Goal: Task Accomplishment & Management: Use online tool/utility

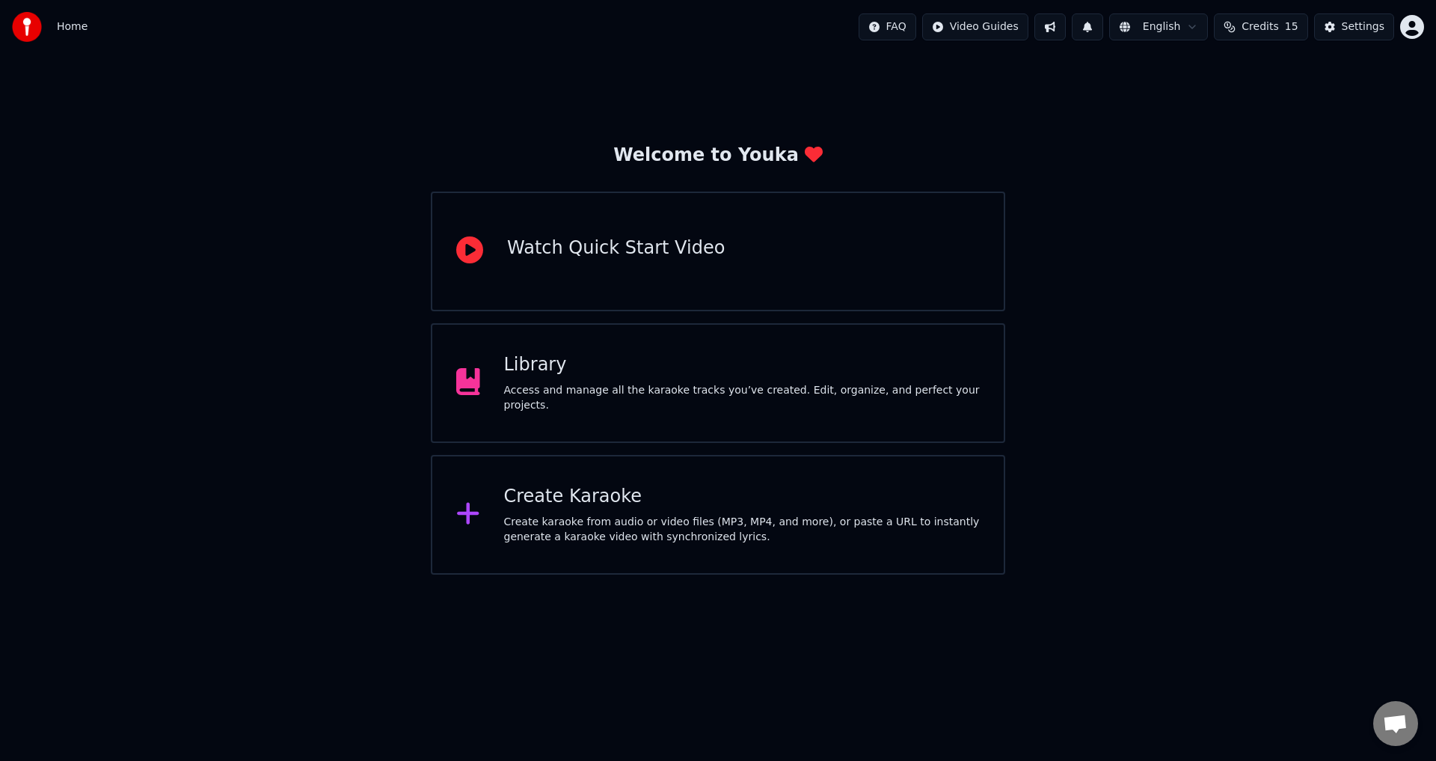
click at [571, 504] on div "Create Karaoke" at bounding box center [742, 497] width 476 height 24
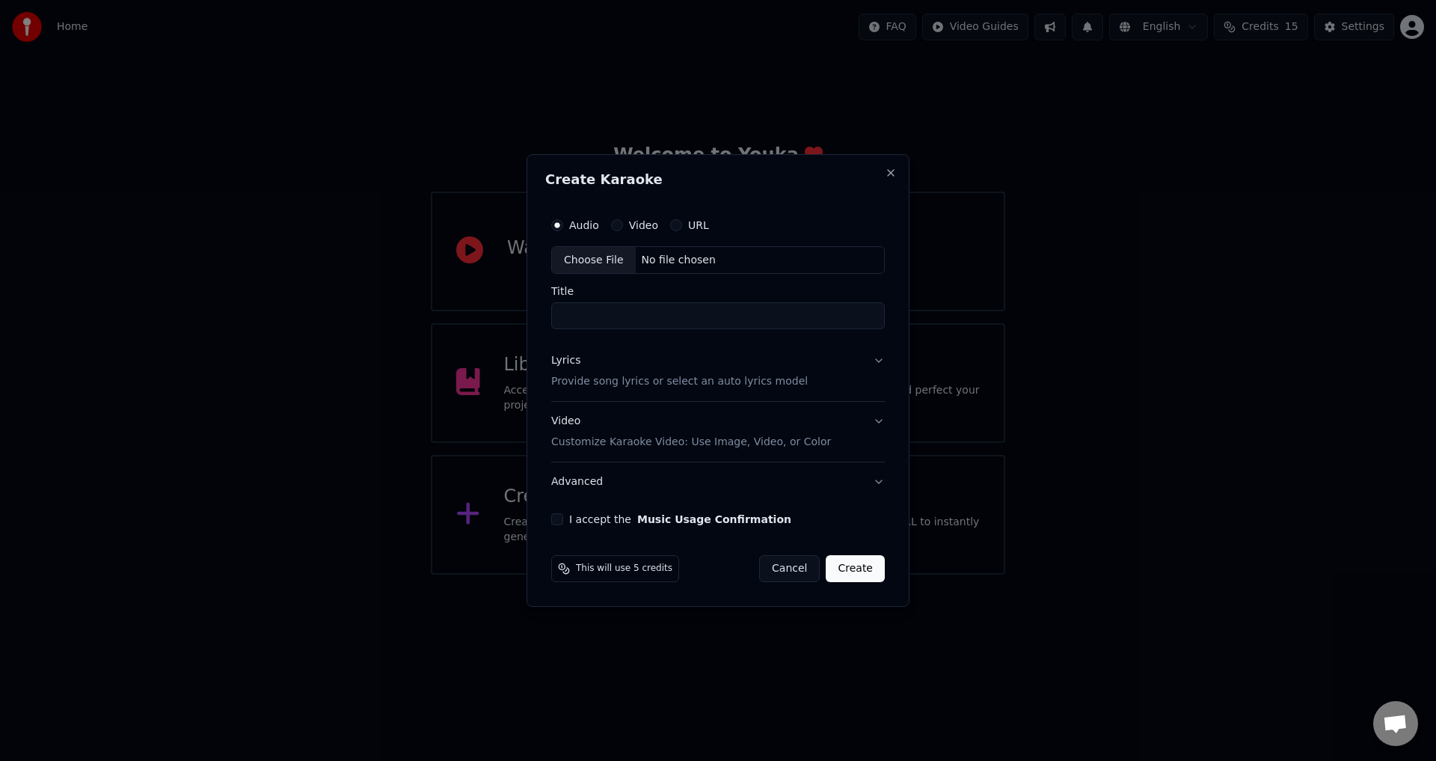
click at [608, 267] on div "Choose File" at bounding box center [594, 260] width 84 height 27
type input "**********"
click at [565, 363] on div "Lyrics" at bounding box center [562, 361] width 29 height 15
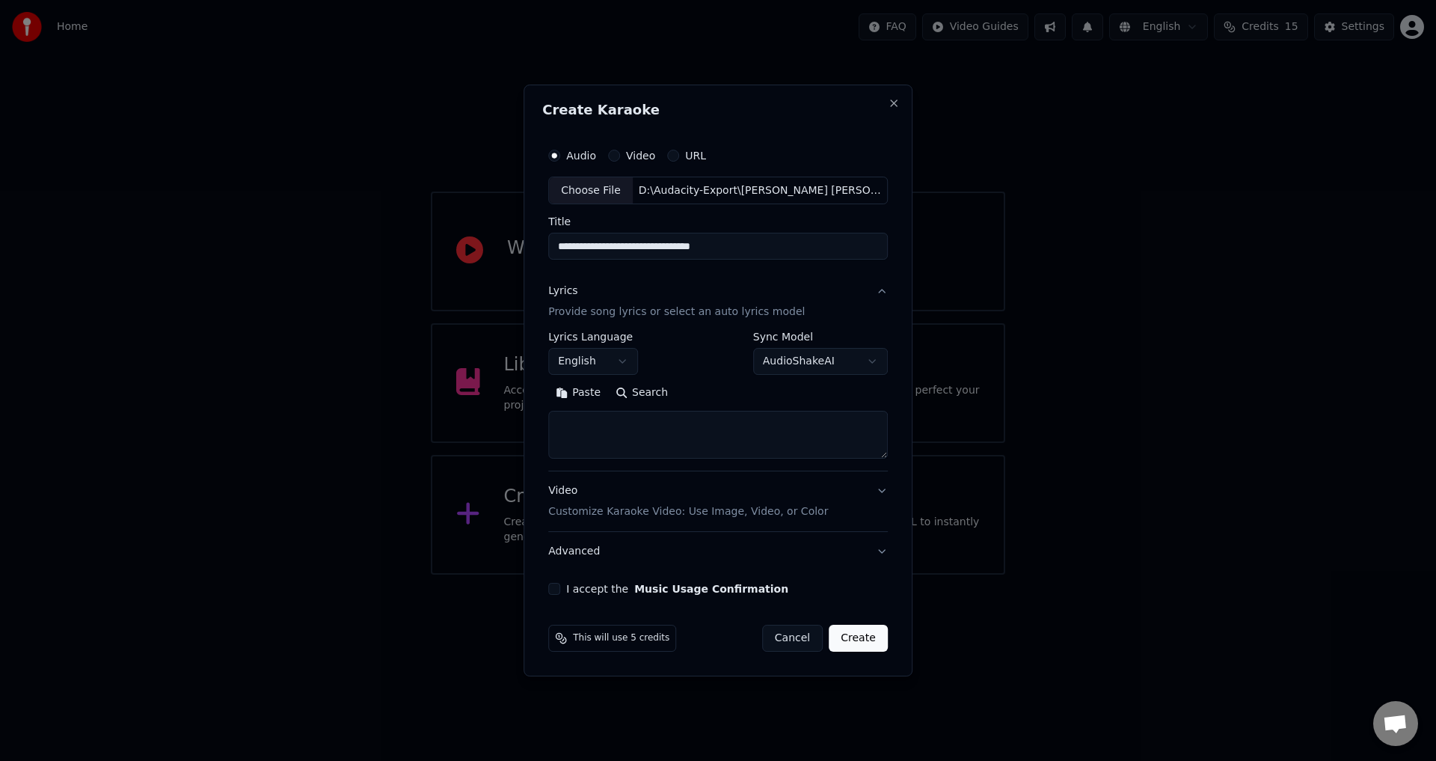
click at [618, 356] on button "English" at bounding box center [593, 362] width 90 height 27
select select "**"
click at [651, 423] on textarea at bounding box center [718, 435] width 340 height 48
click at [577, 391] on button "Paste" at bounding box center [578, 393] width 60 height 24
click at [621, 506] on p "Customize Karaoke Video: Use Image, Video, or Color" at bounding box center [688, 511] width 280 height 15
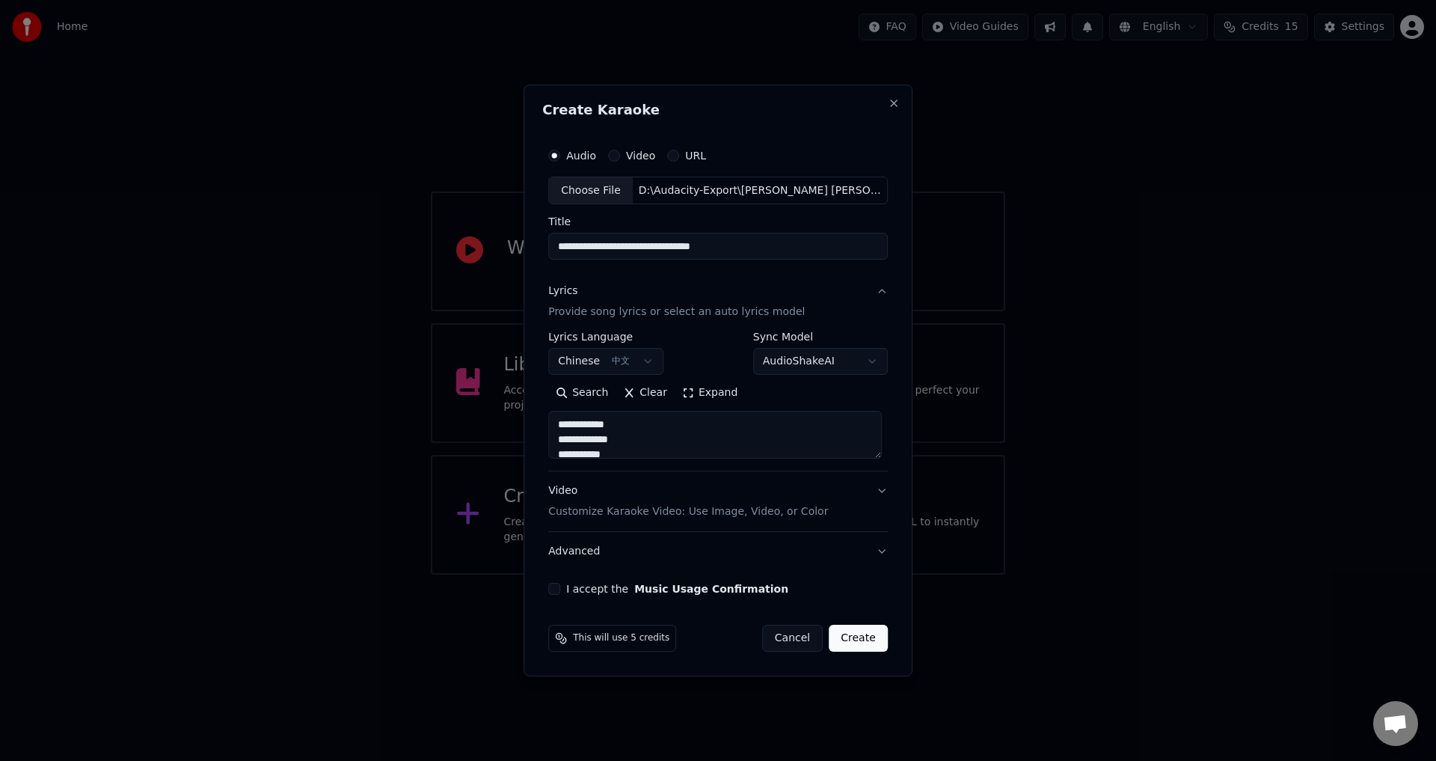
type textarea "**********"
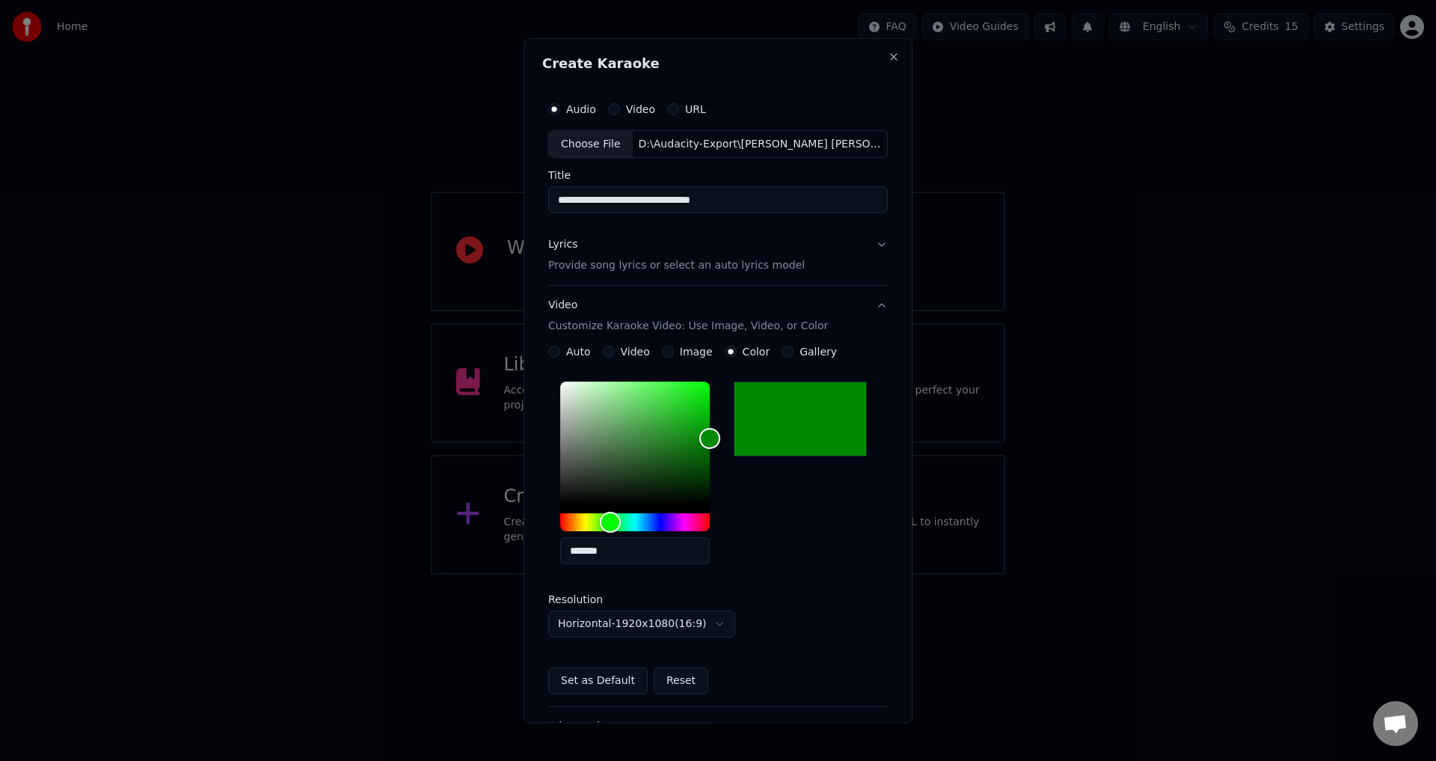
click at [601, 333] on p "Customize Karaoke Video: Use Image, Video, or Color" at bounding box center [688, 326] width 280 height 15
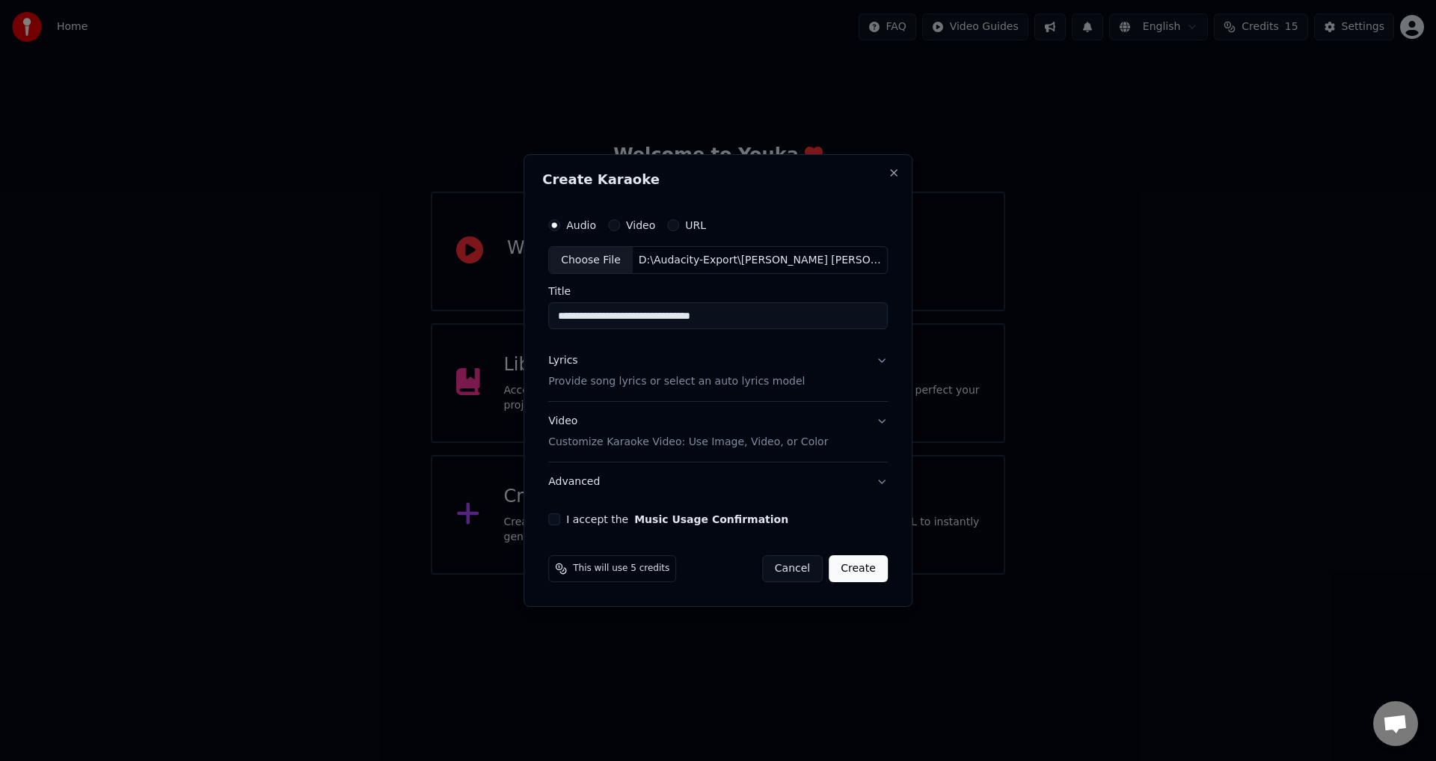
click at [576, 381] on p "Provide song lyrics or select an auto lyrics model" at bounding box center [676, 382] width 257 height 15
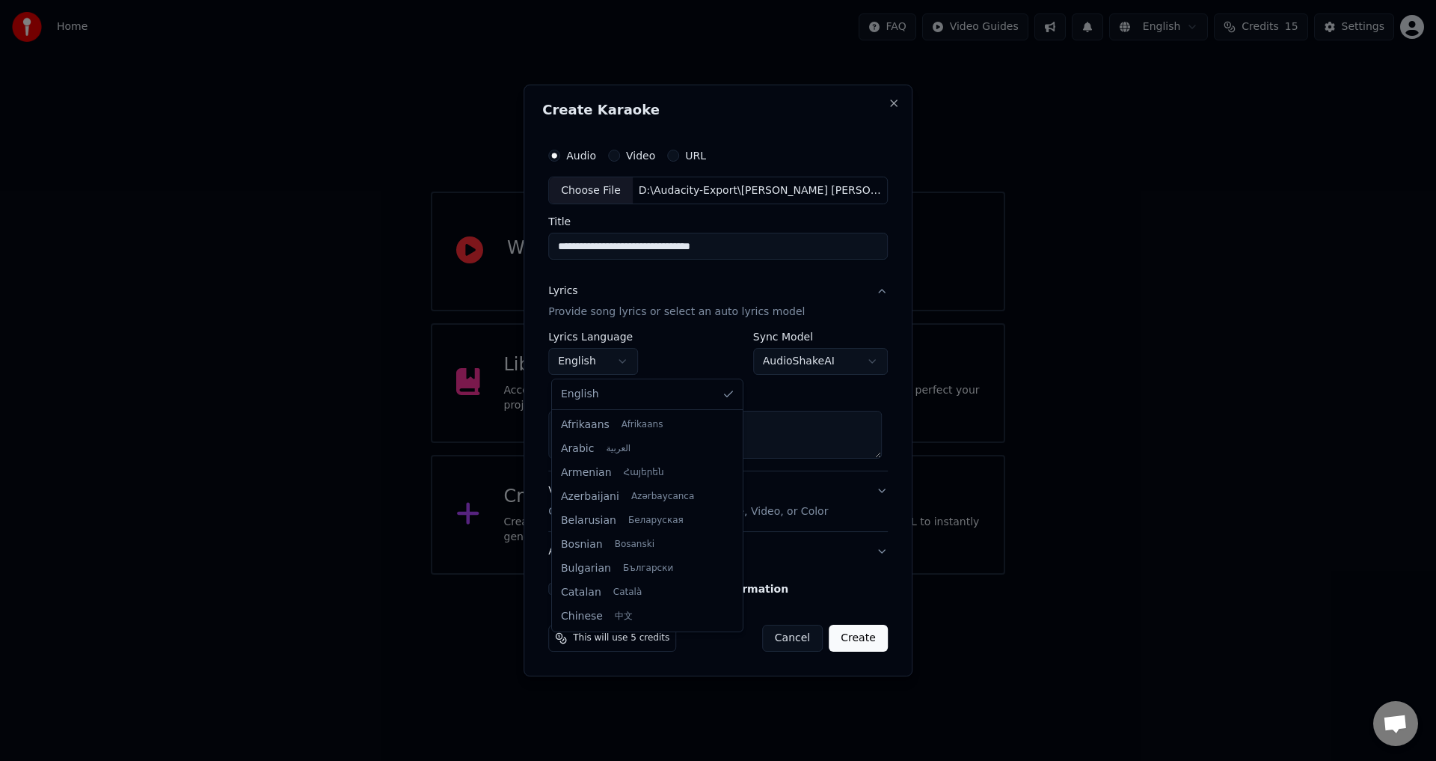
click at [583, 370] on body "**********" at bounding box center [718, 287] width 1436 height 574
select select "**"
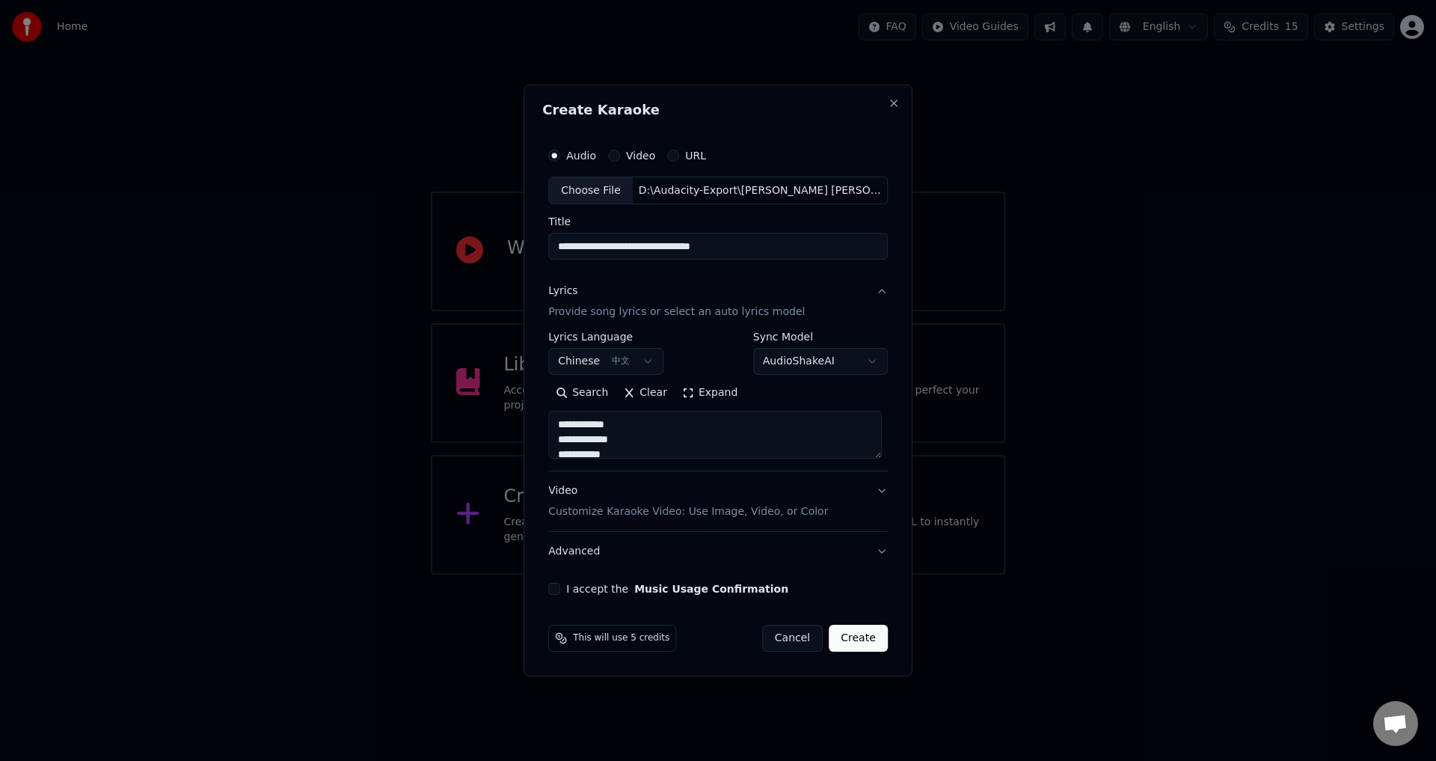
click at [554, 589] on button "I accept the Music Usage Confirmation" at bounding box center [554, 589] width 12 height 12
type textarea "**********"
click at [858, 636] on button "Create" at bounding box center [858, 637] width 59 height 27
select select "**"
type textarea "**********"
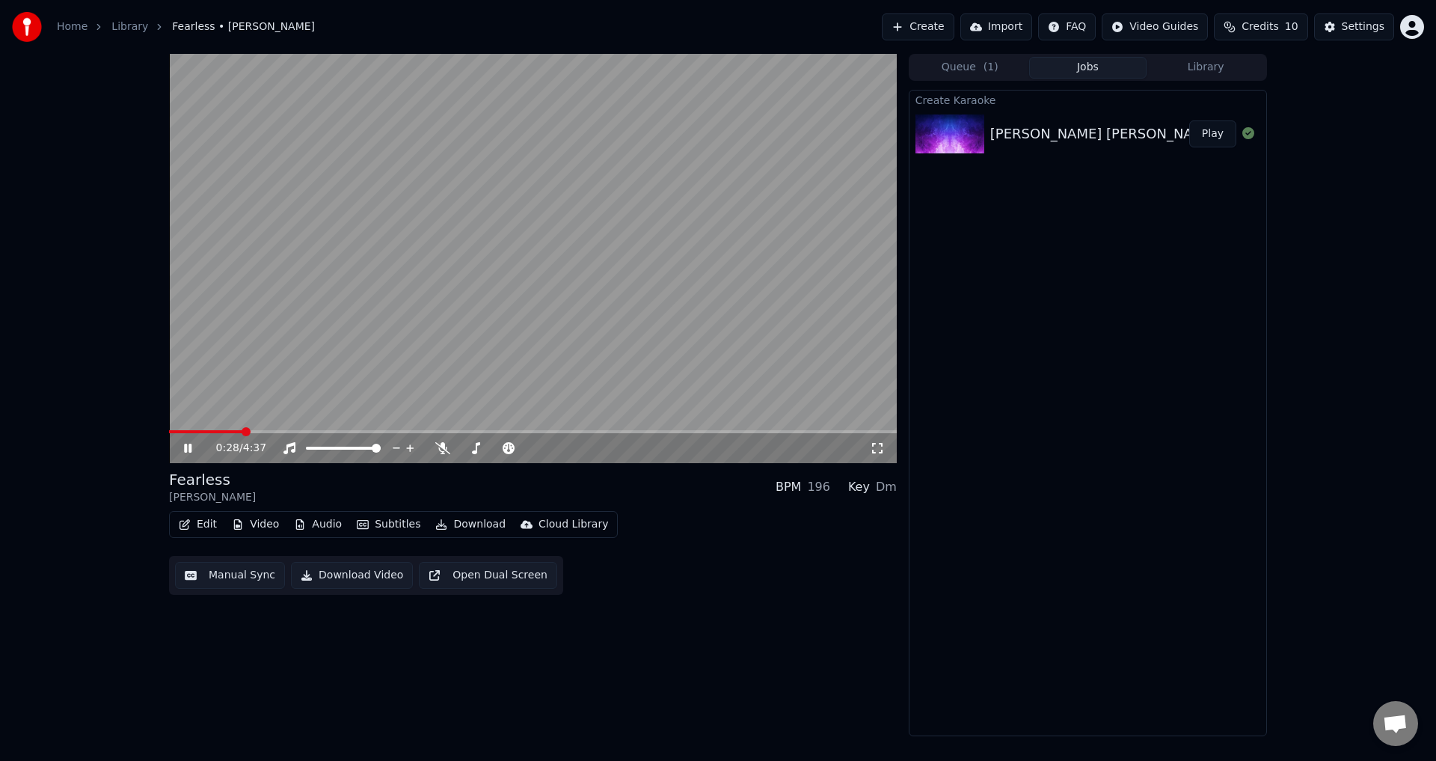
click at [195, 526] on button "Edit" at bounding box center [198, 524] width 50 height 21
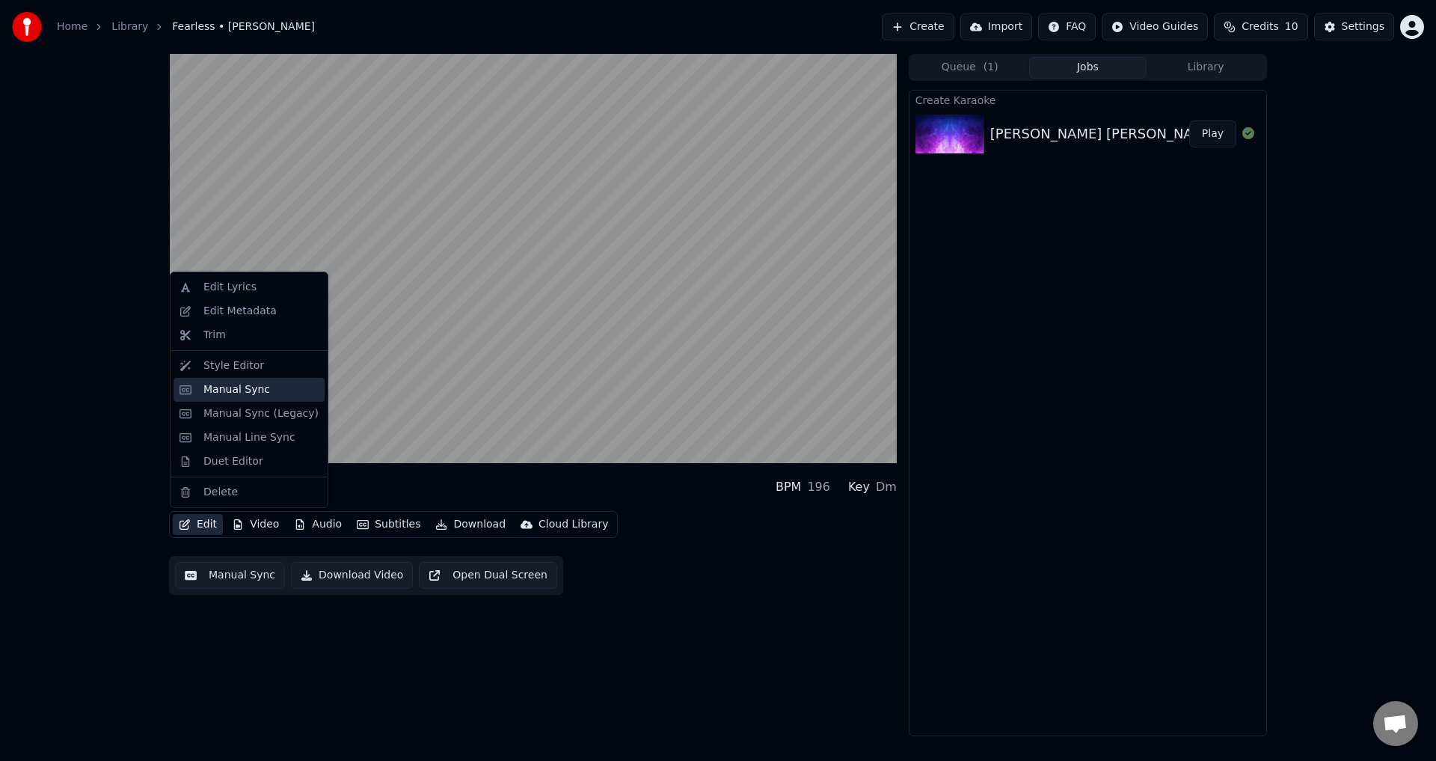
click at [242, 393] on div "Manual Sync" at bounding box center [236, 389] width 67 height 15
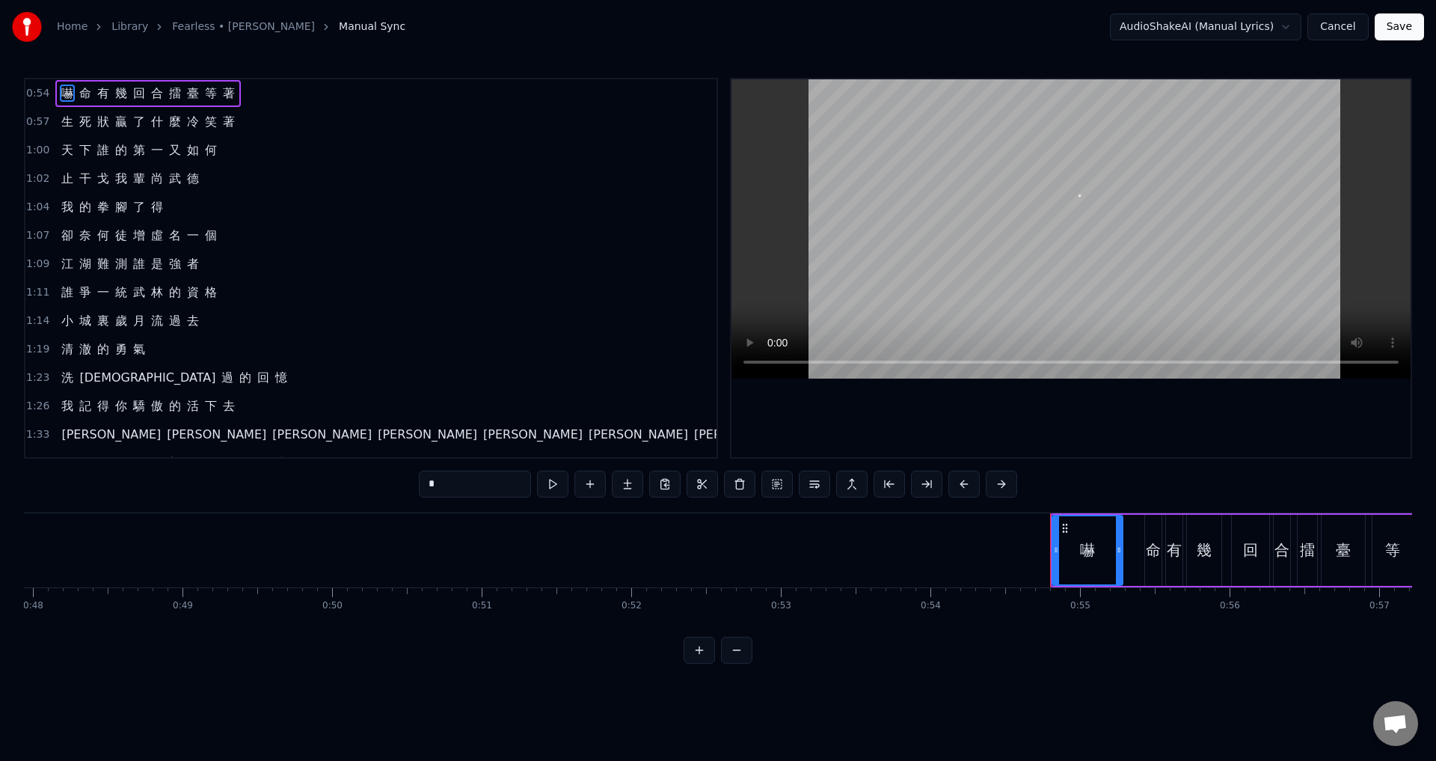
scroll to position [0, 8121]
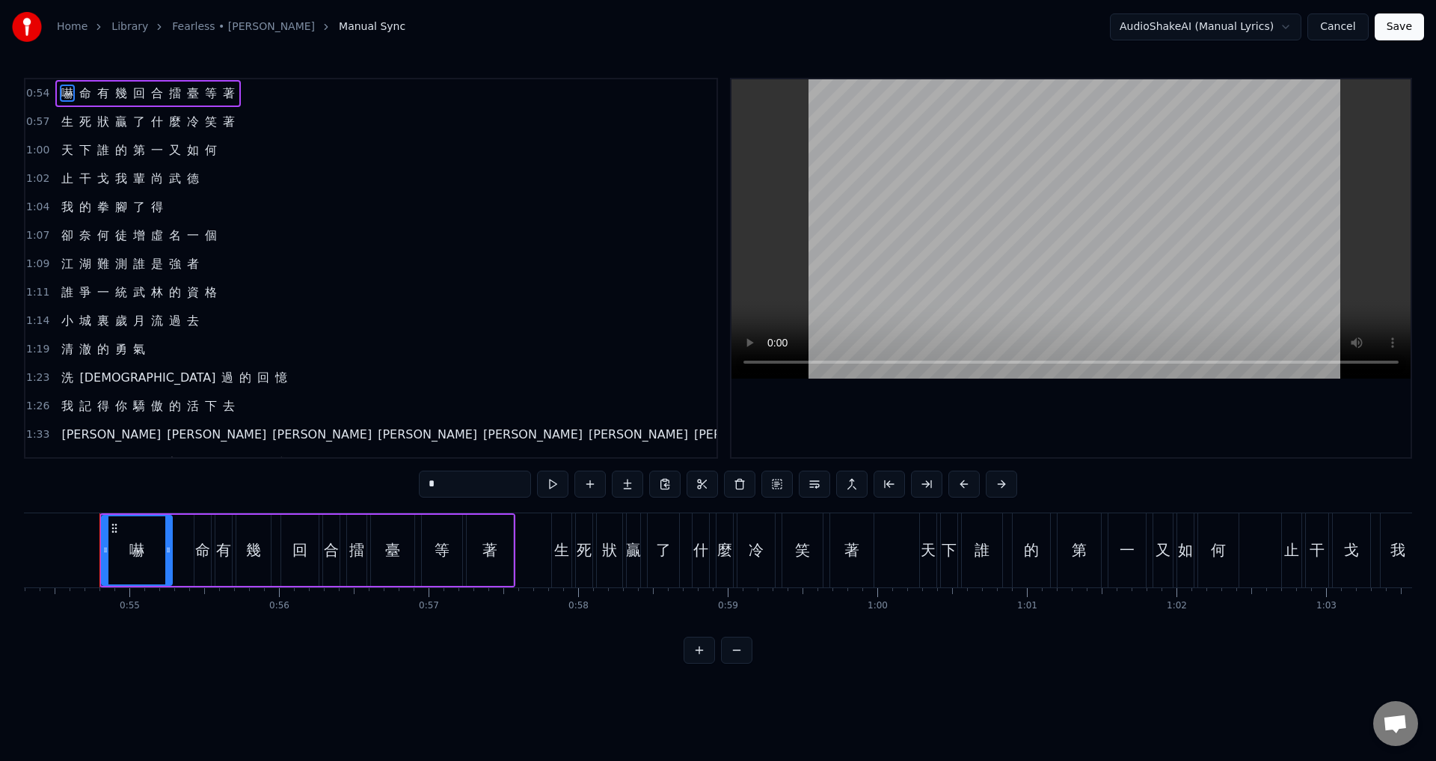
click at [37, 90] on span "0:54" at bounding box center [37, 93] width 23 height 15
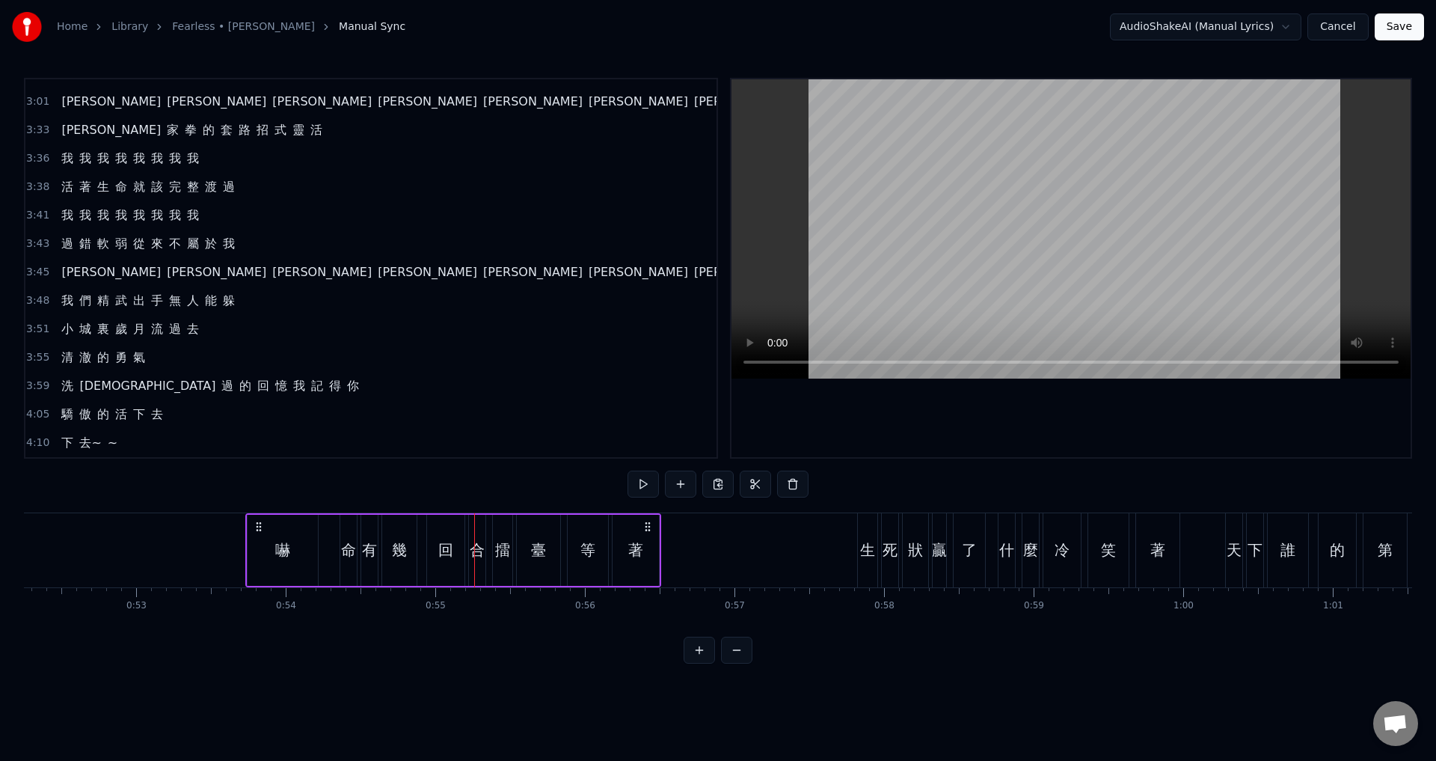
scroll to position [0, 7802]
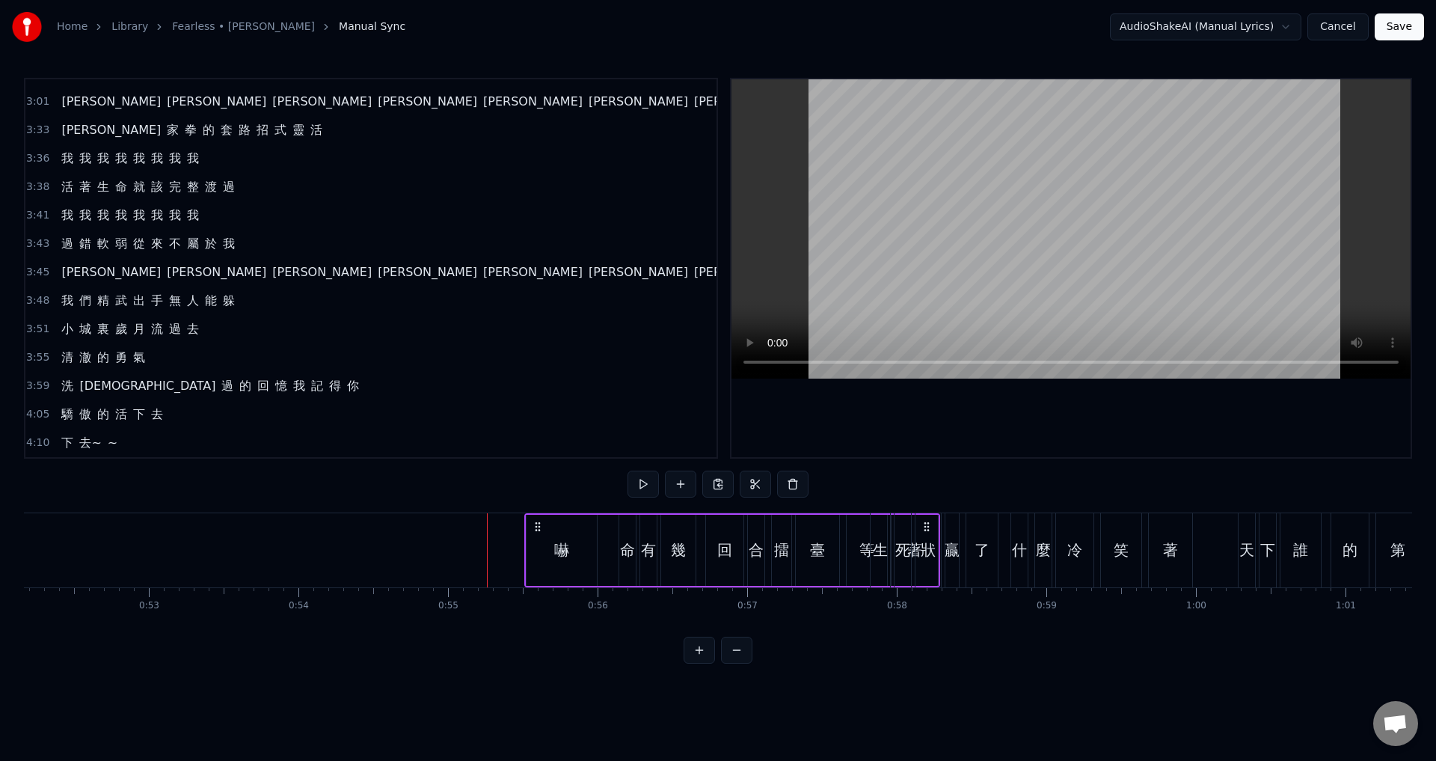
drag, startPoint x: 112, startPoint y: 529, endPoint x: 537, endPoint y: 532, distance: 424.8
click at [537, 532] on icon at bounding box center [538, 527] width 12 height 12
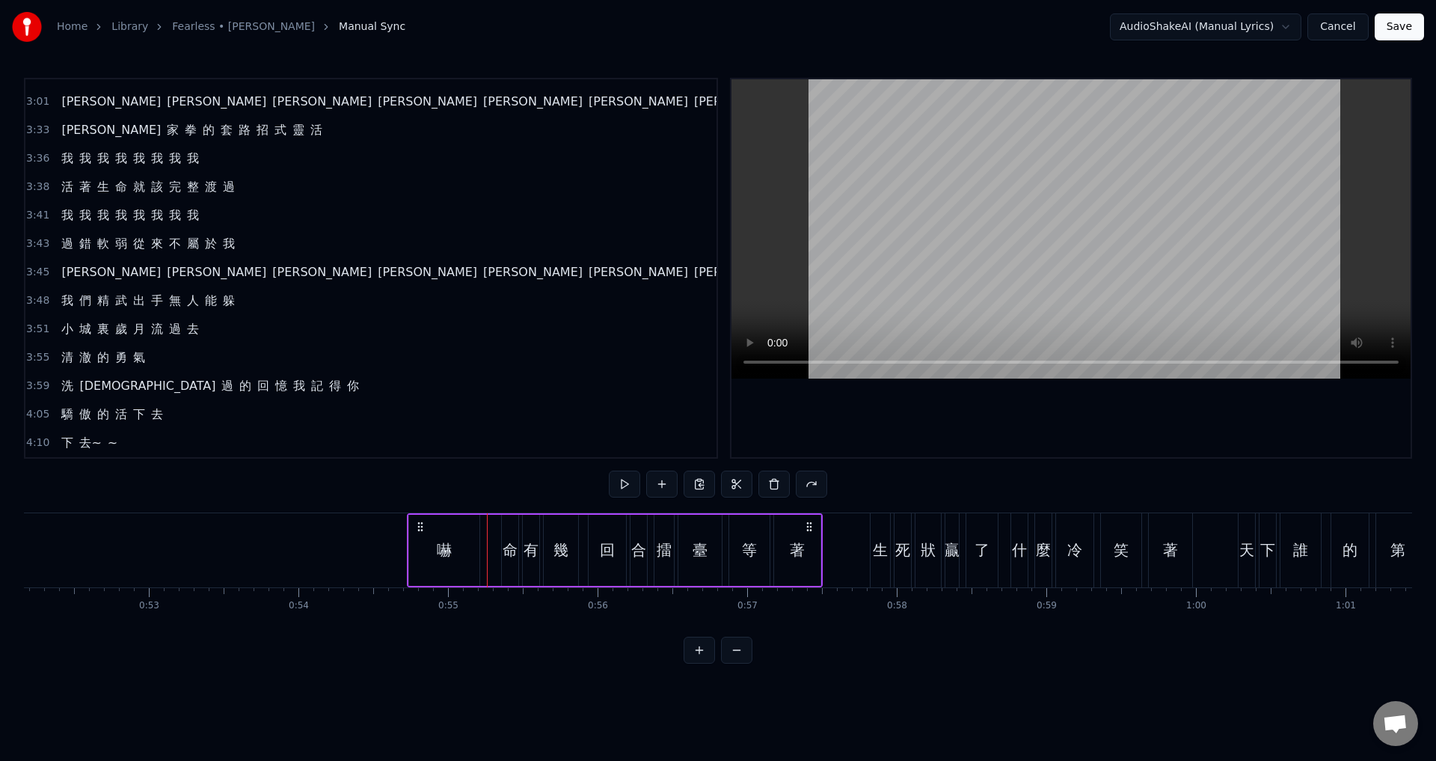
drag, startPoint x: 433, startPoint y: 522, endPoint x: 422, endPoint y: 529, distance: 13.1
click at [422, 529] on icon at bounding box center [420, 527] width 12 height 12
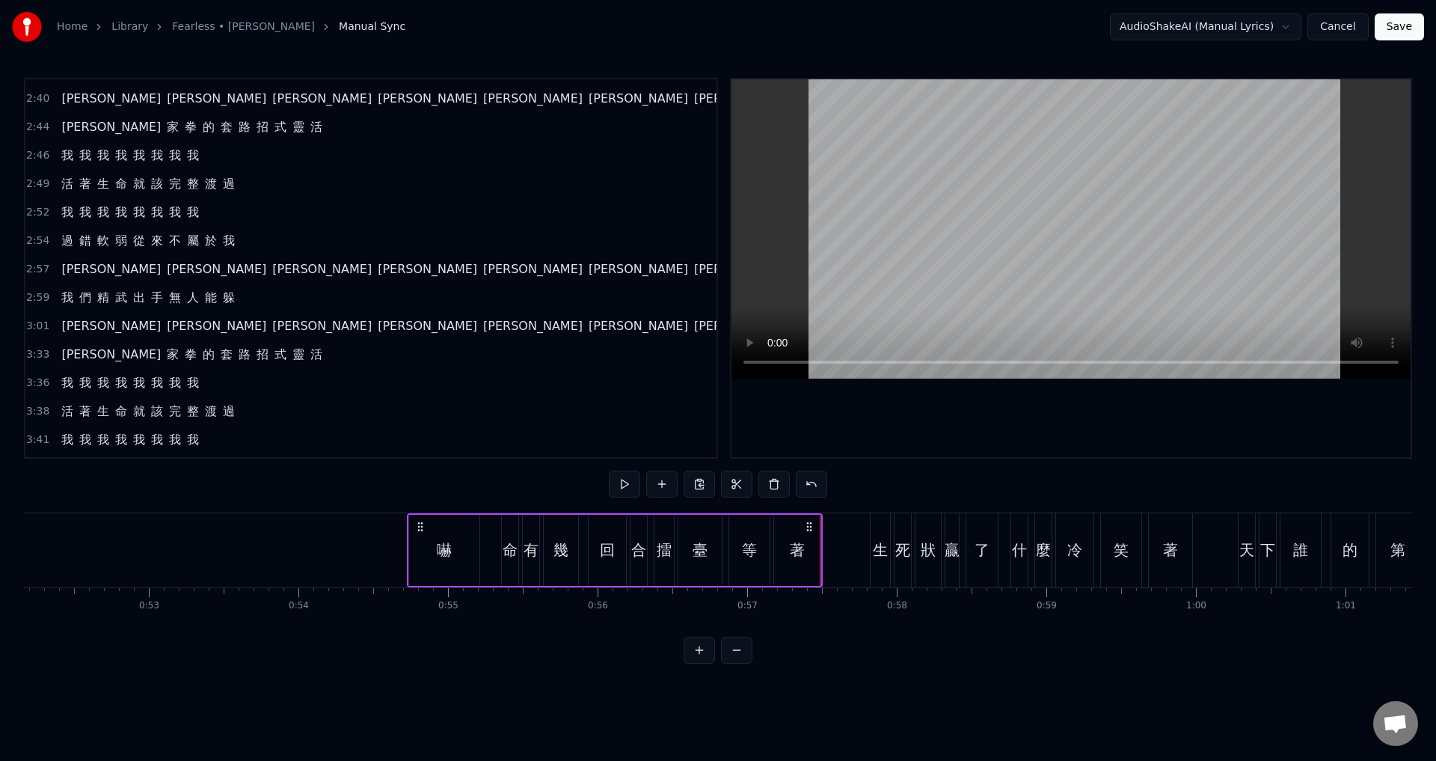
click at [449, 547] on div "嚇" at bounding box center [444, 549] width 15 height 22
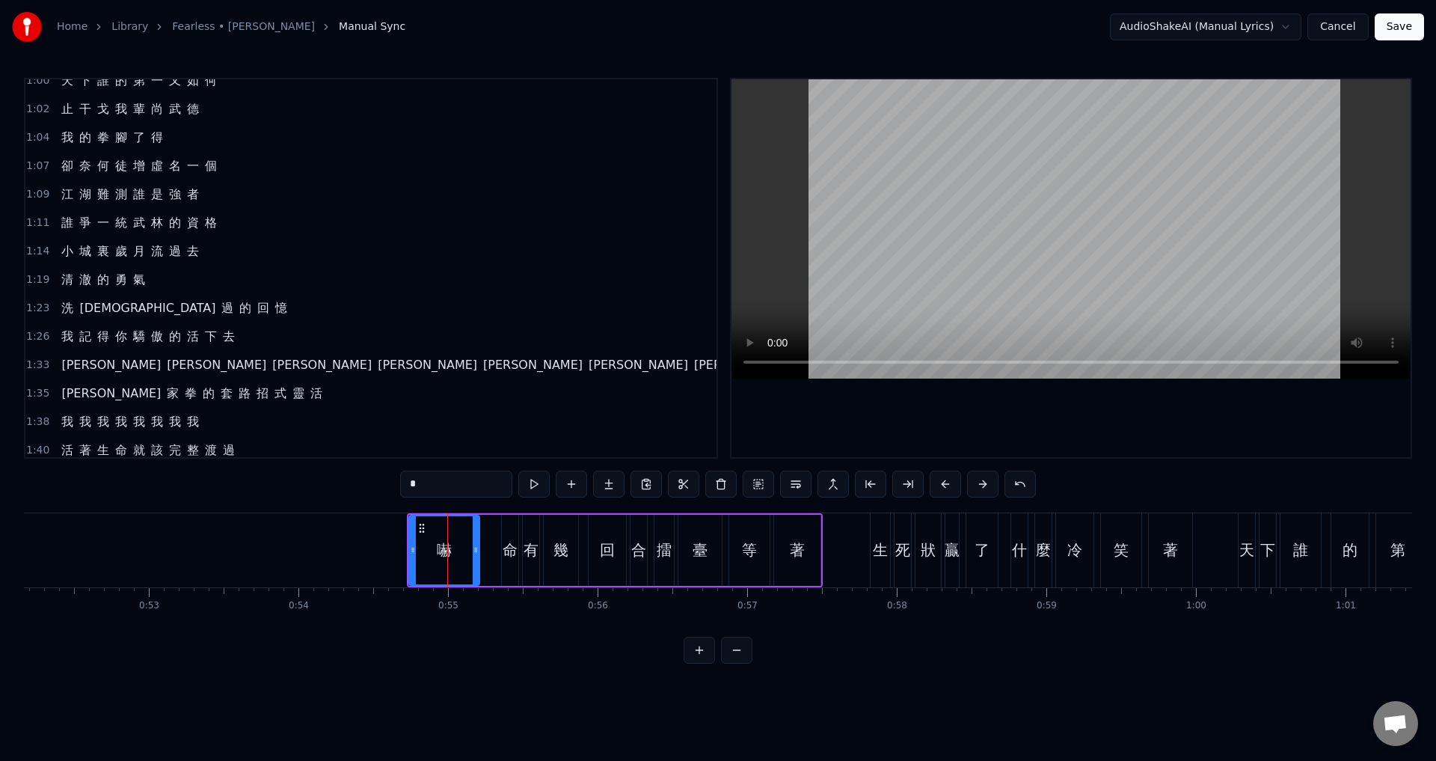
scroll to position [0, 0]
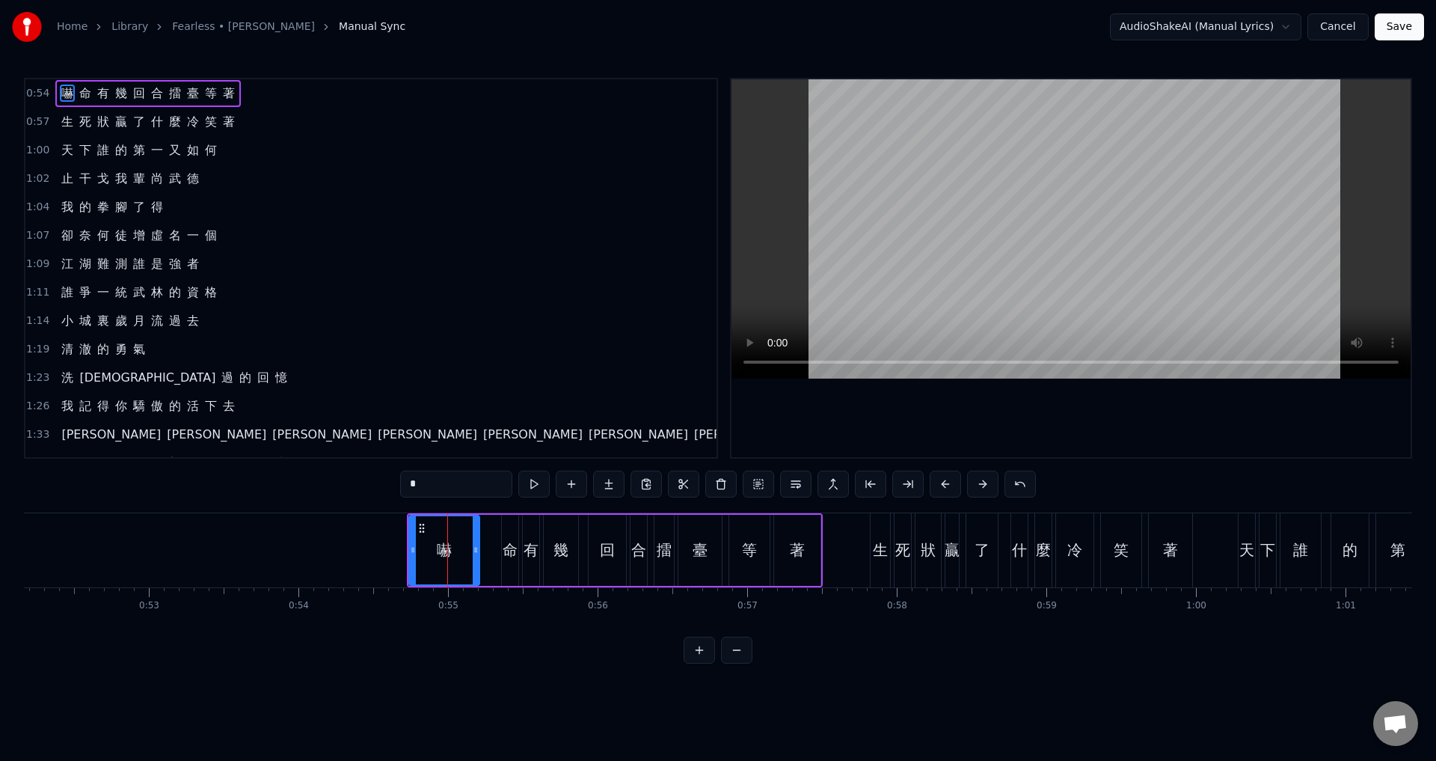
click at [41, 126] on span "0:57" at bounding box center [37, 121] width 23 height 15
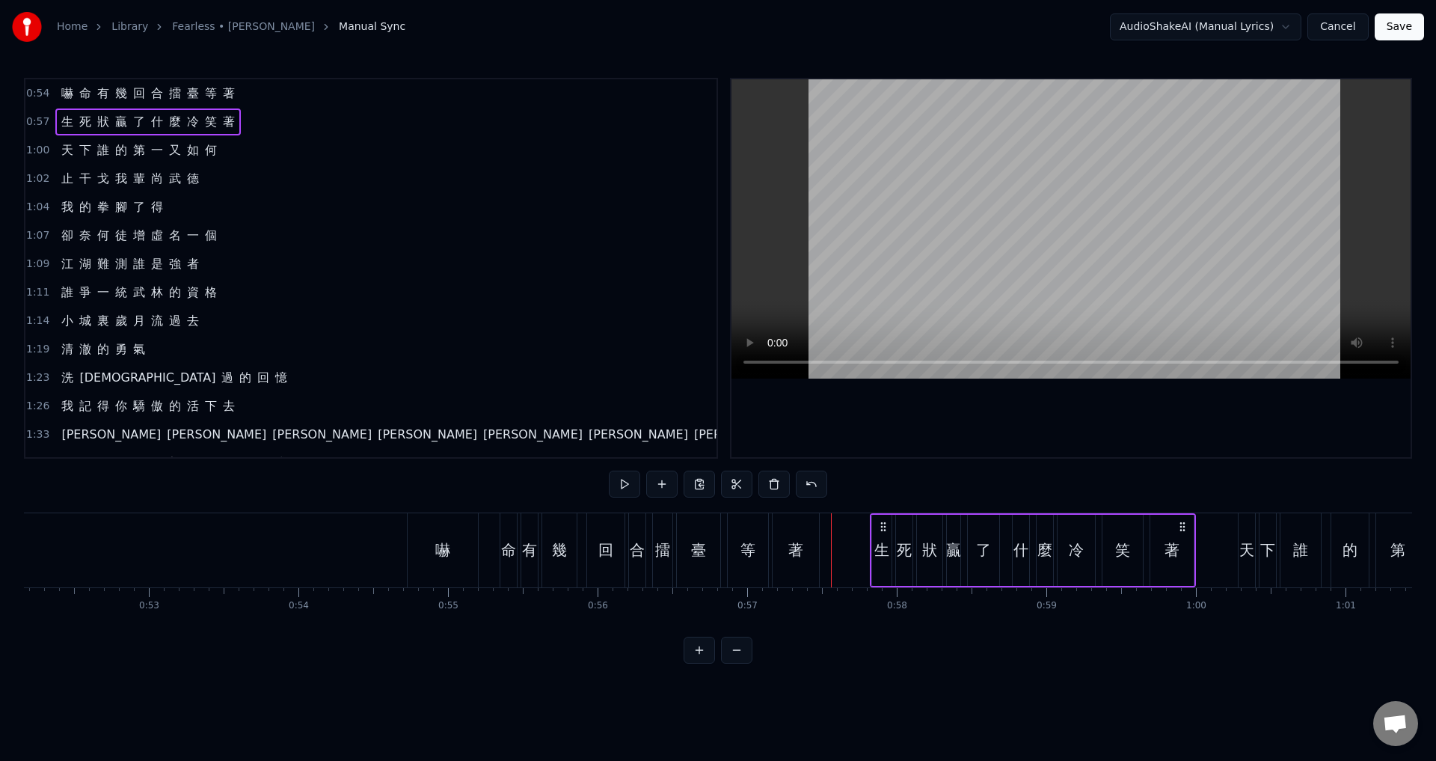
drag, startPoint x: 879, startPoint y: 526, endPoint x: 872, endPoint y: 526, distance: 7.5
click at [872, 526] on div "生 死 狀 贏 了 什 麼 冷 笑 著" at bounding box center [1033, 550] width 326 height 74
drag, startPoint x: 882, startPoint y: 524, endPoint x: 872, endPoint y: 523, distance: 10.6
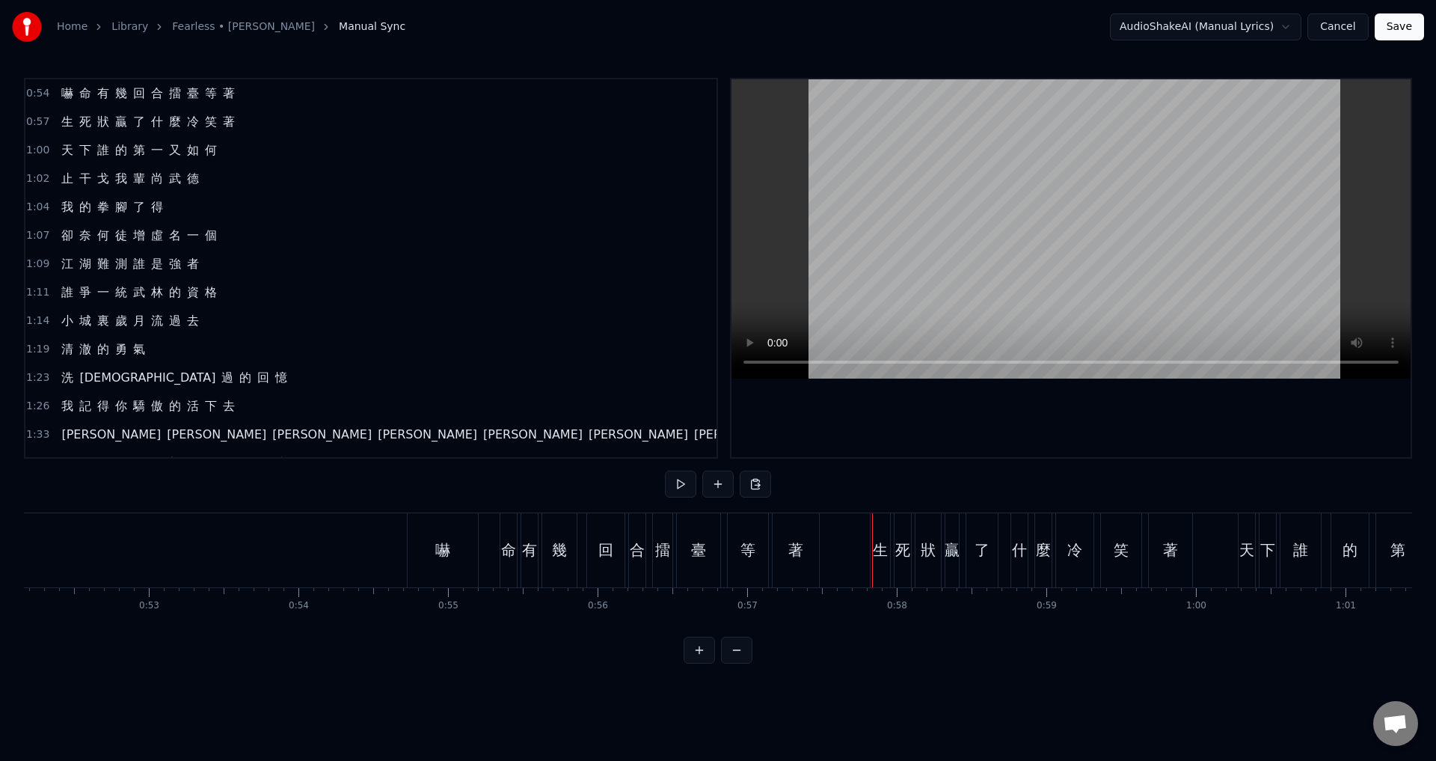
click at [896, 547] on div "死" at bounding box center [902, 549] width 15 height 22
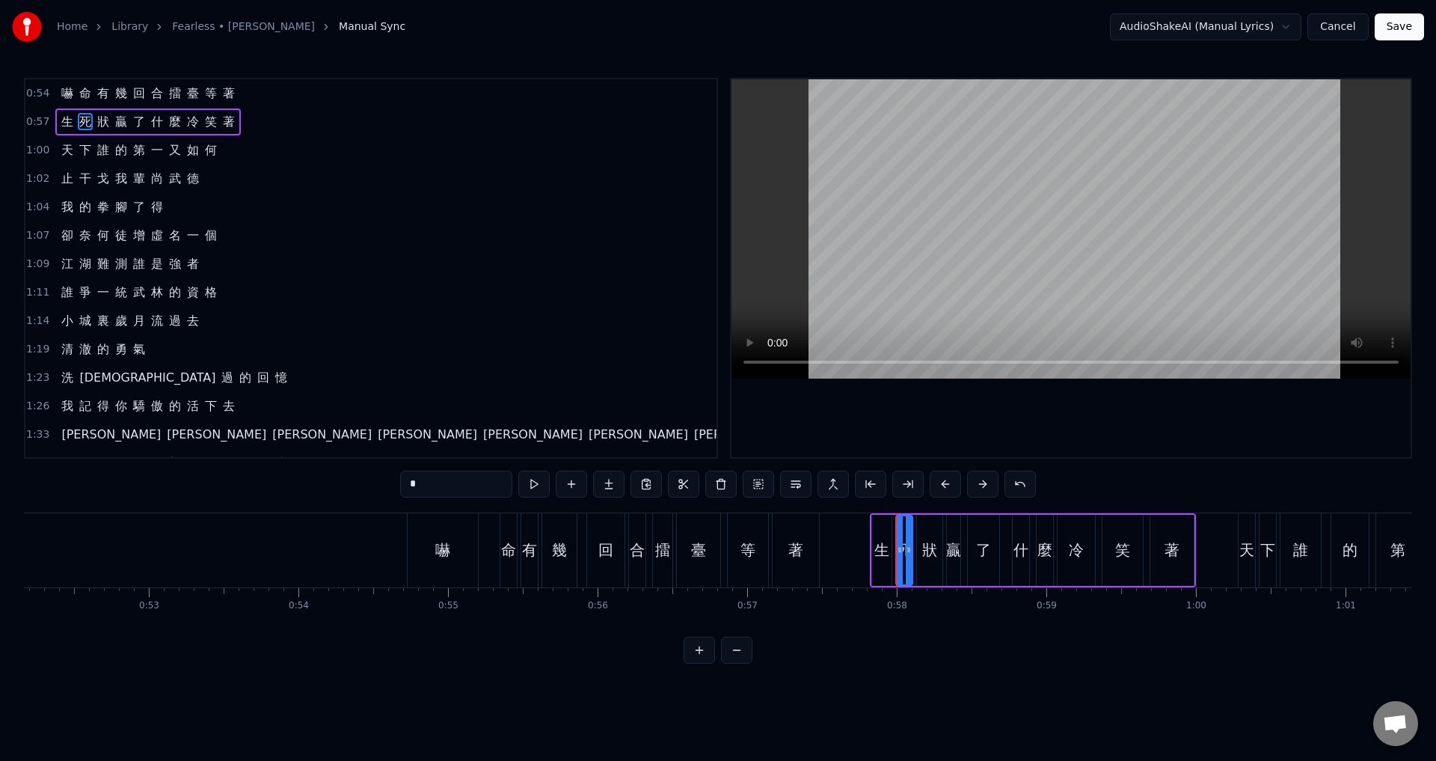
click at [32, 127] on span "0:57" at bounding box center [37, 121] width 23 height 15
drag, startPoint x: 883, startPoint y: 521, endPoint x: 873, endPoint y: 521, distance: 10.5
click at [873, 521] on div "生 死 狀 贏 了 什 麼 冷 笑 著" at bounding box center [1033, 550] width 326 height 74
drag, startPoint x: 883, startPoint y: 525, endPoint x: 870, endPoint y: 524, distance: 13.5
click at [870, 524] on div "生 死 狀 贏 了 什 麼 冷 笑 著" at bounding box center [1033, 550] width 326 height 74
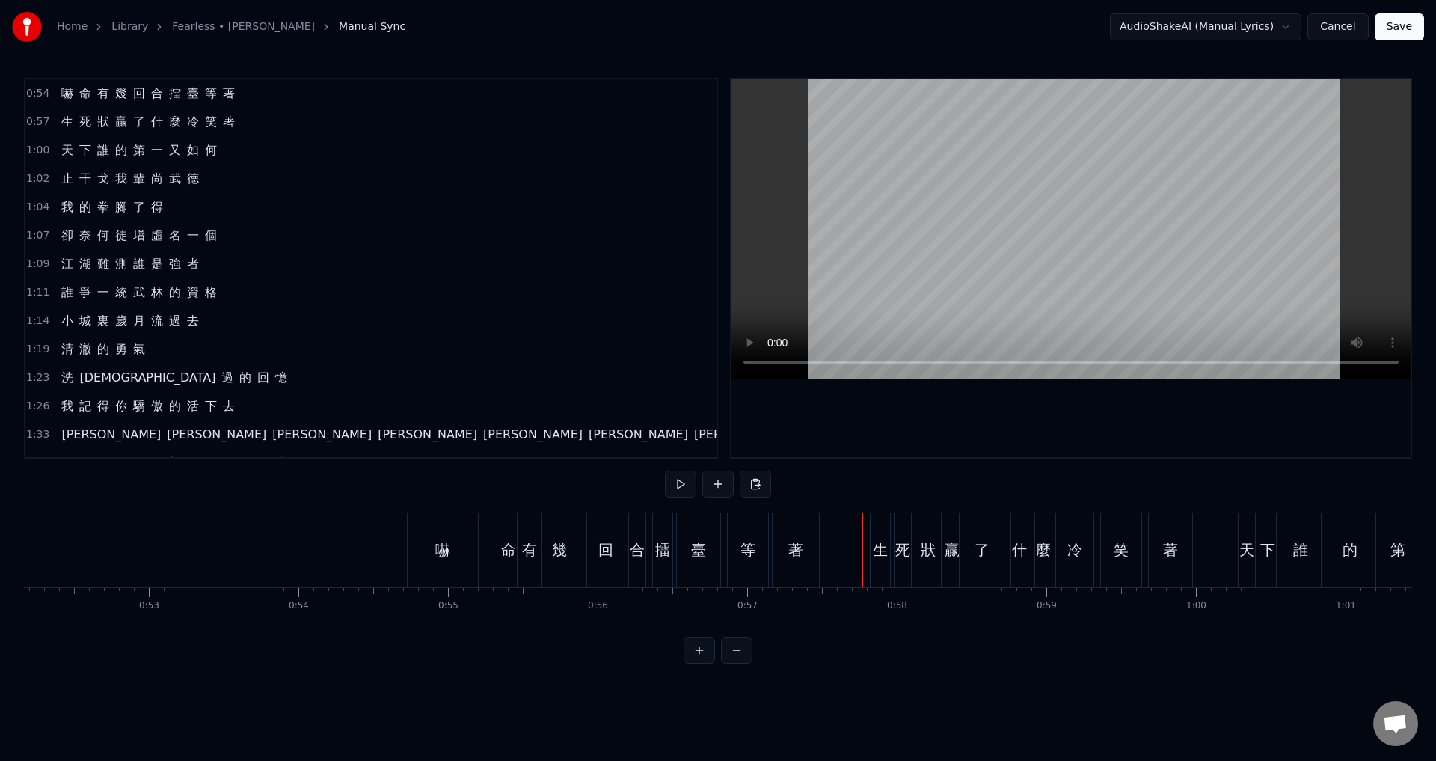
click at [878, 524] on div "生" at bounding box center [880, 550] width 19 height 74
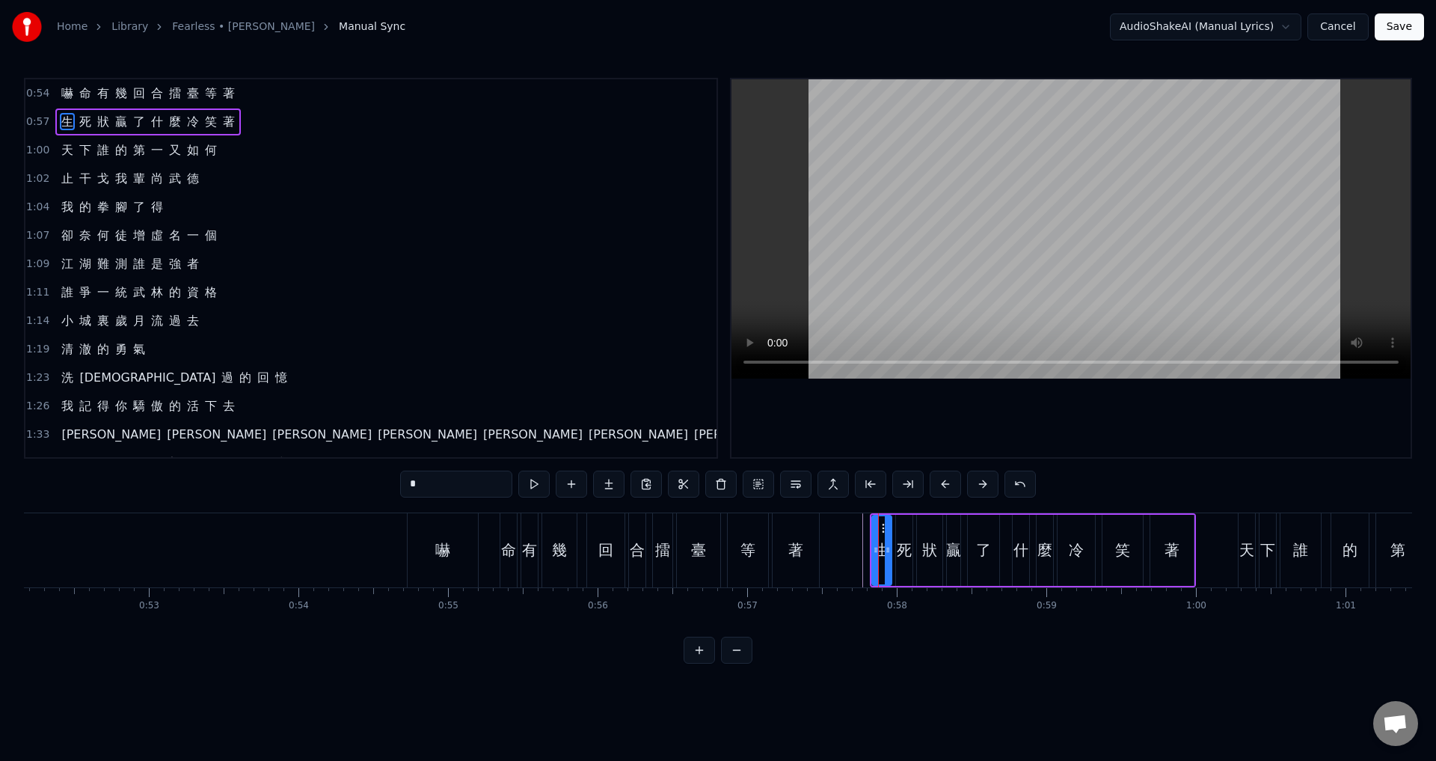
click at [36, 116] on span "0:57" at bounding box center [37, 121] width 23 height 15
drag, startPoint x: 881, startPoint y: 525, endPoint x: 873, endPoint y: 524, distance: 8.3
click at [873, 524] on div "生 死 狀 贏 了 什 麼 冷 笑 著" at bounding box center [1033, 550] width 326 height 74
click at [789, 544] on div "著" at bounding box center [795, 549] width 15 height 22
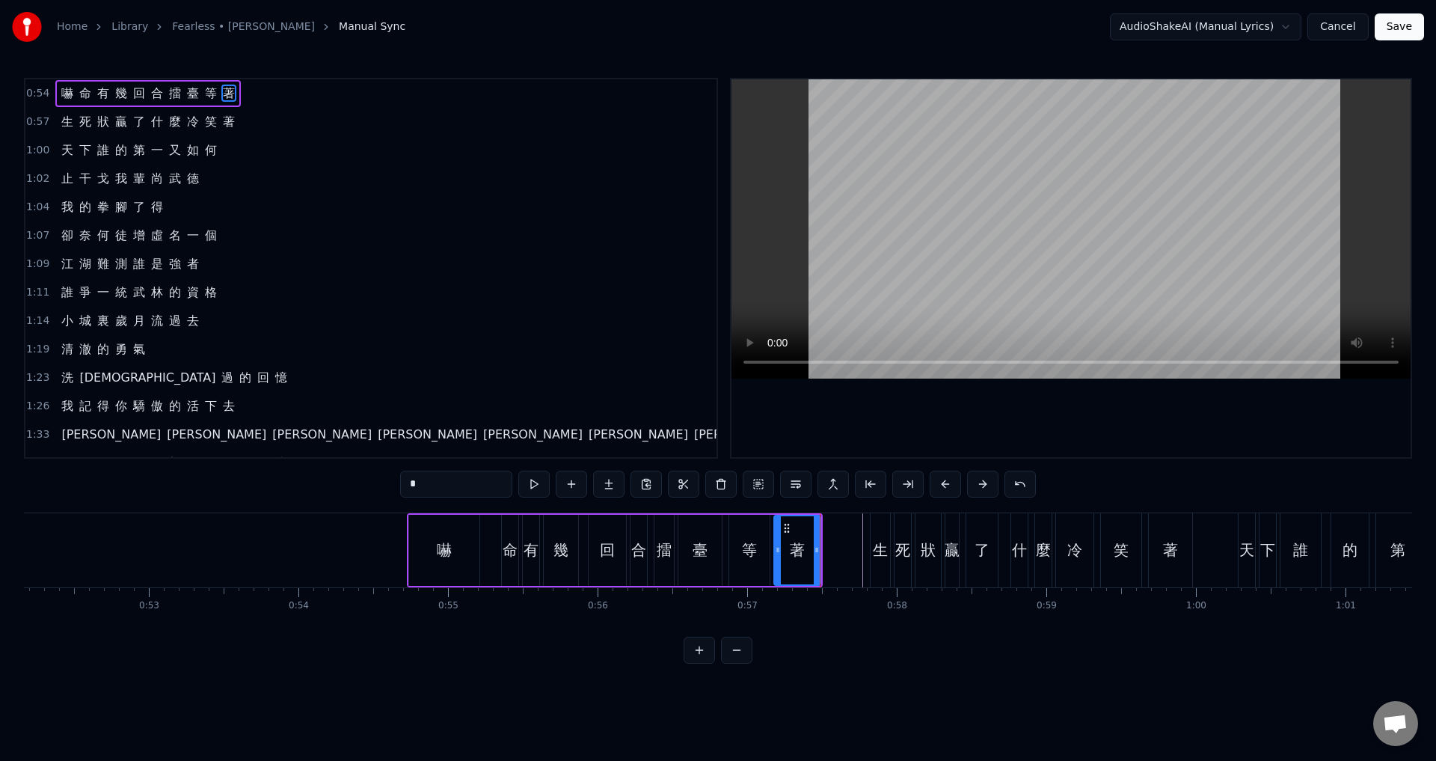
click at [42, 121] on span "0:57" at bounding box center [37, 121] width 23 height 15
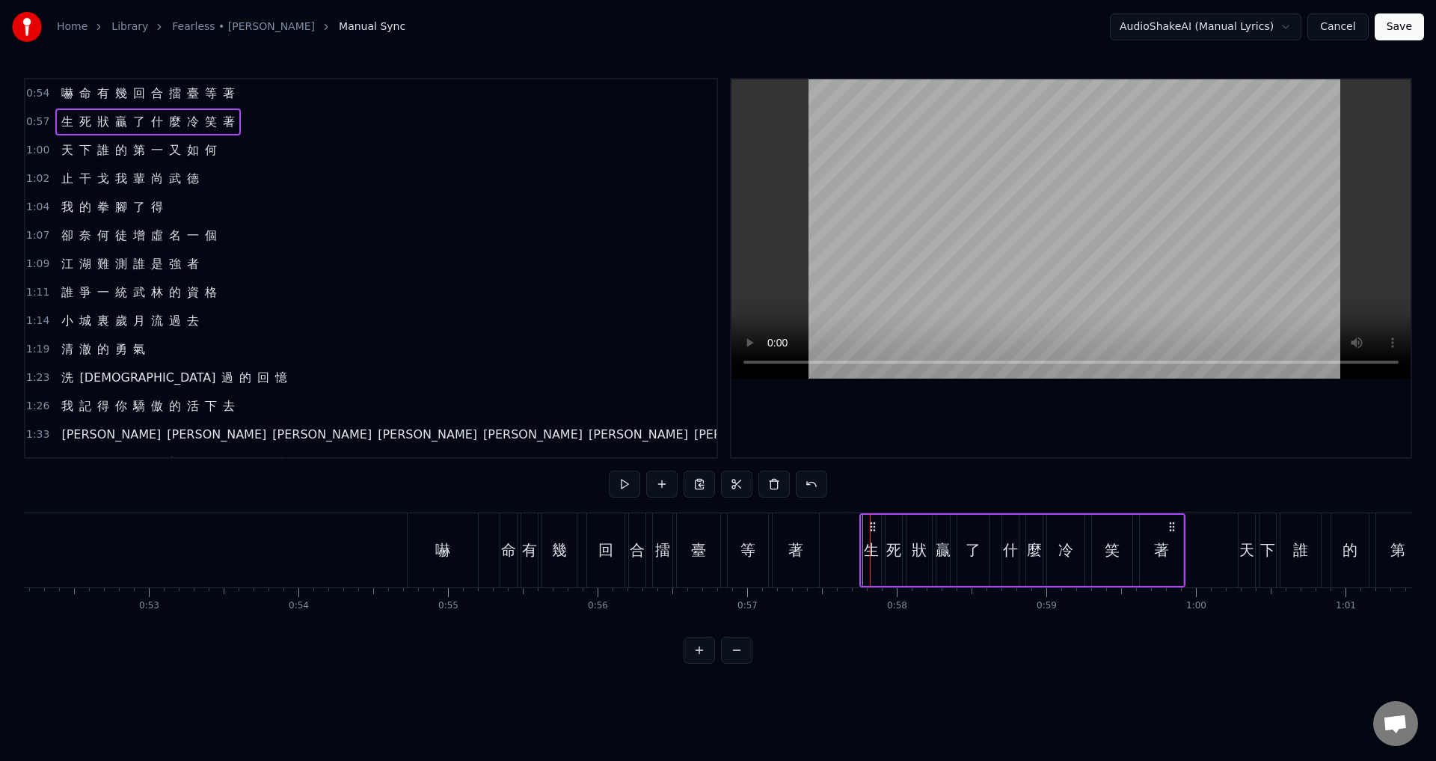
drag, startPoint x: 882, startPoint y: 522, endPoint x: 871, endPoint y: 521, distance: 10.5
click at [871, 521] on icon at bounding box center [873, 527] width 12 height 12
click at [34, 149] on span "1:00" at bounding box center [37, 150] width 23 height 15
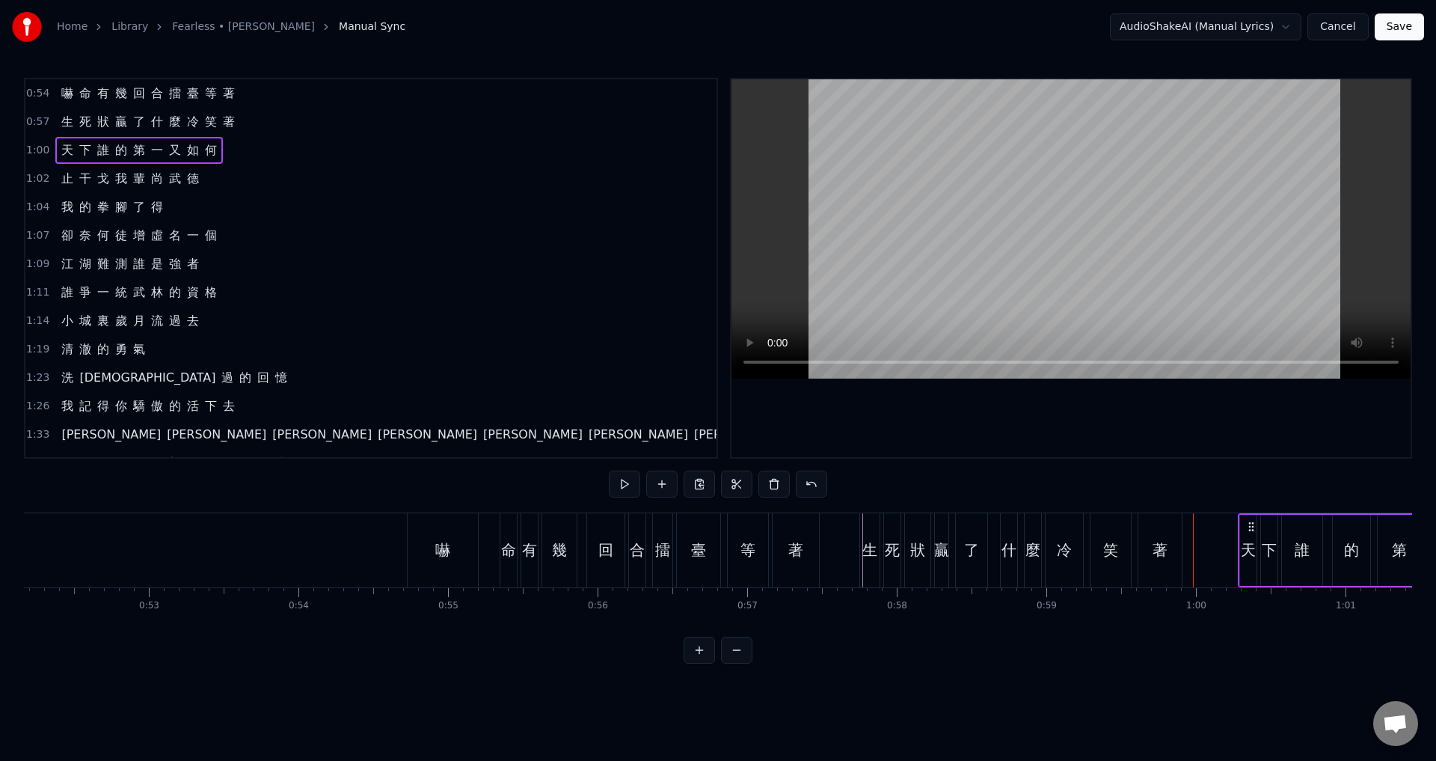
click at [40, 145] on span "1:00" at bounding box center [37, 150] width 23 height 15
click at [42, 117] on span "0:57" at bounding box center [37, 121] width 23 height 15
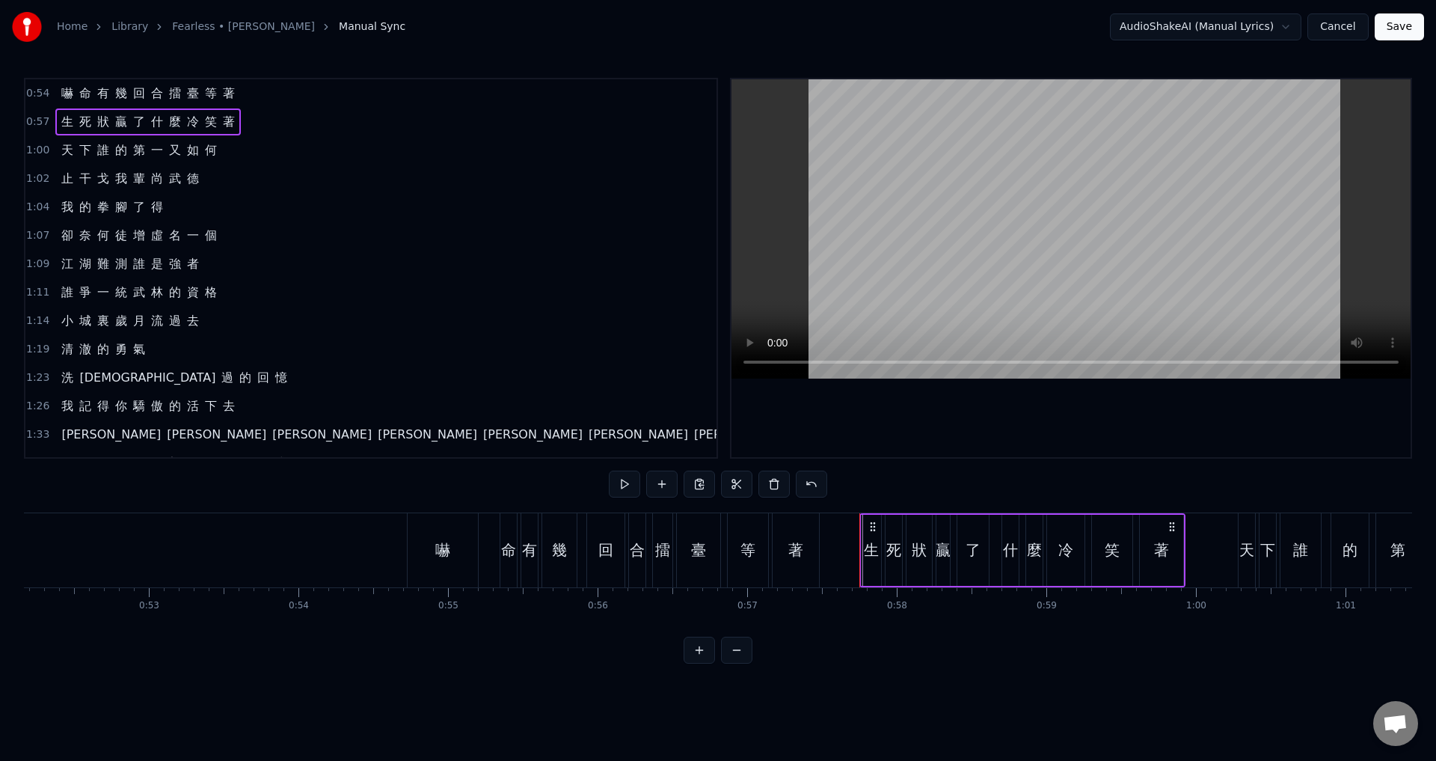
click at [38, 152] on span "1:00" at bounding box center [37, 150] width 23 height 15
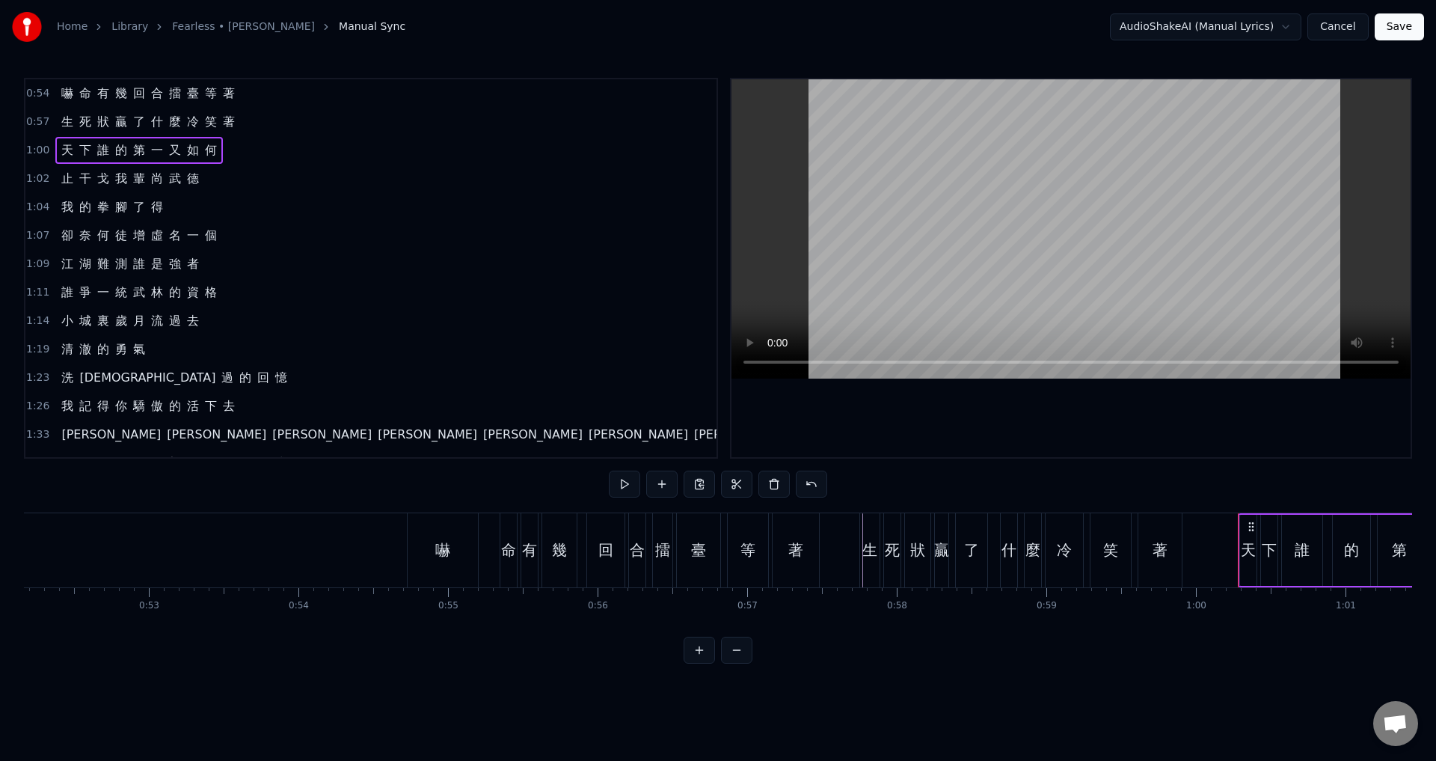
drag, startPoint x: 1249, startPoint y: 524, endPoint x: 1241, endPoint y: 525, distance: 8.3
click at [1241, 525] on div "天 下 誰 的 第 一 又 如 何" at bounding box center [1399, 550] width 323 height 74
drag, startPoint x: 1250, startPoint y: 526, endPoint x: 1238, endPoint y: 524, distance: 11.3
click at [1238, 524] on div "天 下 誰 的 第 一 又 如 何" at bounding box center [1399, 550] width 323 height 74
click at [1162, 556] on div "著" at bounding box center [1159, 549] width 15 height 22
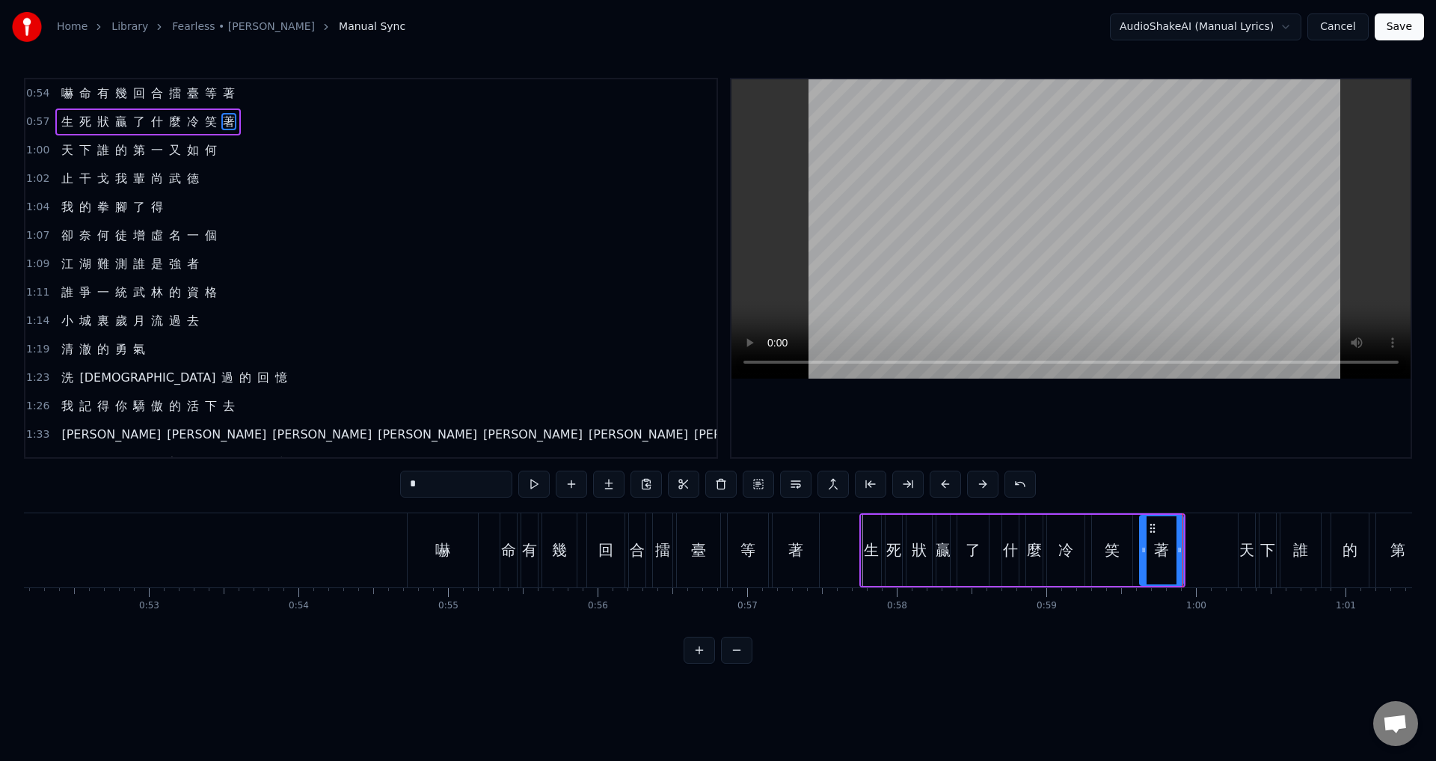
click at [32, 153] on span "1:00" at bounding box center [37, 150] width 23 height 15
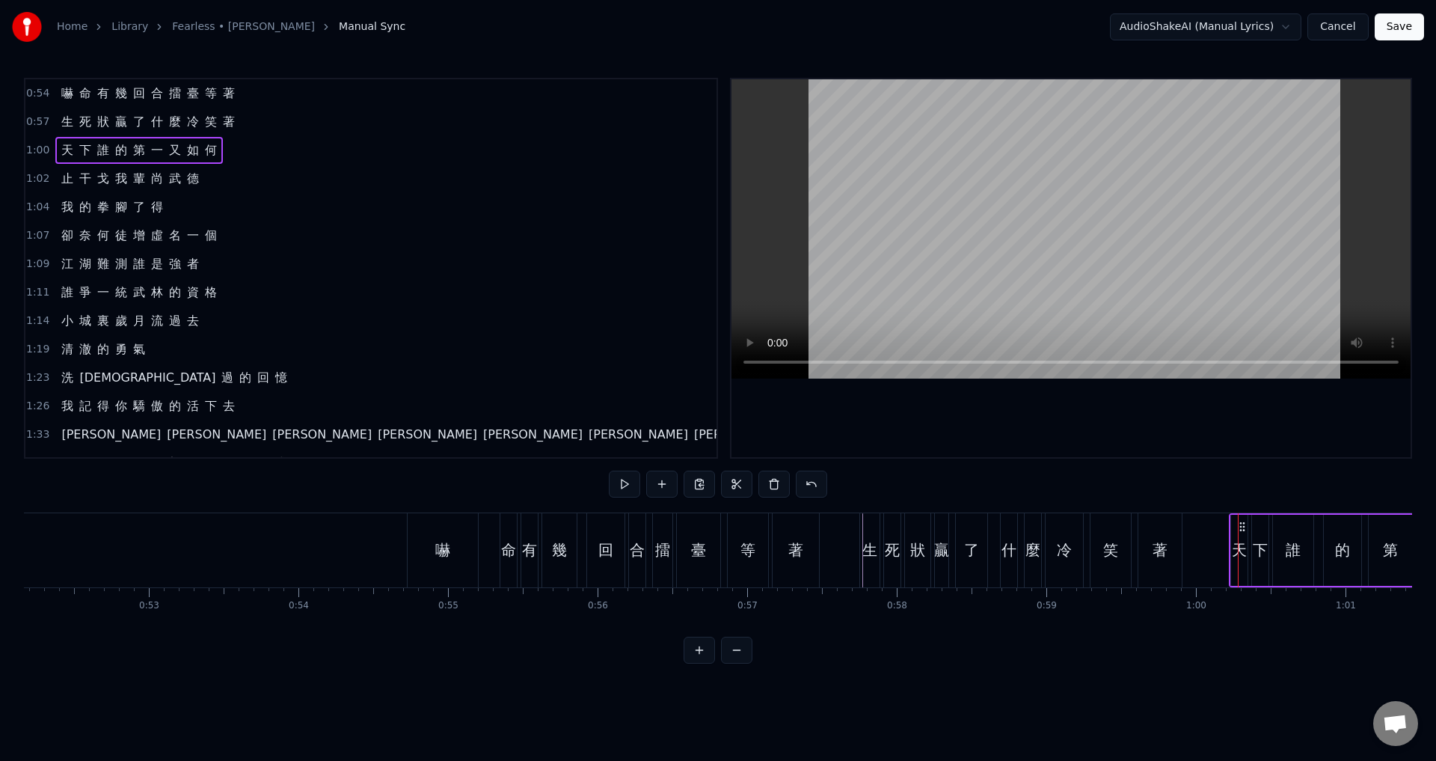
drag, startPoint x: 1249, startPoint y: 521, endPoint x: 1240, endPoint y: 520, distance: 9.0
click at [1240, 521] on icon at bounding box center [1242, 527] width 12 height 12
click at [34, 179] on span "1:02" at bounding box center [37, 178] width 23 height 15
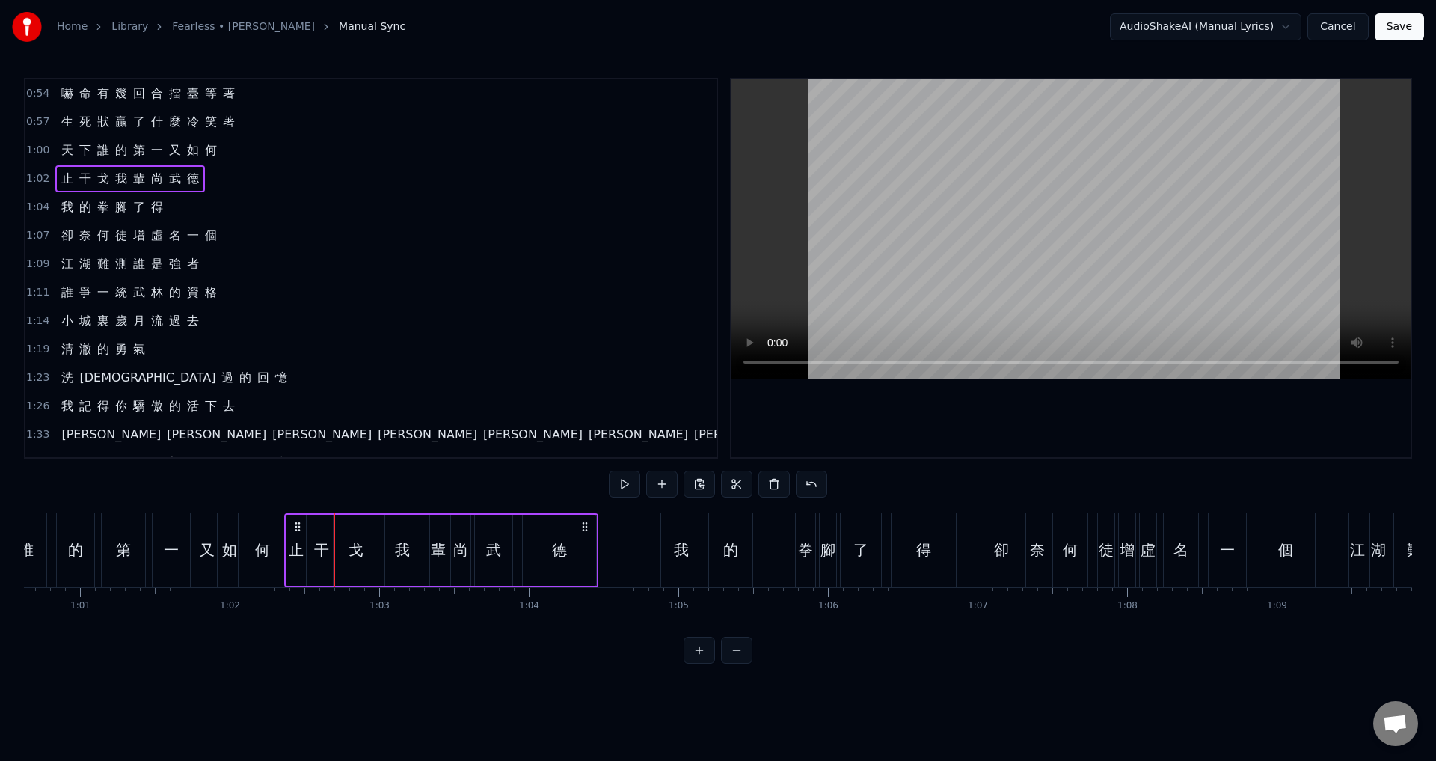
scroll to position [0, 9064]
drag, startPoint x: 111, startPoint y: 521, endPoint x: 343, endPoint y: 549, distance: 232.7
click at [343, 549] on div "止 干 戈 我 輩 [PERSON_NAME] [PERSON_NAME]" at bounding box center [488, 550] width 314 height 74
click at [39, 206] on span "1:04" at bounding box center [37, 207] width 23 height 15
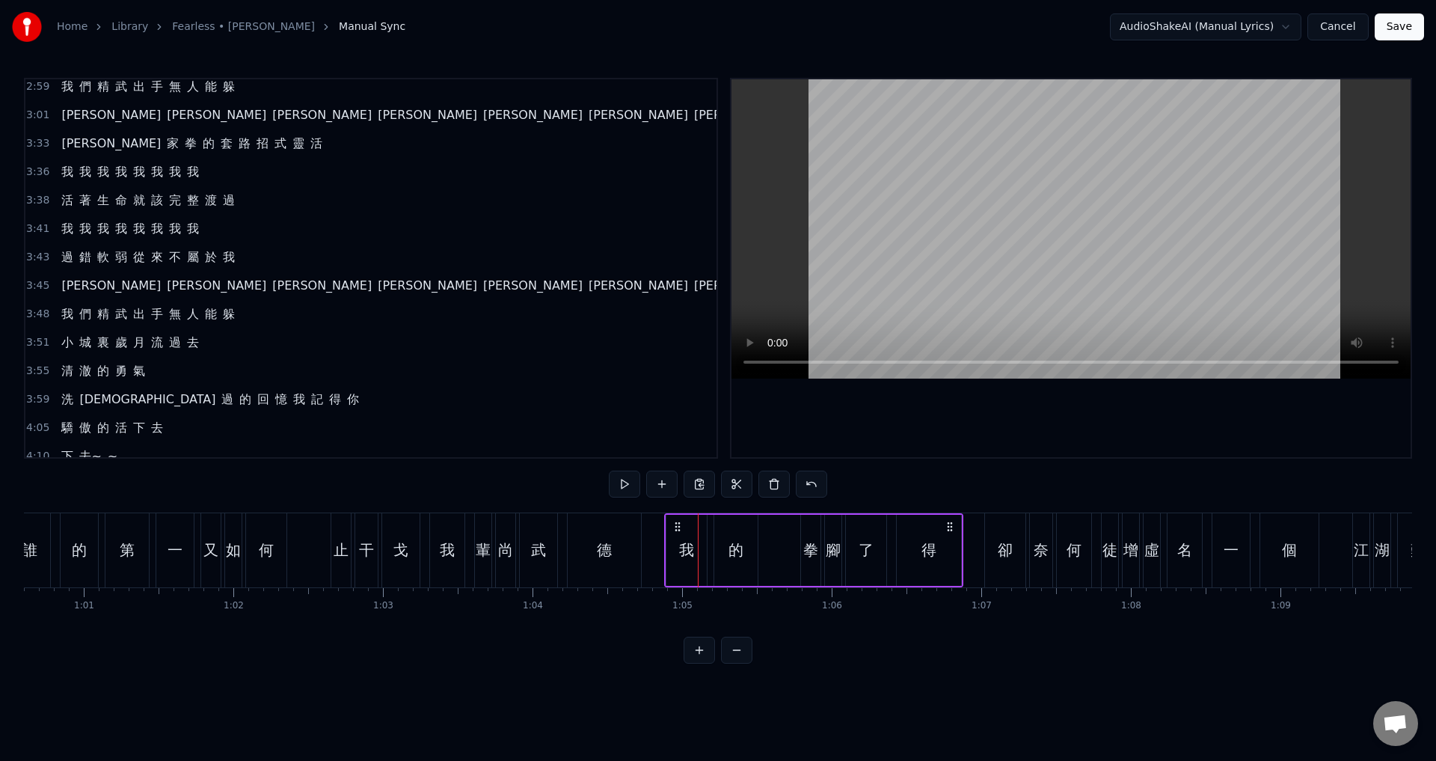
scroll to position [1129, 0]
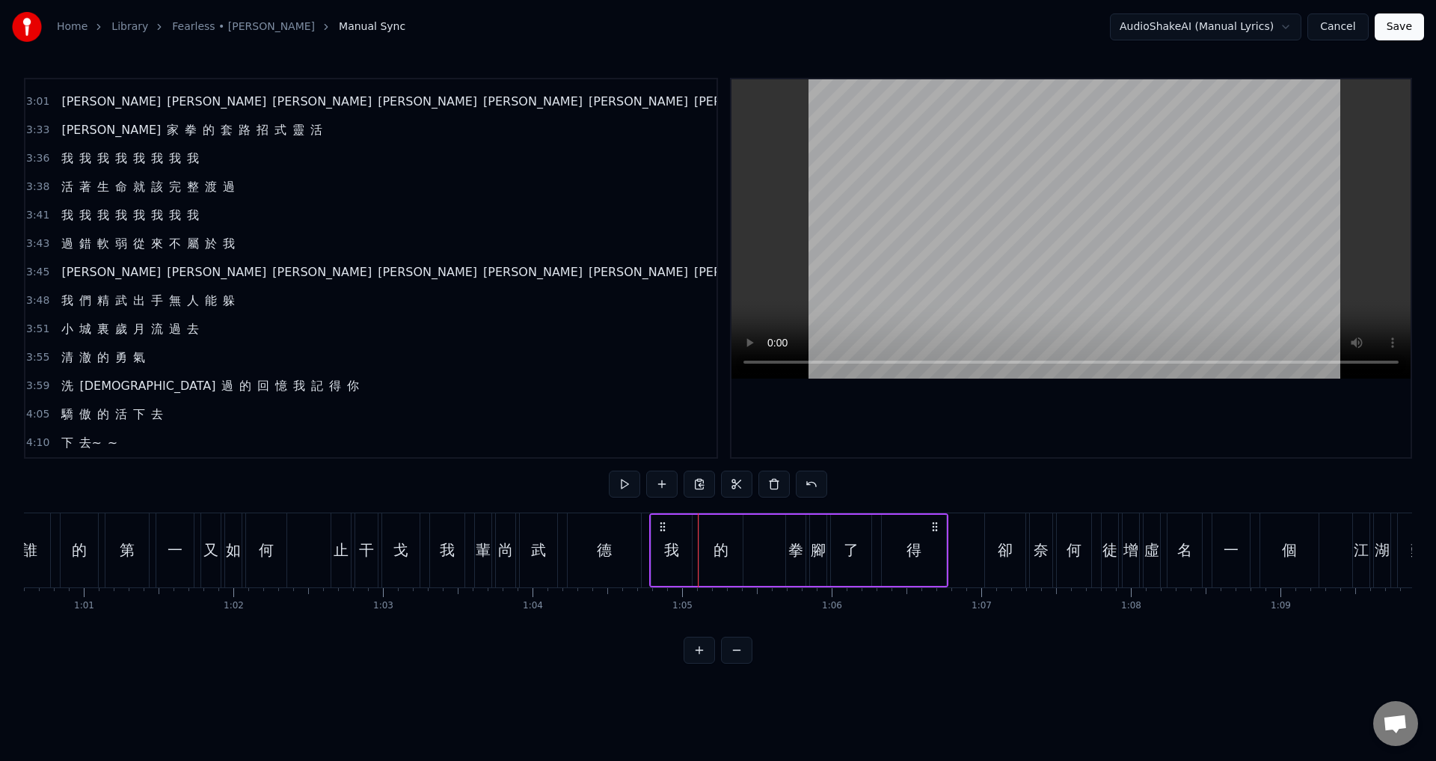
drag, startPoint x: 676, startPoint y: 523, endPoint x: 661, endPoint y: 522, distance: 15.0
click at [661, 522] on circle at bounding box center [660, 522] width 1 height 1
click at [675, 540] on div "我" at bounding box center [671, 549] width 15 height 22
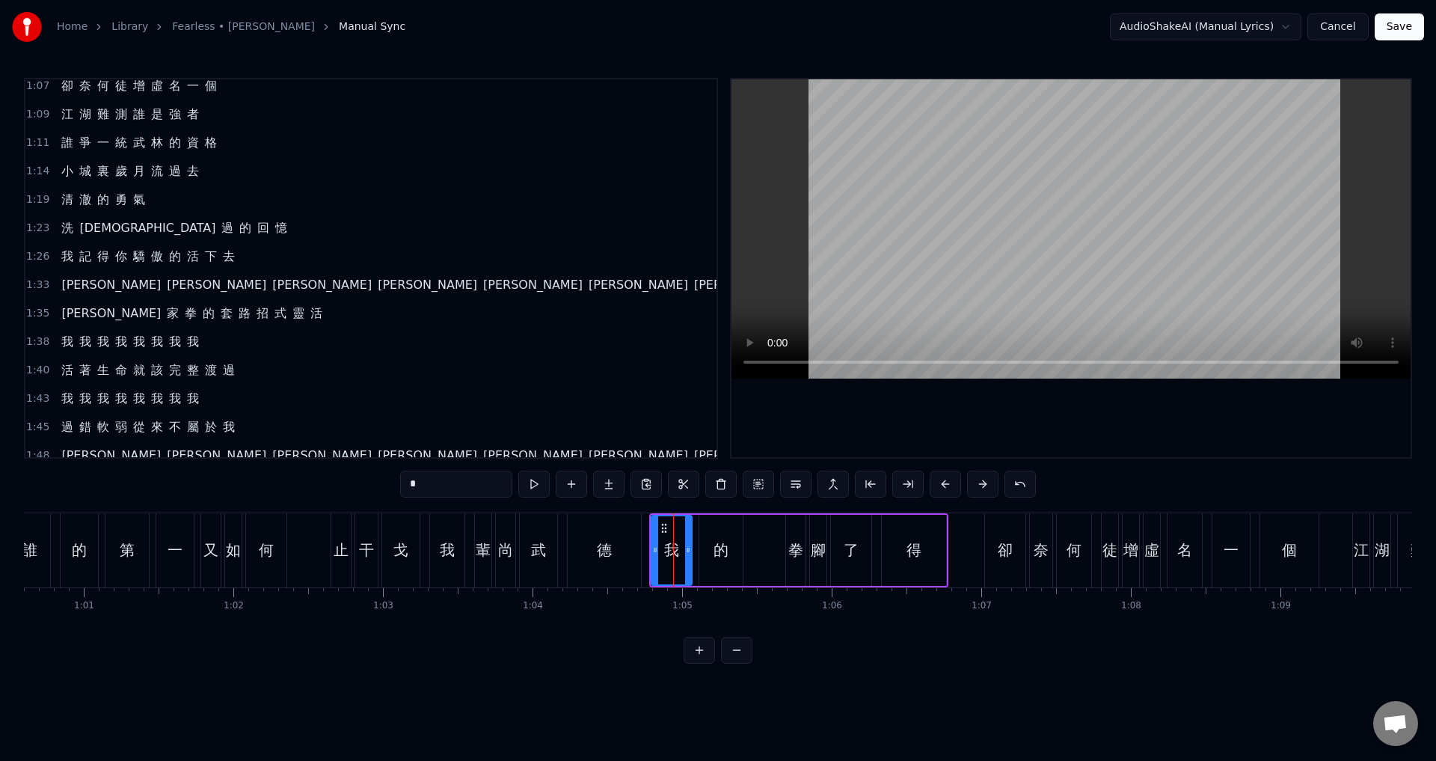
scroll to position [0, 0]
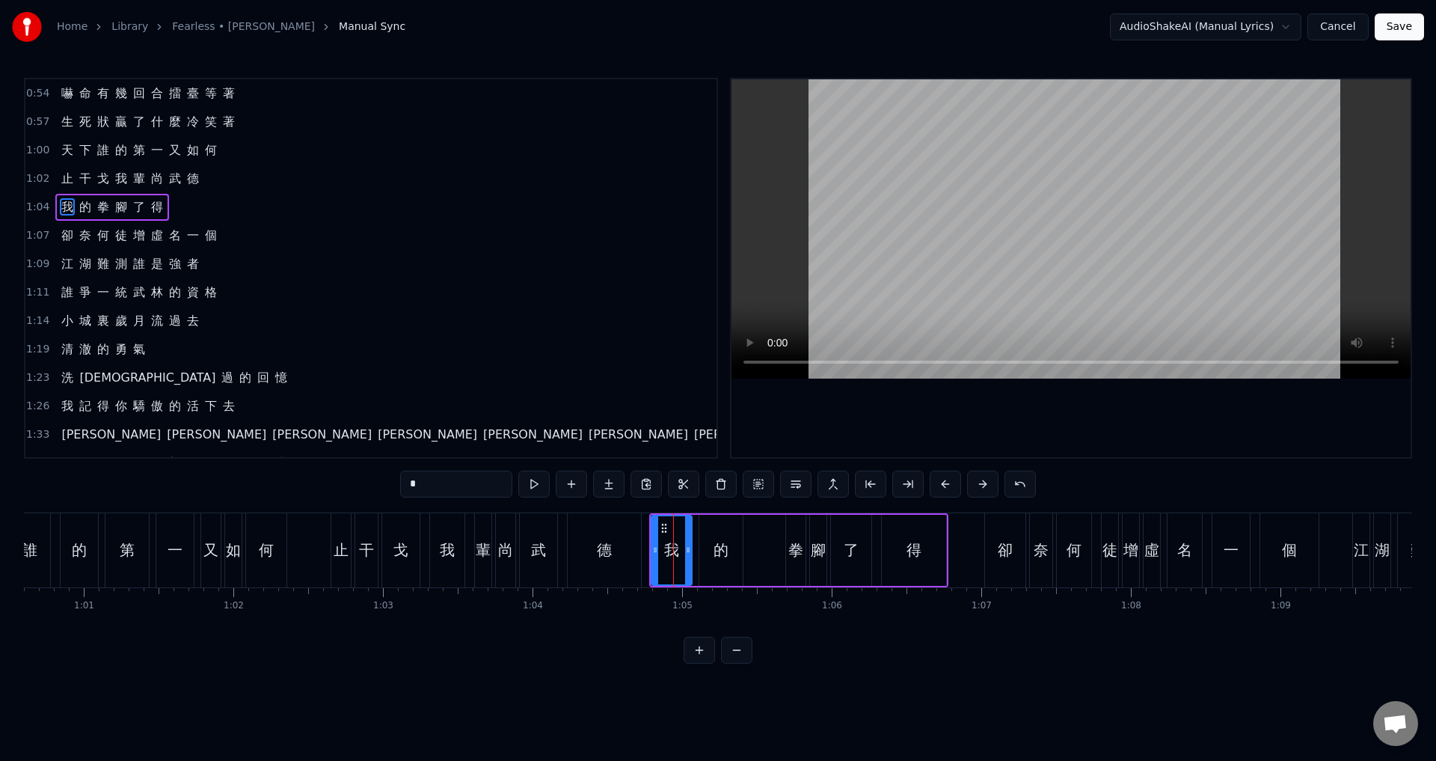
click at [39, 238] on span "1:07" at bounding box center [37, 235] width 23 height 15
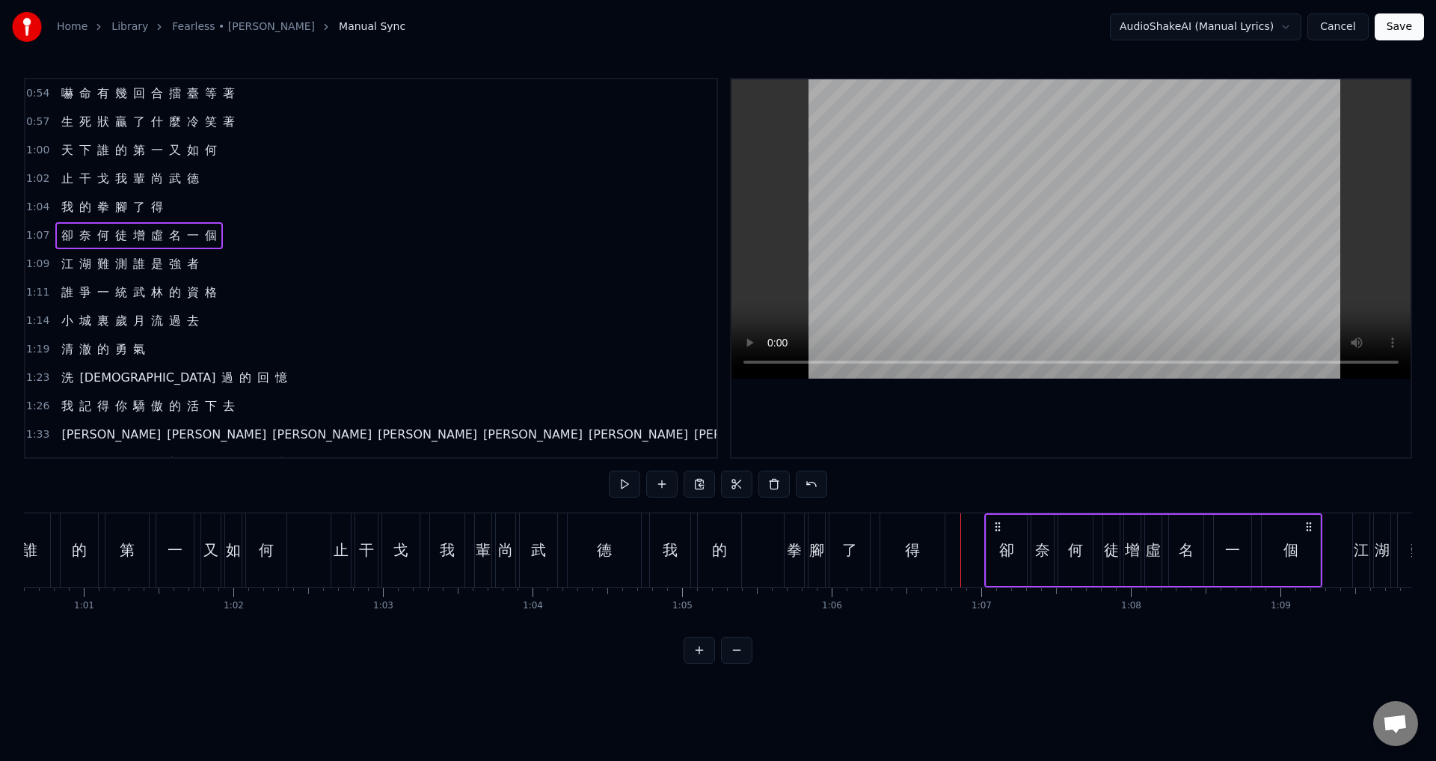
click at [994, 522] on icon at bounding box center [998, 527] width 12 height 12
click at [920, 549] on div "得" at bounding box center [912, 550] width 64 height 74
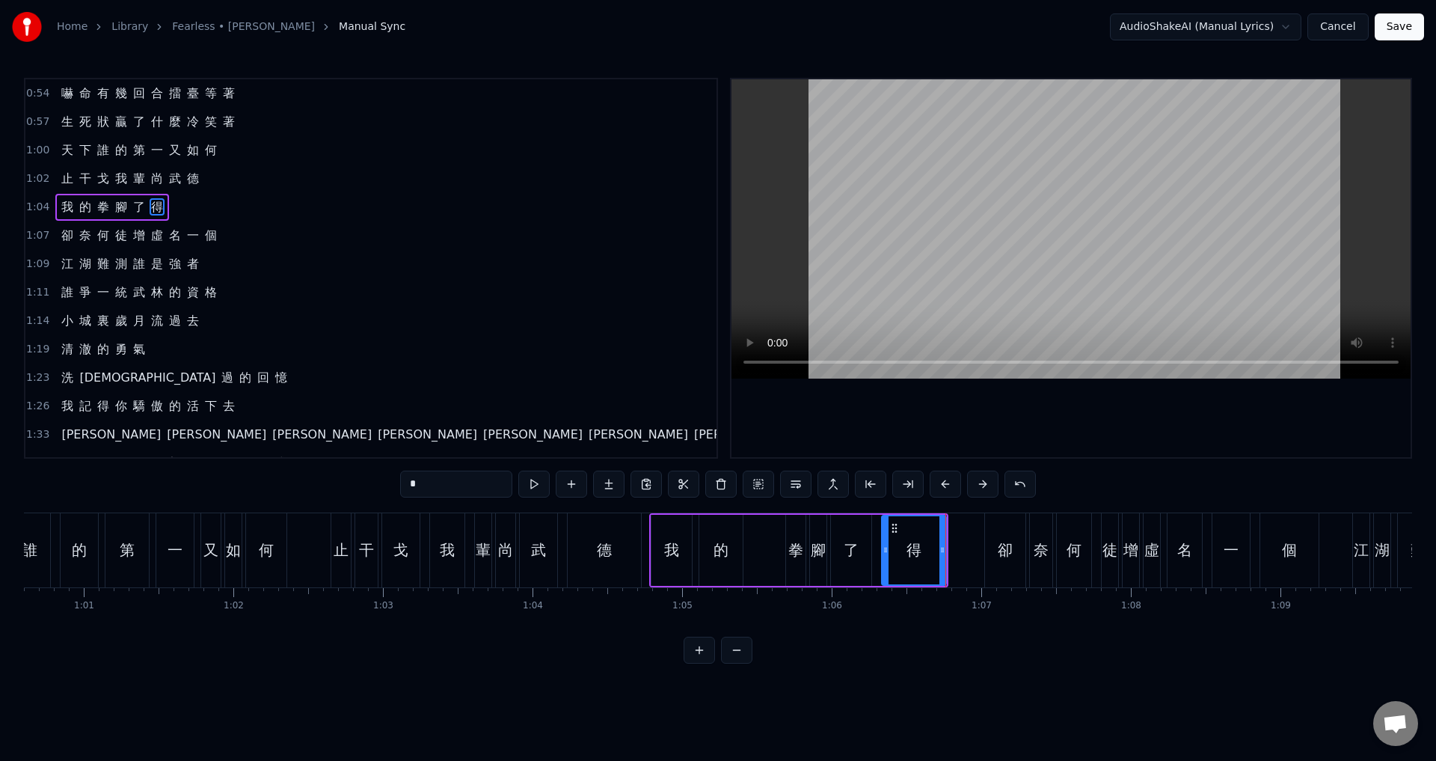
click at [36, 235] on span "1:07" at bounding box center [37, 235] width 23 height 15
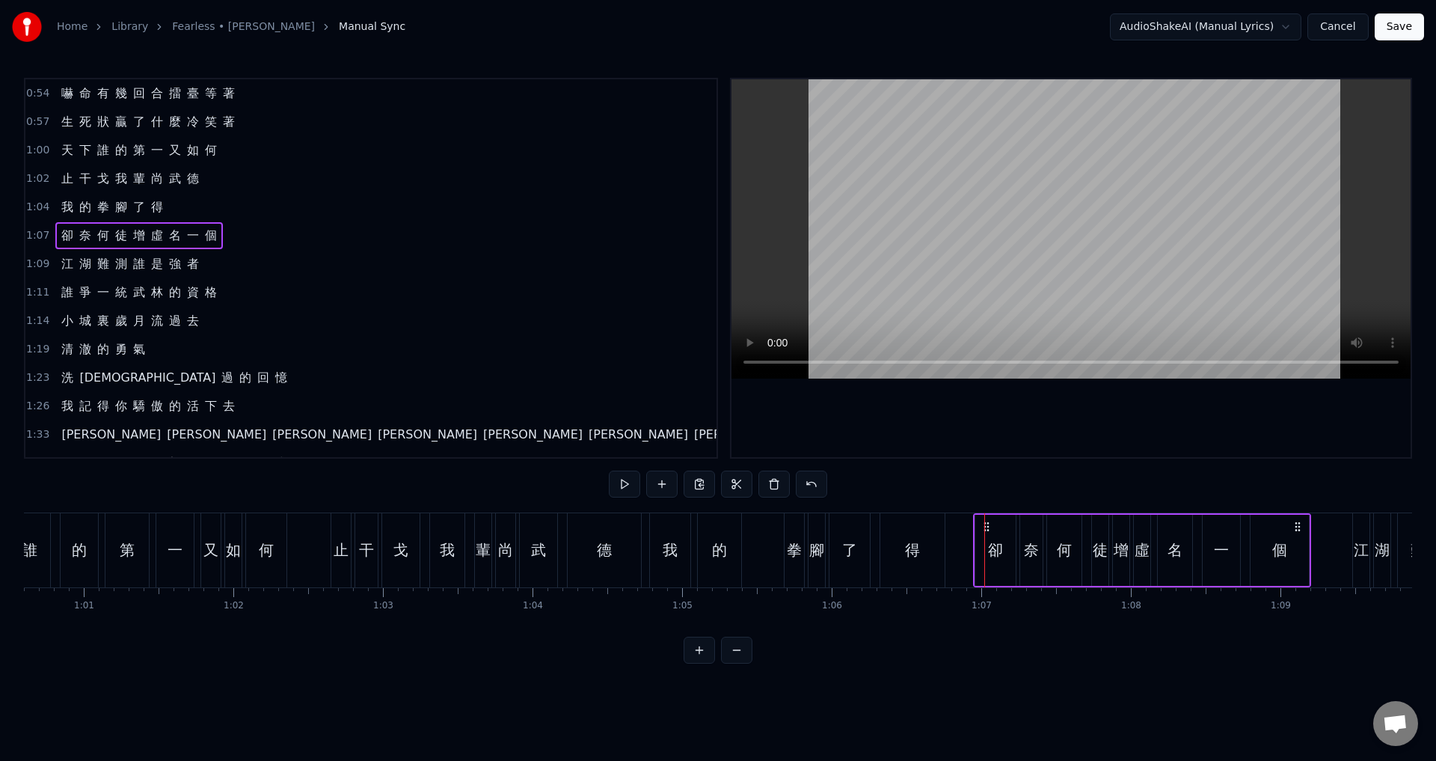
drag, startPoint x: 992, startPoint y: 523, endPoint x: 980, endPoint y: 523, distance: 11.2
click at [980, 523] on icon at bounding box center [986, 527] width 12 height 12
click at [37, 265] on span "1:09" at bounding box center [37, 264] width 23 height 15
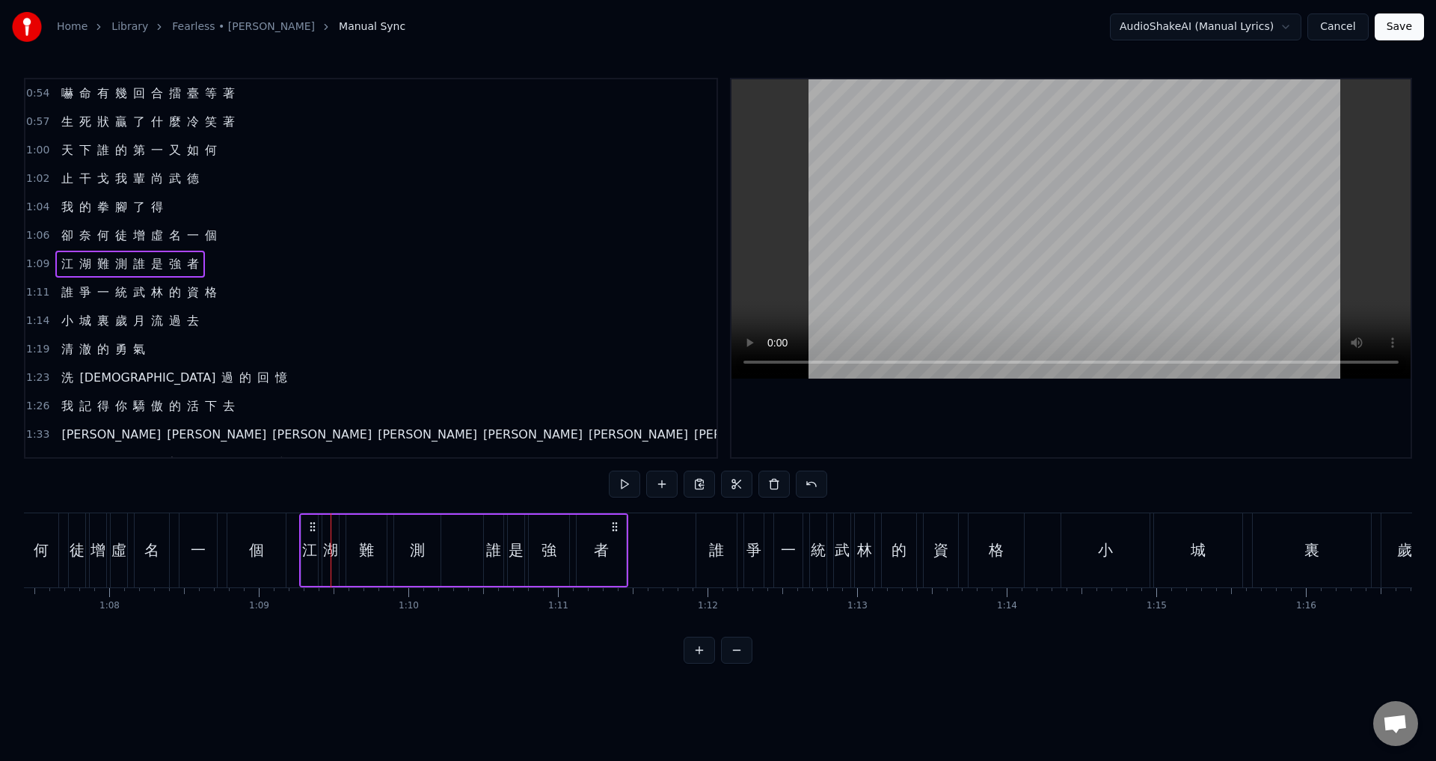
scroll to position [0, 10083]
drag, startPoint x: 111, startPoint y: 521, endPoint x: 335, endPoint y: 535, distance: 224.1
click at [335, 535] on div "江 湖 難 測 誰 是 強 者" at bounding box center [487, 550] width 329 height 74
click at [36, 295] on span "1:11" at bounding box center [37, 292] width 23 height 15
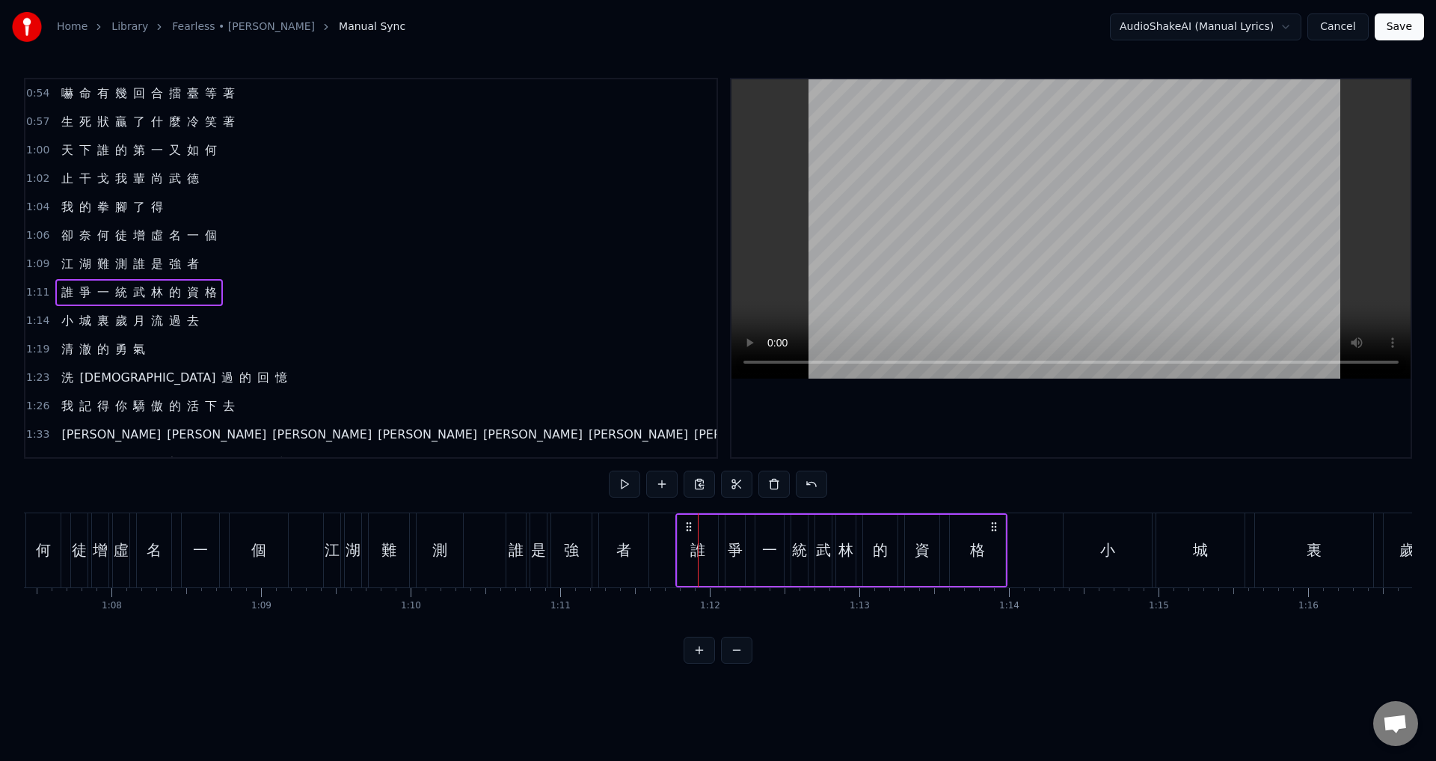
drag, startPoint x: 709, startPoint y: 523, endPoint x: 687, endPoint y: 523, distance: 21.7
click at [687, 523] on circle at bounding box center [687, 522] width 1 height 1
click at [37, 315] on span "1:14" at bounding box center [37, 320] width 23 height 15
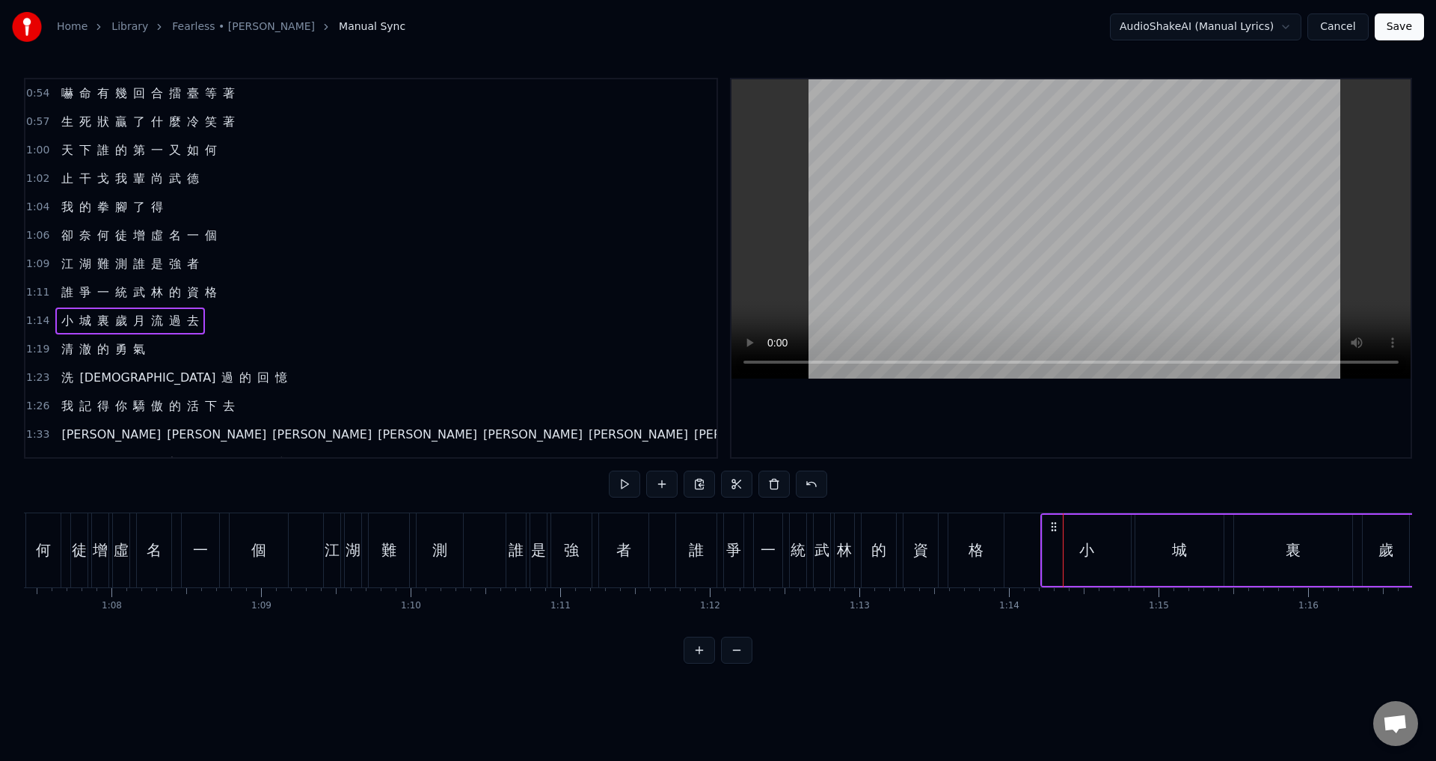
drag, startPoint x: 1075, startPoint y: 524, endPoint x: 1053, endPoint y: 523, distance: 22.4
click at [1053, 523] on icon at bounding box center [1054, 527] width 12 height 12
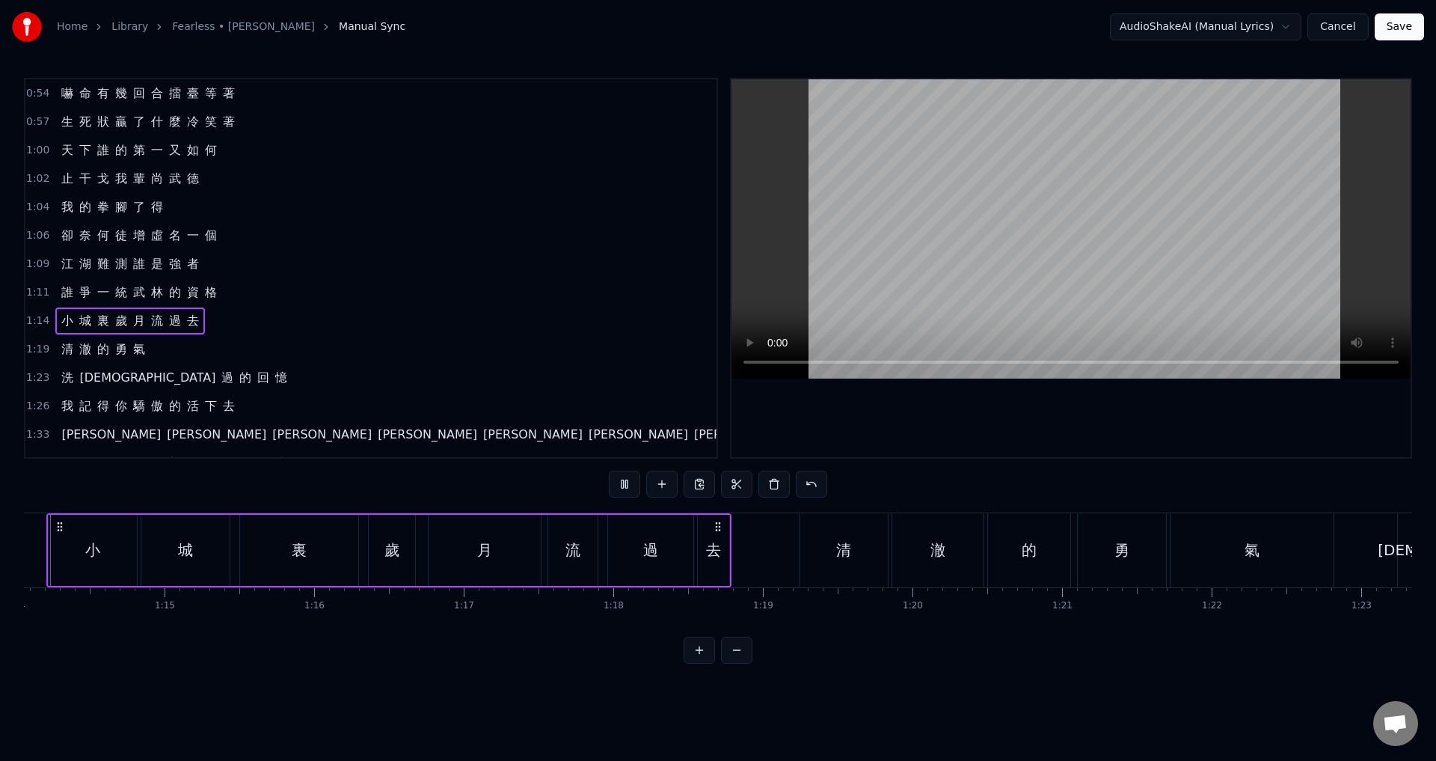
scroll to position [0, 11026]
click at [31, 353] on span "1:19" at bounding box center [37, 349] width 23 height 15
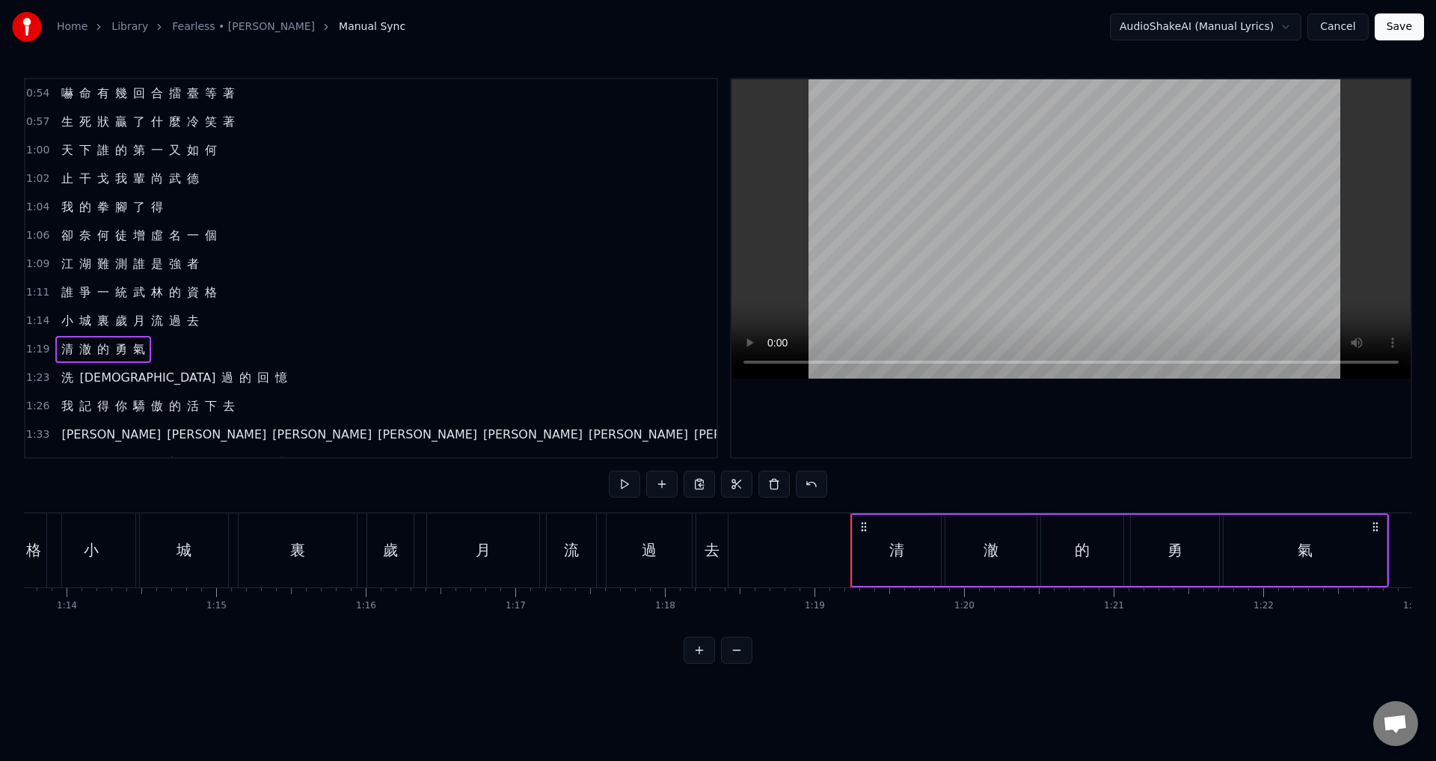
drag, startPoint x: 861, startPoint y: 523, endPoint x: 853, endPoint y: 523, distance: 8.3
click at [853, 523] on div "[PERSON_NAME] 的 勇 氣" at bounding box center [1119, 550] width 538 height 74
click at [711, 565] on div "去" at bounding box center [711, 550] width 31 height 74
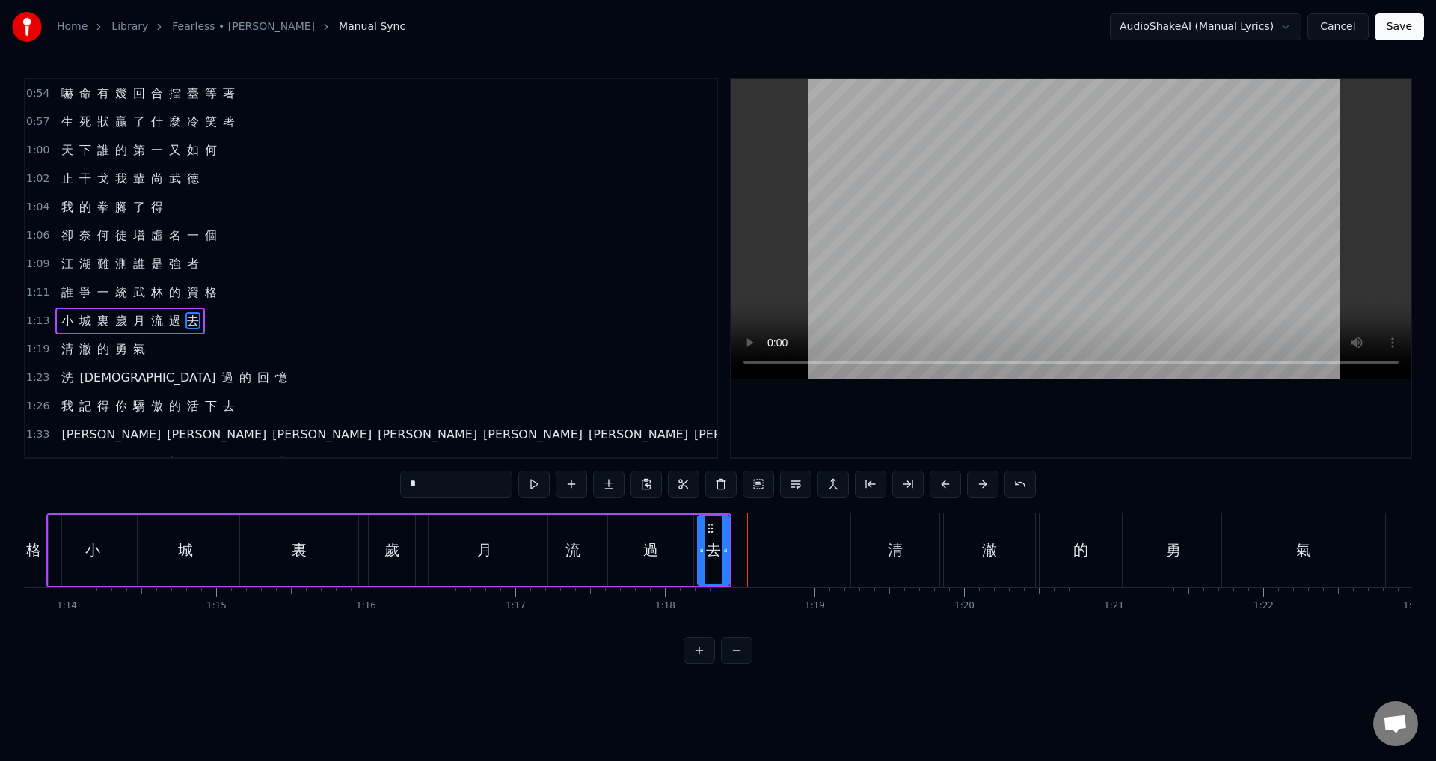
scroll to position [52, 0]
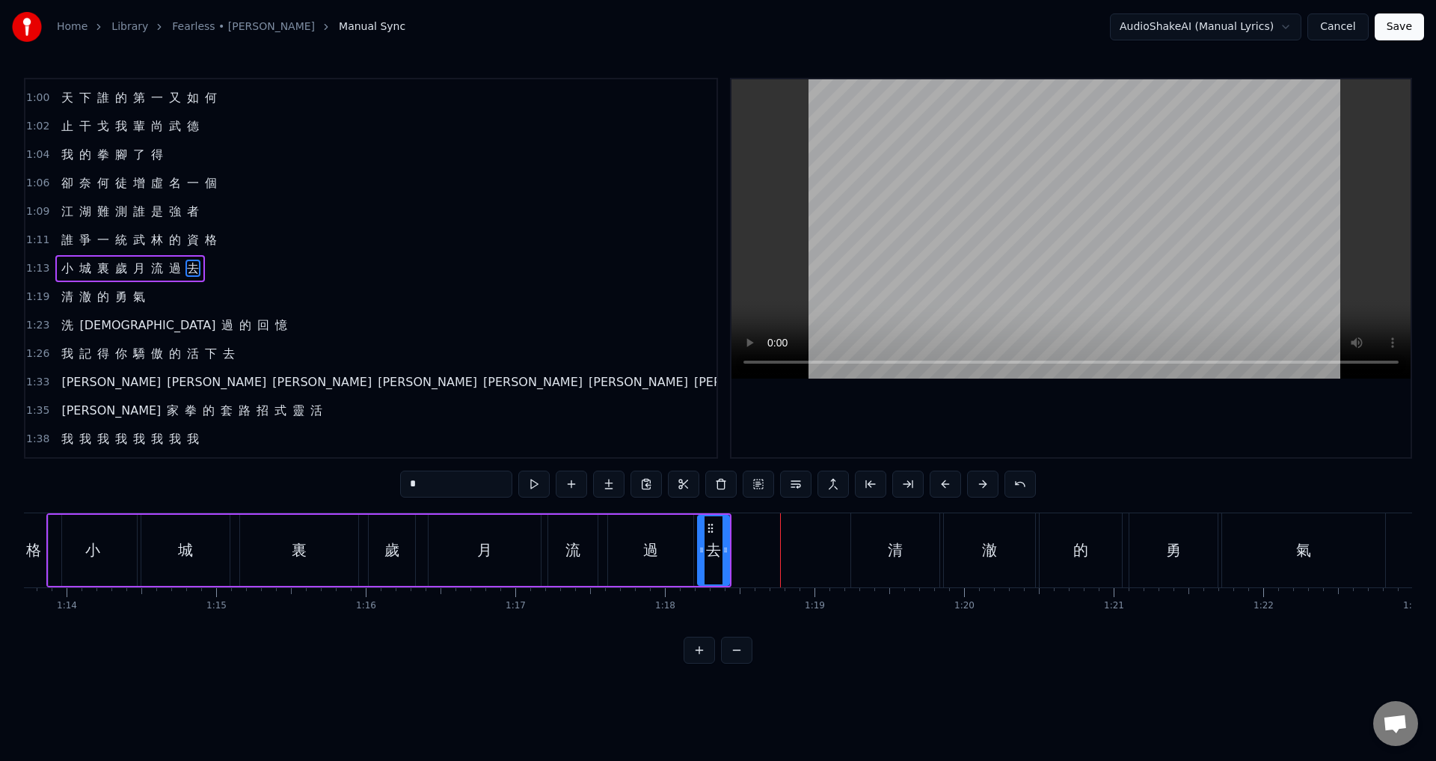
click at [649, 572] on div "過" at bounding box center [650, 550] width 85 height 71
click at [565, 555] on div "流" at bounding box center [572, 549] width 15 height 22
type input "*"
click at [39, 263] on span "1:13" at bounding box center [37, 268] width 23 height 15
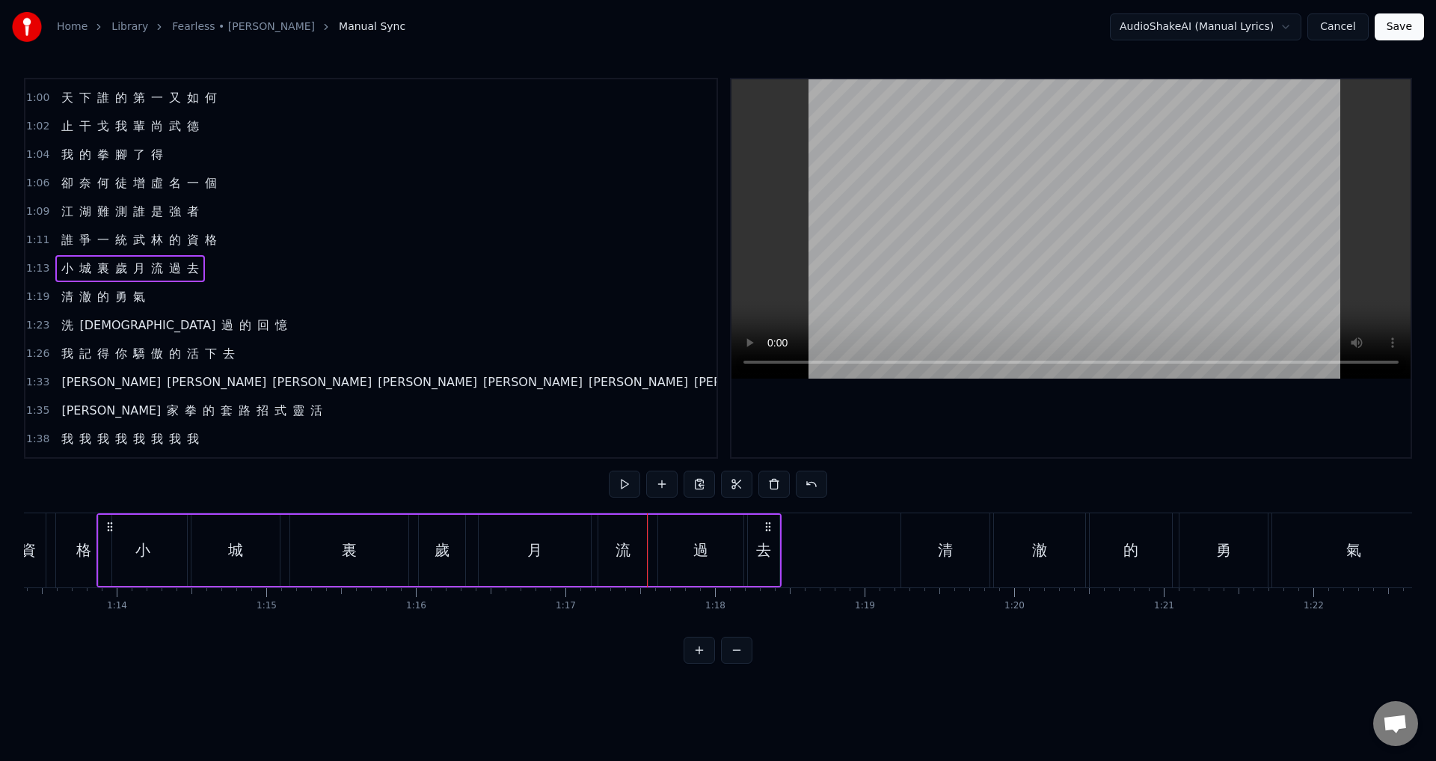
scroll to position [0, 10973]
click at [41, 236] on span "1:11" at bounding box center [37, 240] width 23 height 15
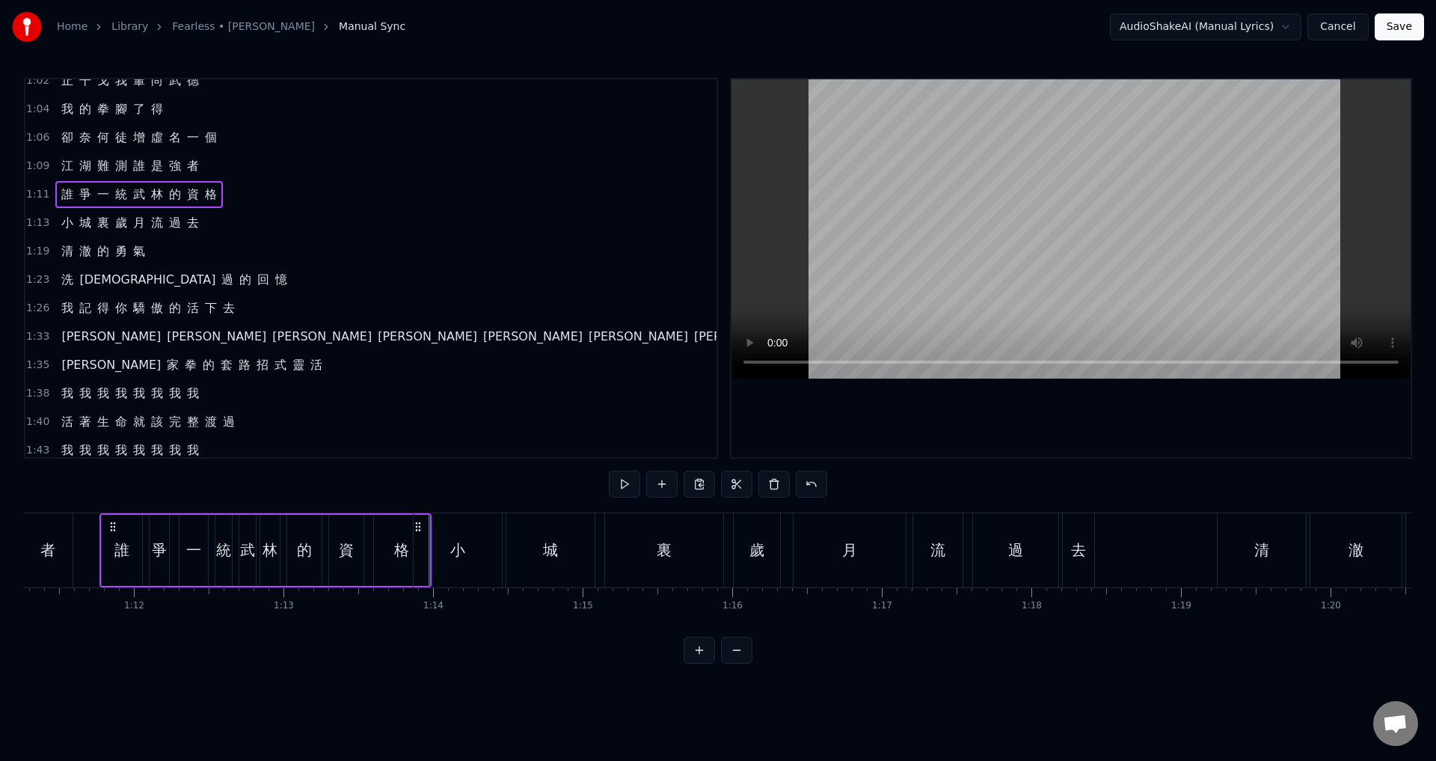
scroll to position [8, 0]
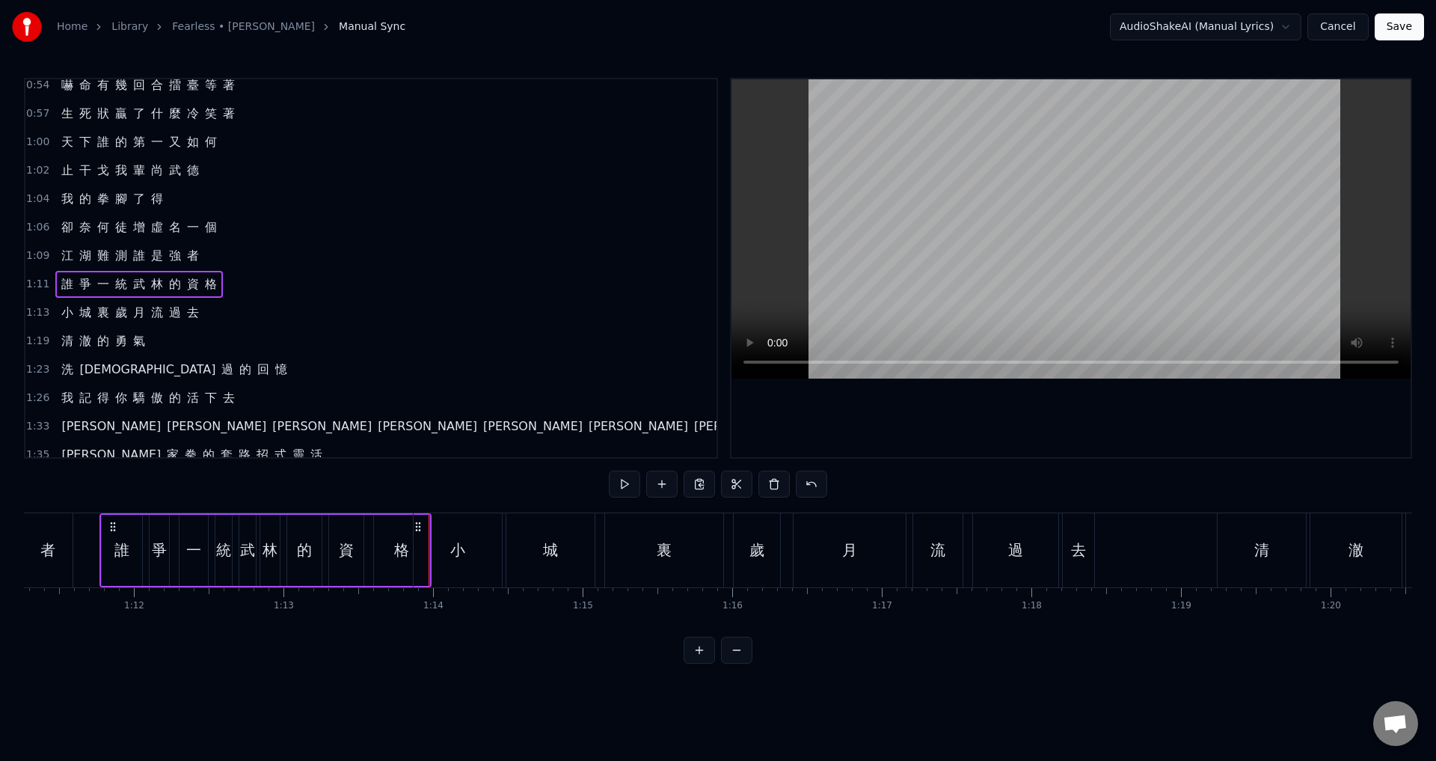
click at [36, 310] on span "1:13" at bounding box center [37, 312] width 23 height 15
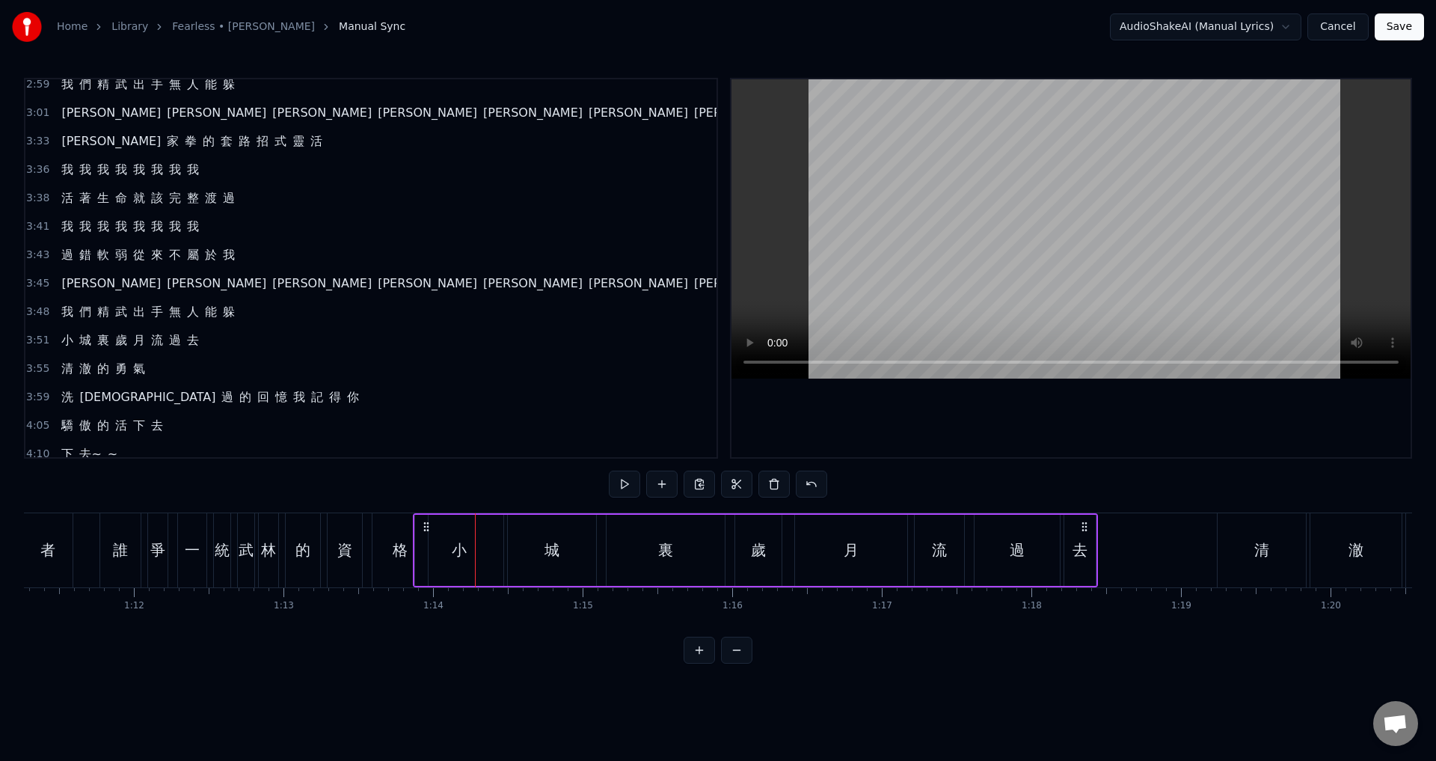
scroll to position [1129, 0]
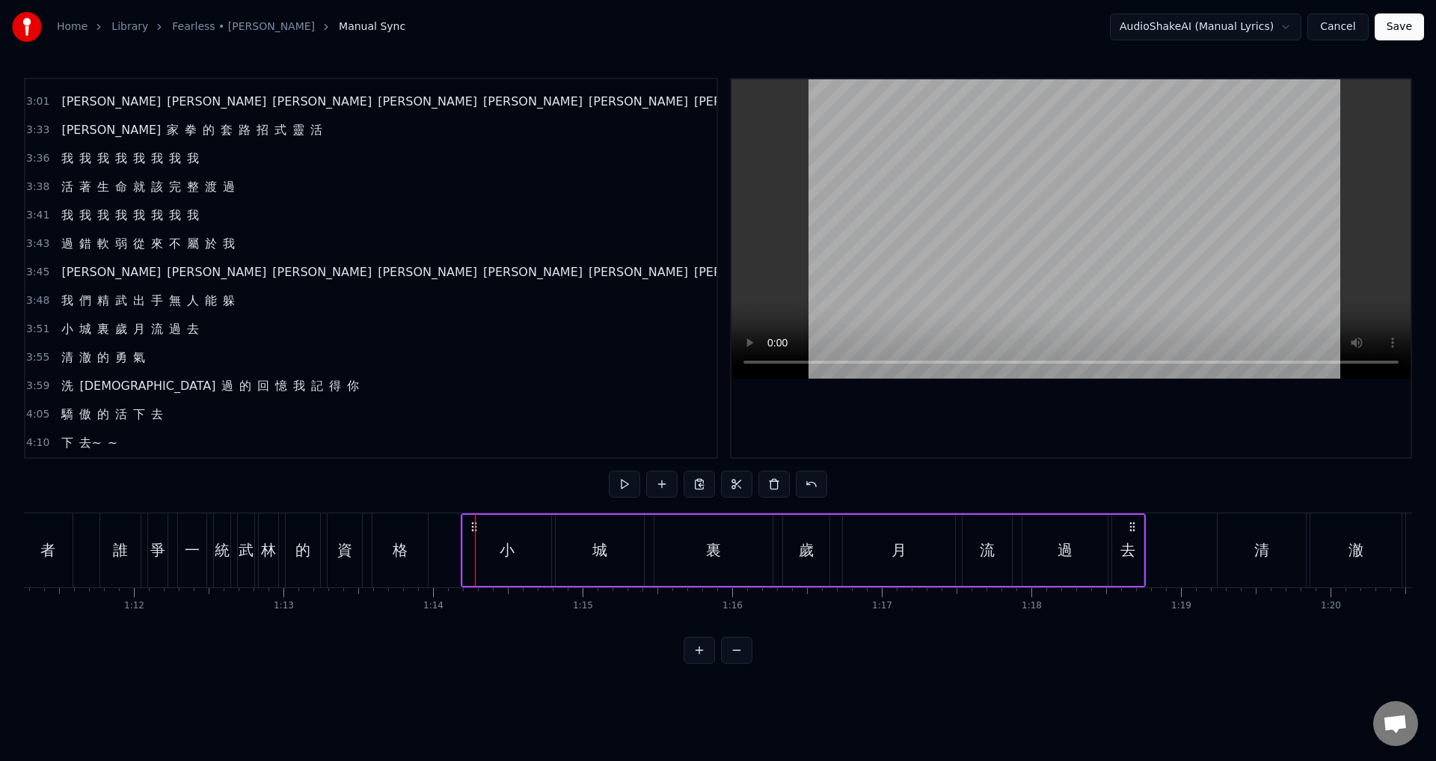
drag, startPoint x: 423, startPoint y: 527, endPoint x: 471, endPoint y: 531, distance: 48.0
click at [471, 531] on icon at bounding box center [474, 527] width 12 height 12
click at [1089, 541] on div "過" at bounding box center [1064, 550] width 85 height 71
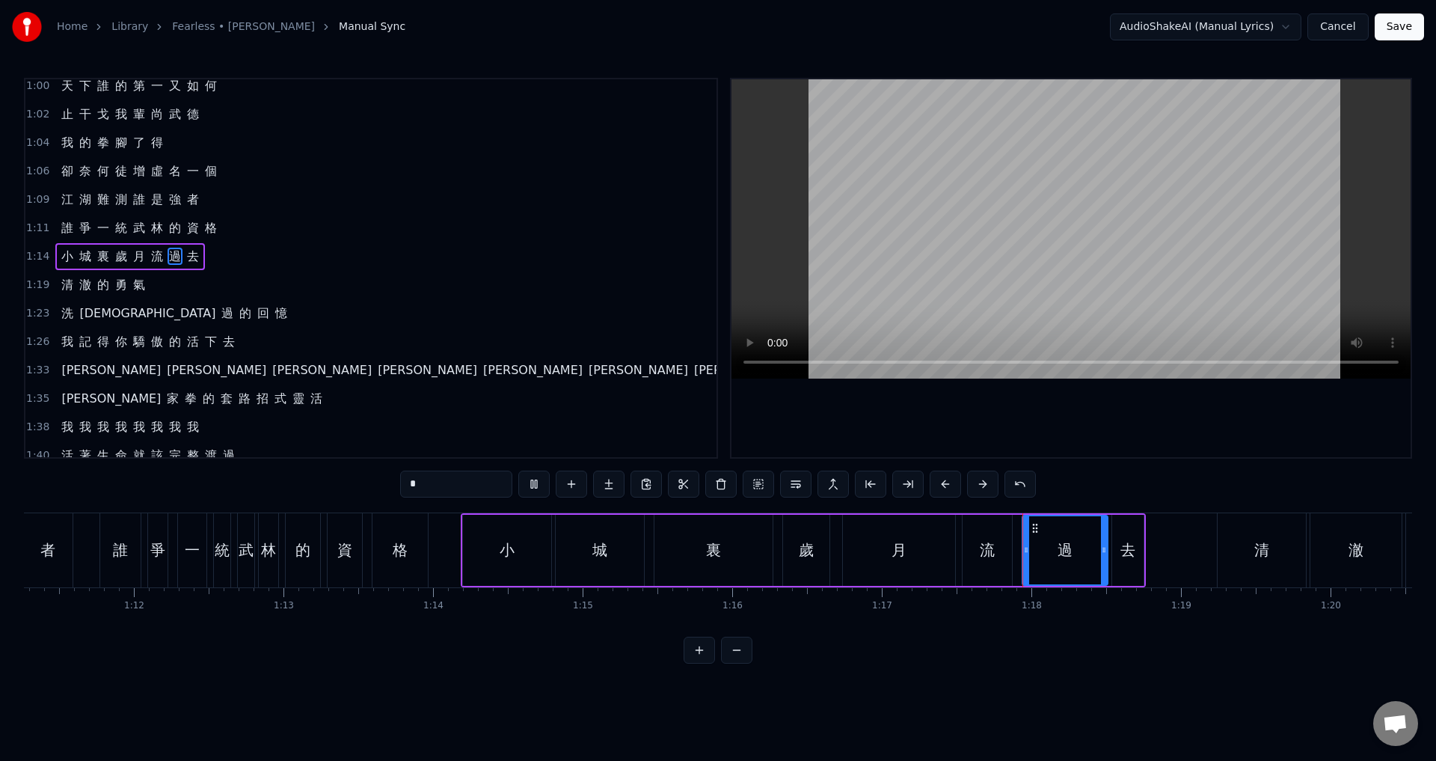
scroll to position [52, 0]
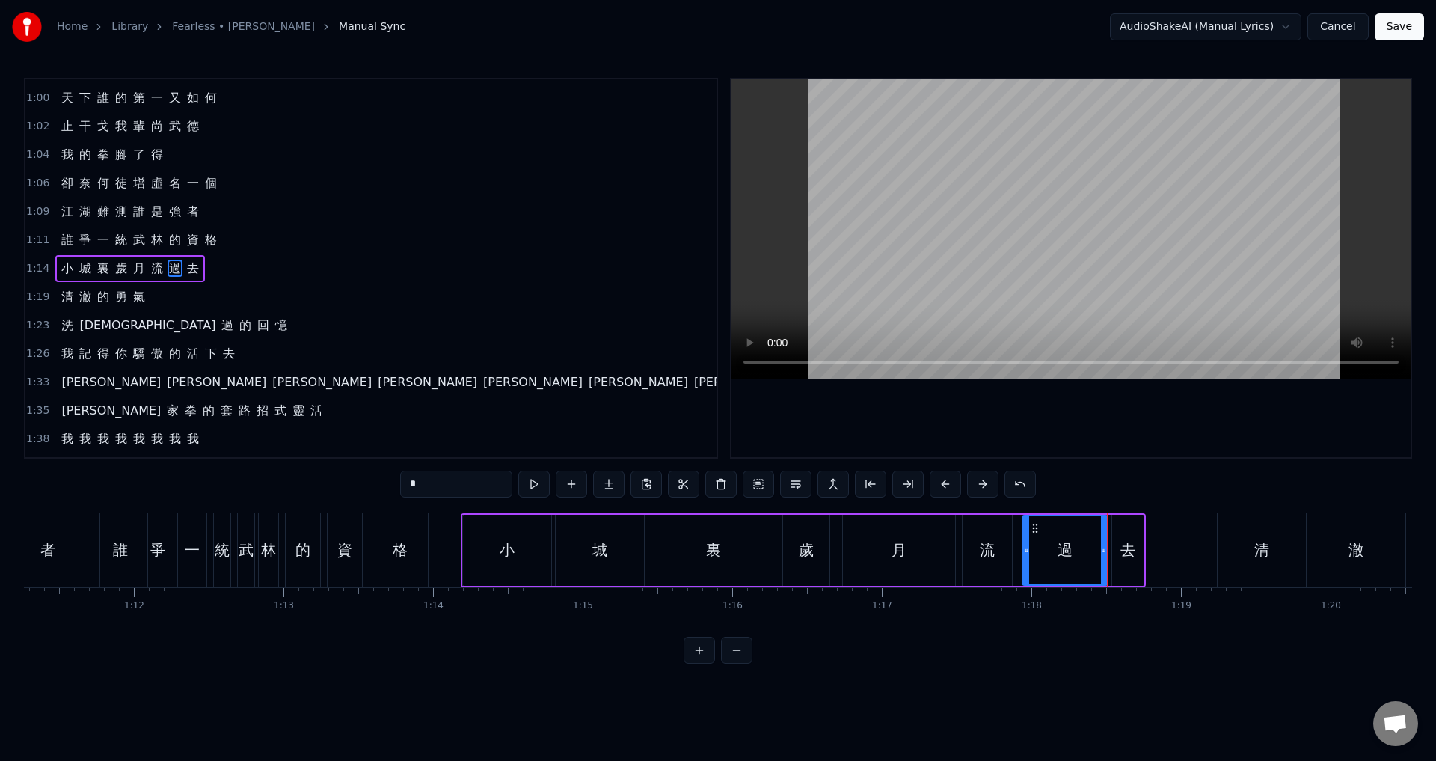
click at [1128, 547] on div "去" at bounding box center [1127, 549] width 15 height 22
drag, startPoint x: 1140, startPoint y: 547, endPoint x: 1165, endPoint y: 547, distance: 24.7
click at [1165, 547] on icon at bounding box center [1164, 550] width 6 height 12
click at [1040, 539] on div "過" at bounding box center [1064, 550] width 85 height 71
type input "*"
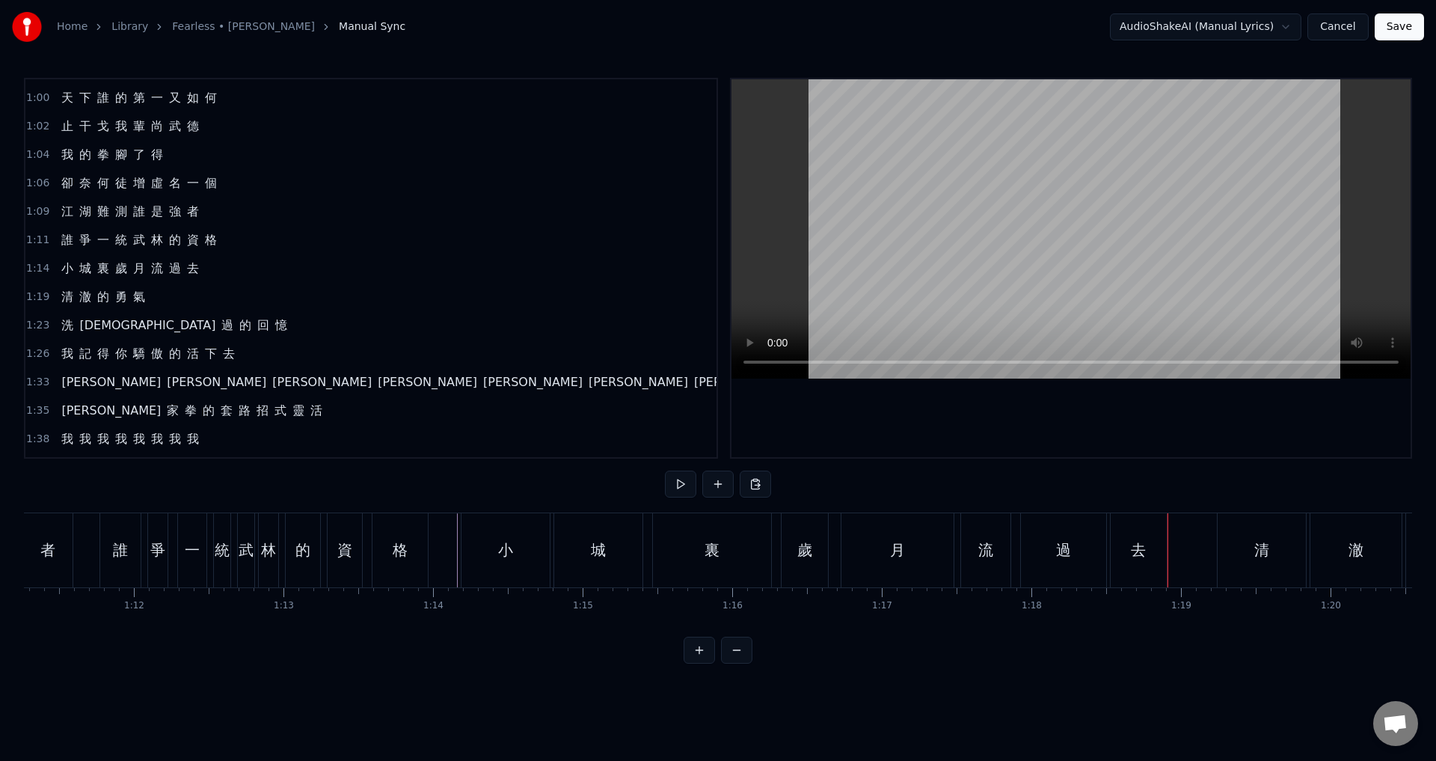
click at [1158, 541] on div "去" at bounding box center [1139, 550] width 56 height 74
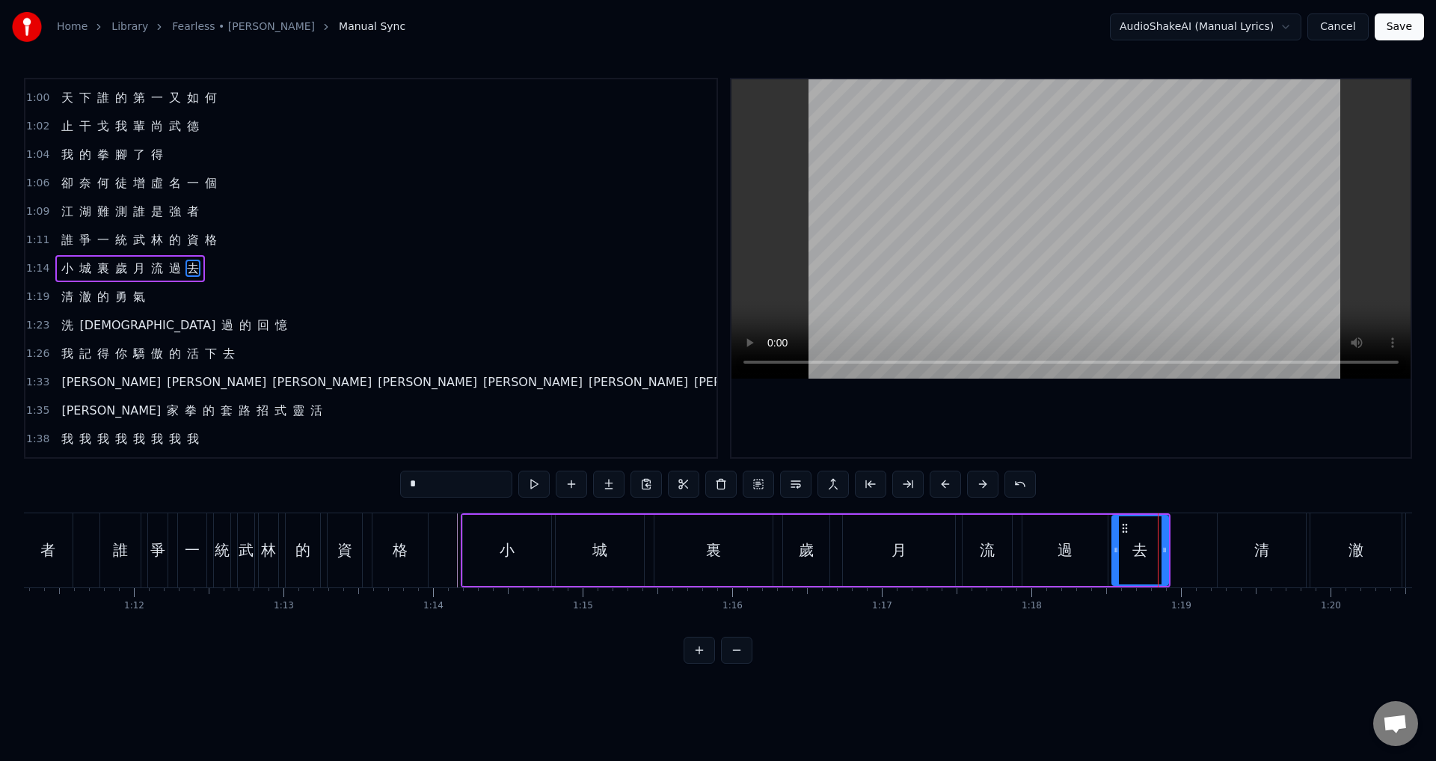
click at [31, 296] on span "1:19" at bounding box center [37, 296] width 23 height 15
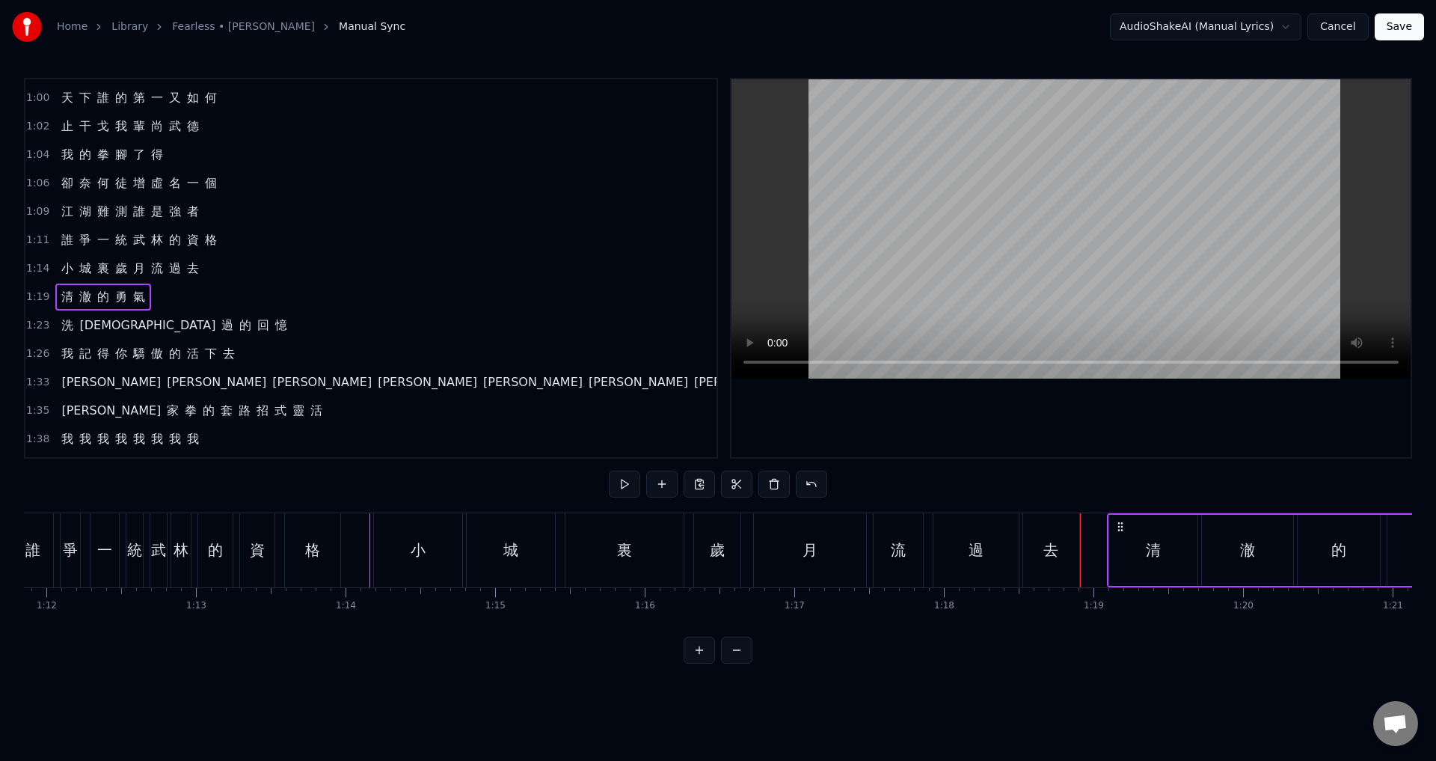
scroll to position [0, 10747]
drag, startPoint x: 1230, startPoint y: 525, endPoint x: 1132, endPoint y: 527, distance: 98.0
click at [1132, 527] on icon at bounding box center [1132, 527] width 12 height 12
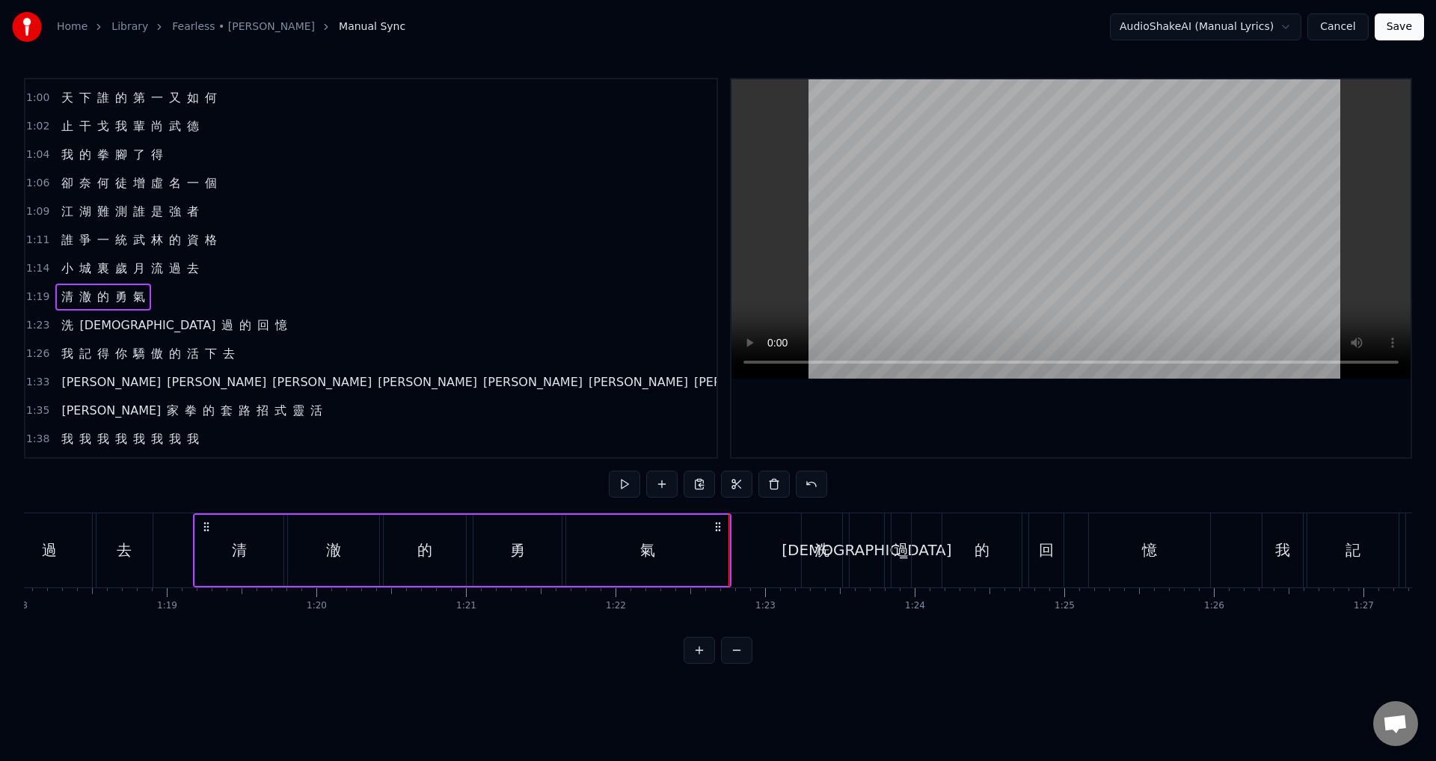
click at [34, 326] on span "1:23" at bounding box center [37, 325] width 23 height 15
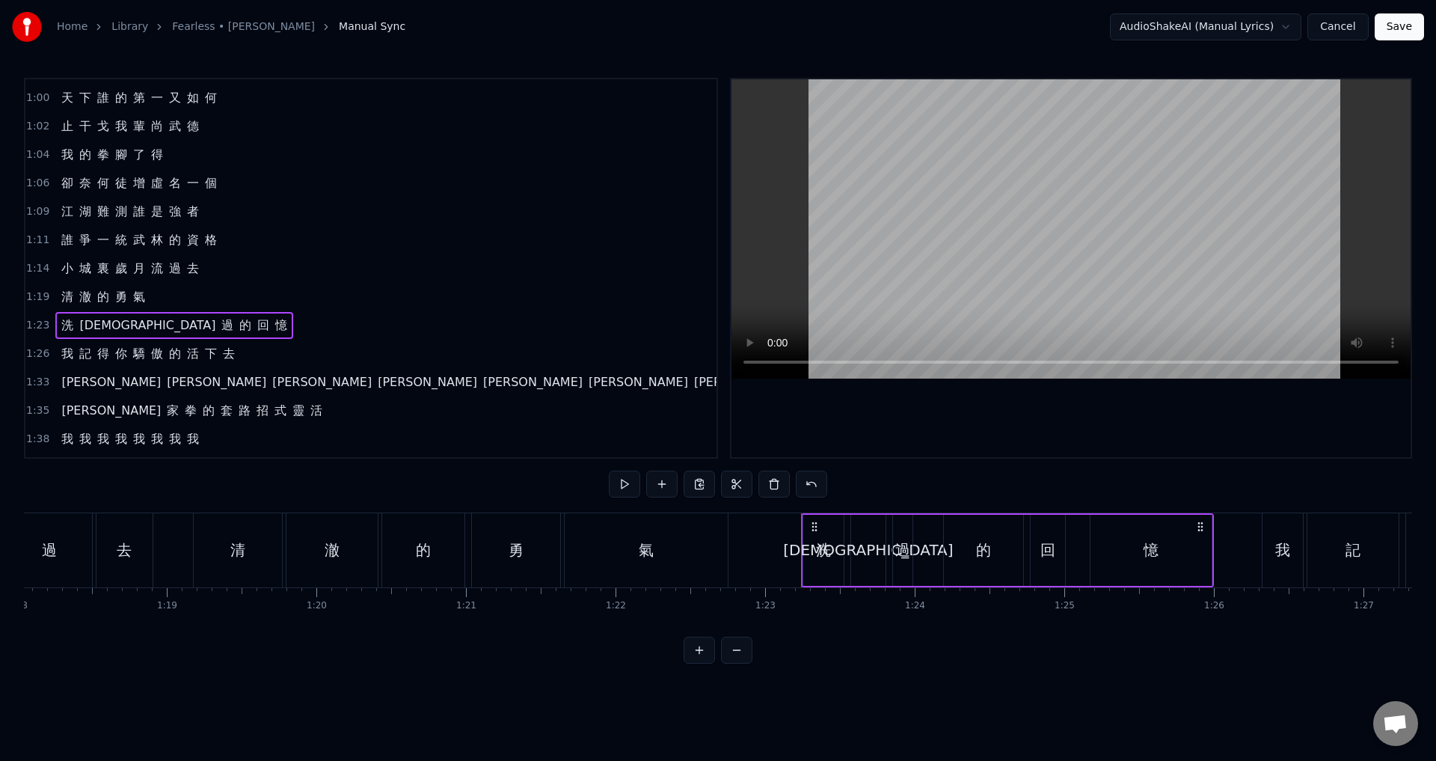
drag, startPoint x: 812, startPoint y: 525, endPoint x: 803, endPoint y: 524, distance: 9.0
click at [802, 524] on div "洗 滌 過 的 回 憶" at bounding box center [1007, 550] width 413 height 74
click at [681, 555] on div "氣" at bounding box center [646, 550] width 163 height 74
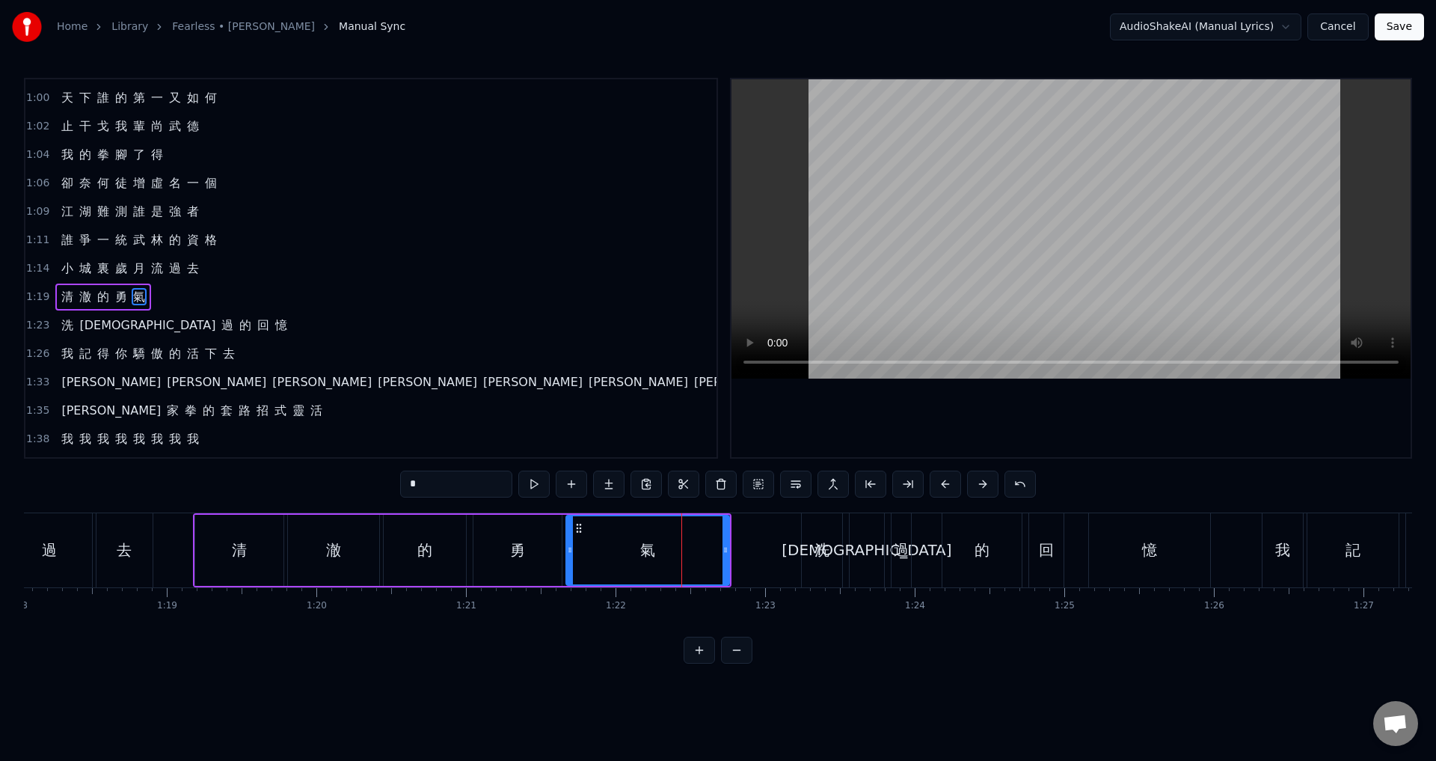
scroll to position [81, 0]
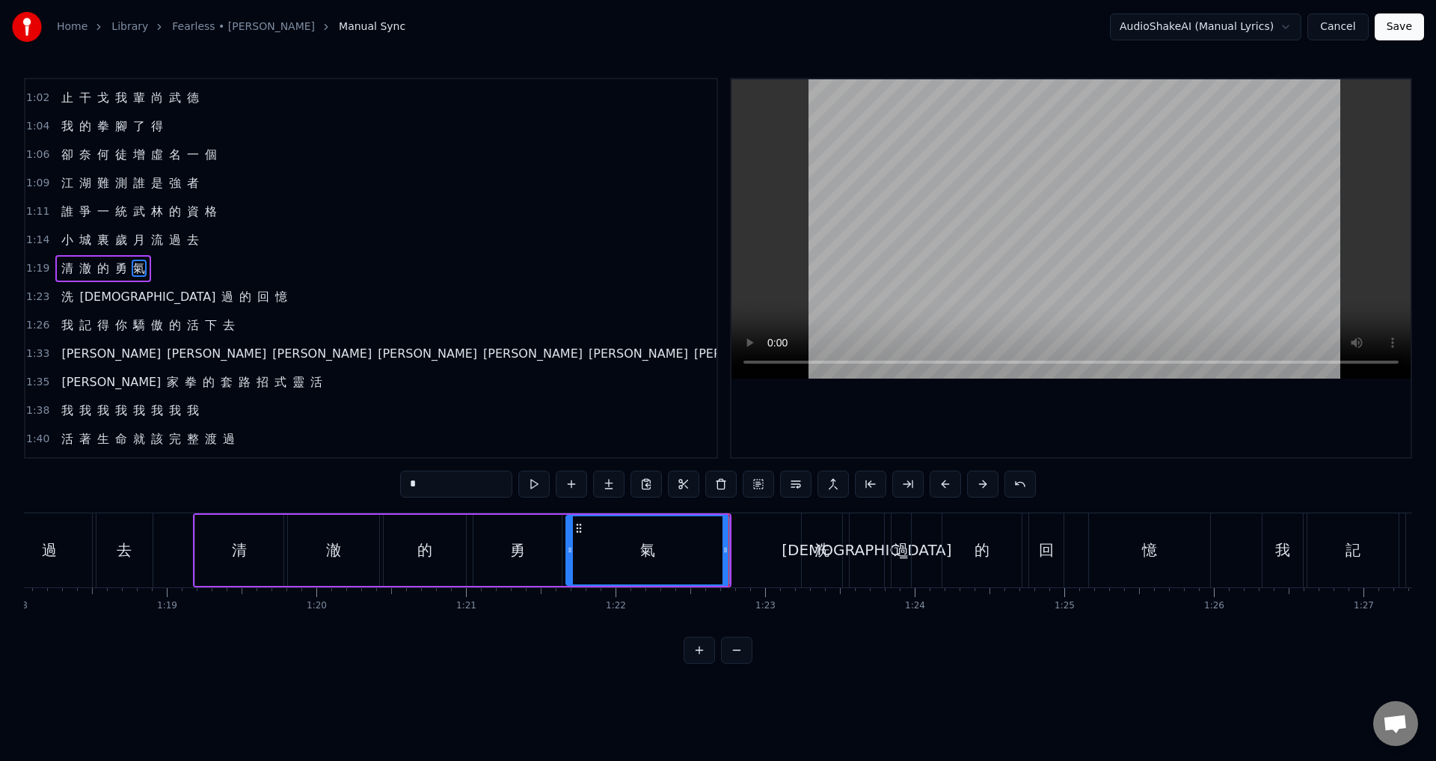
click at [32, 299] on span "1:23" at bounding box center [37, 296] width 23 height 15
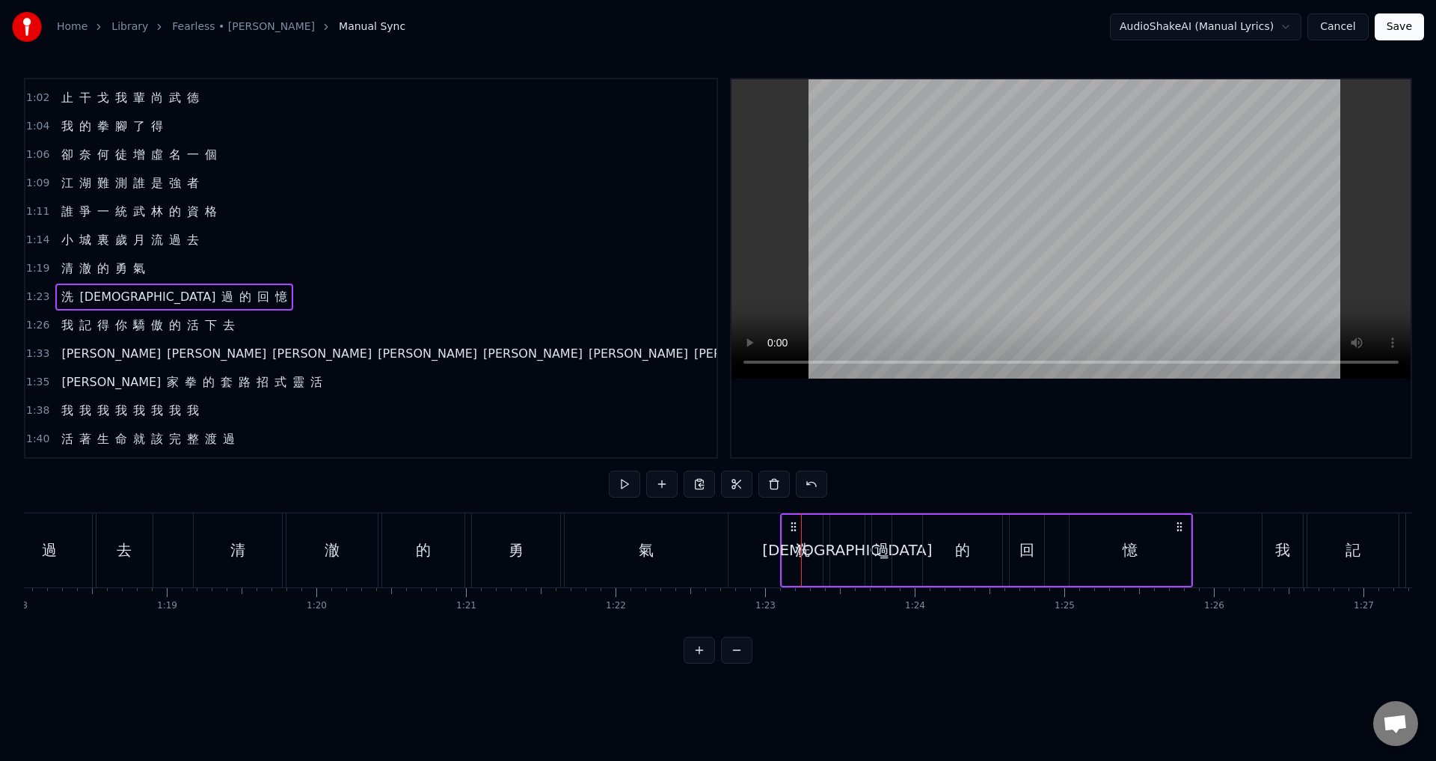
drag, startPoint x: 814, startPoint y: 523, endPoint x: 793, endPoint y: 521, distance: 21.0
click at [793, 521] on icon at bounding box center [793, 527] width 12 height 12
click at [37, 322] on span "1:26" at bounding box center [37, 325] width 23 height 15
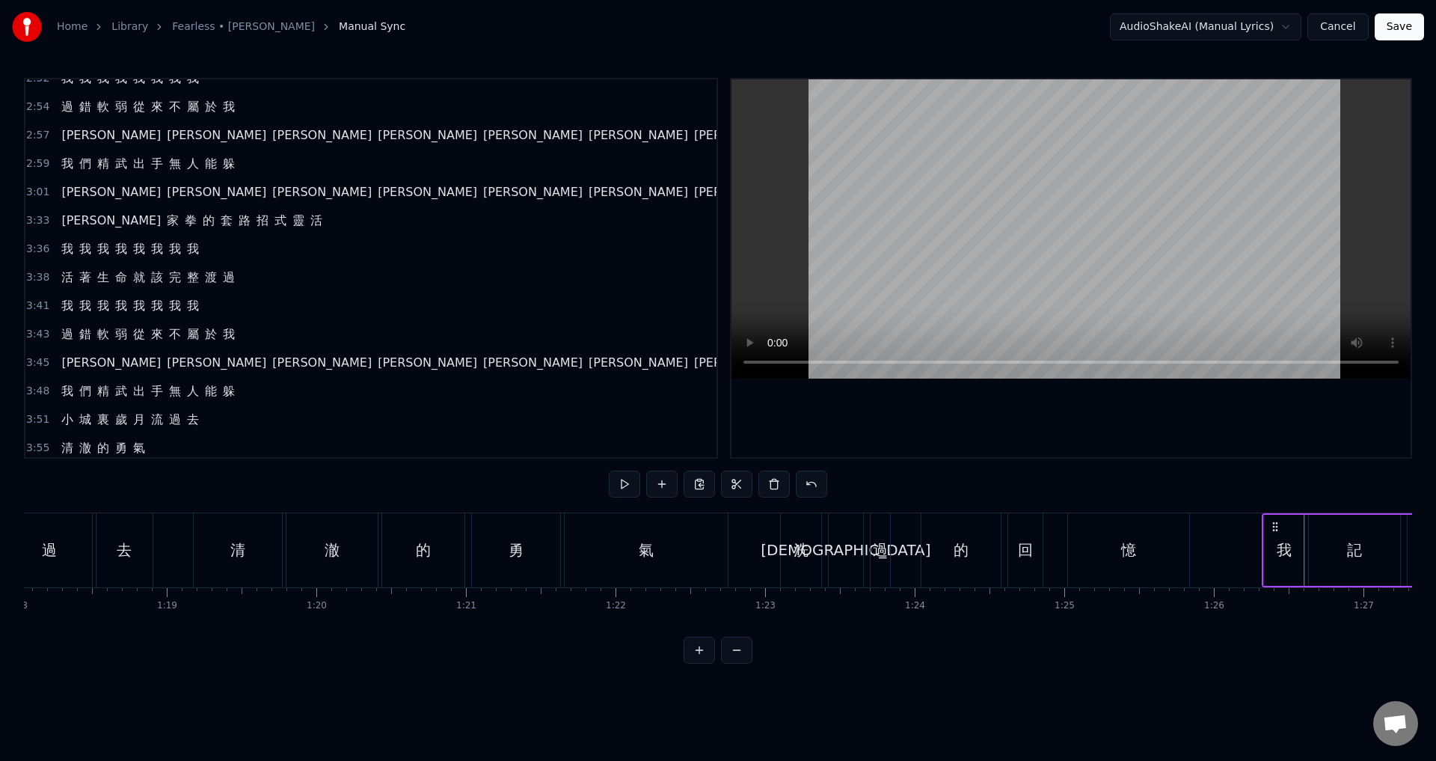
scroll to position [1070, 0]
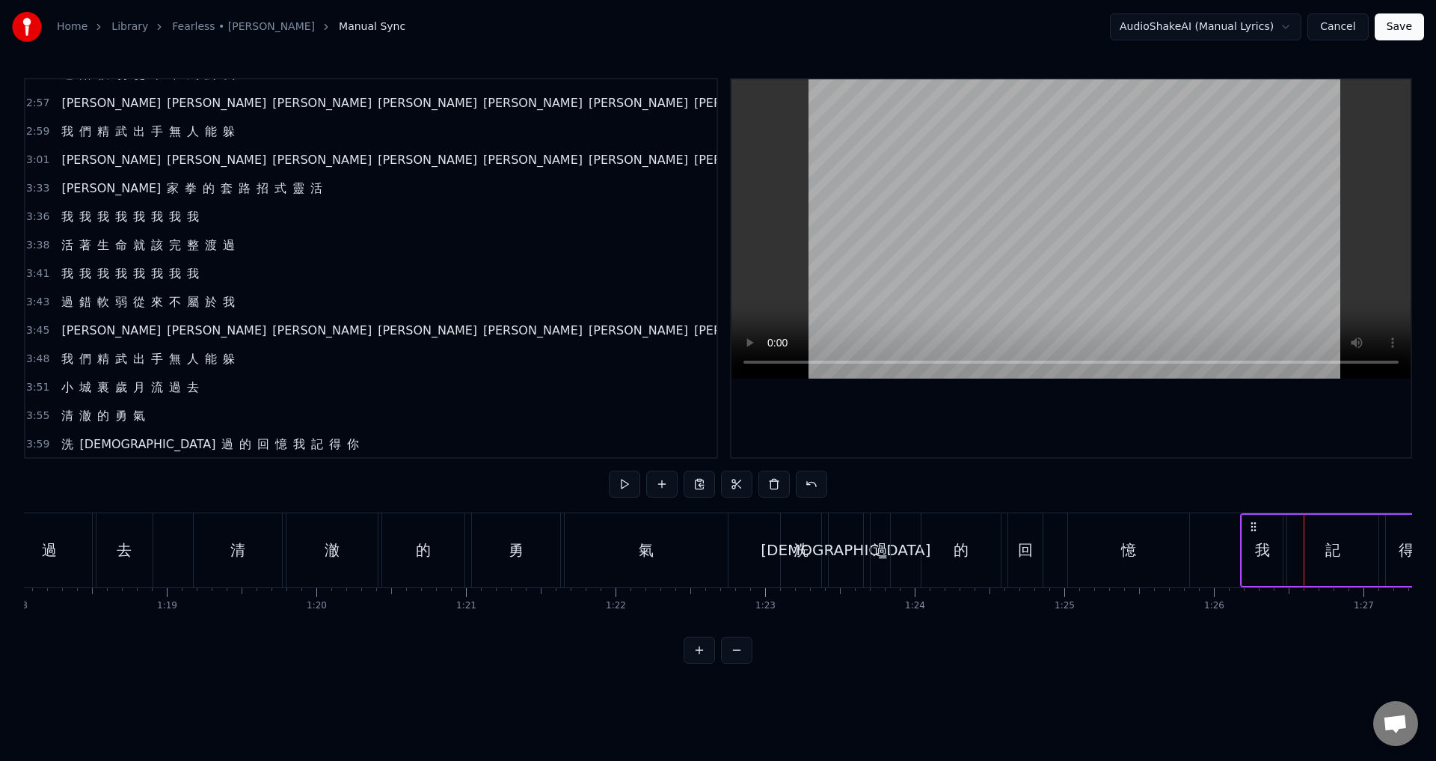
drag, startPoint x: 1277, startPoint y: 528, endPoint x: 1255, endPoint y: 527, distance: 21.7
click at [1255, 527] on icon at bounding box center [1253, 527] width 12 height 12
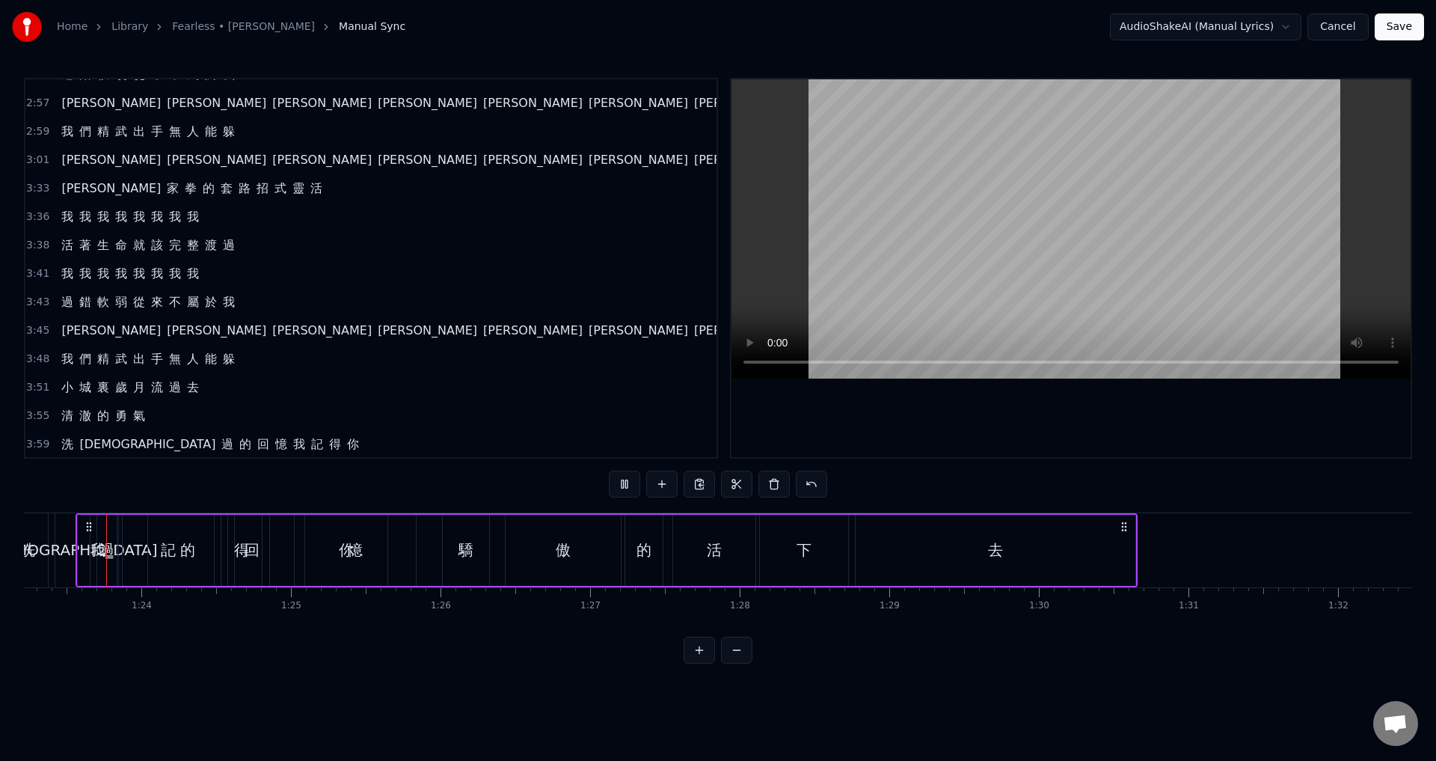
scroll to position [0, 12446]
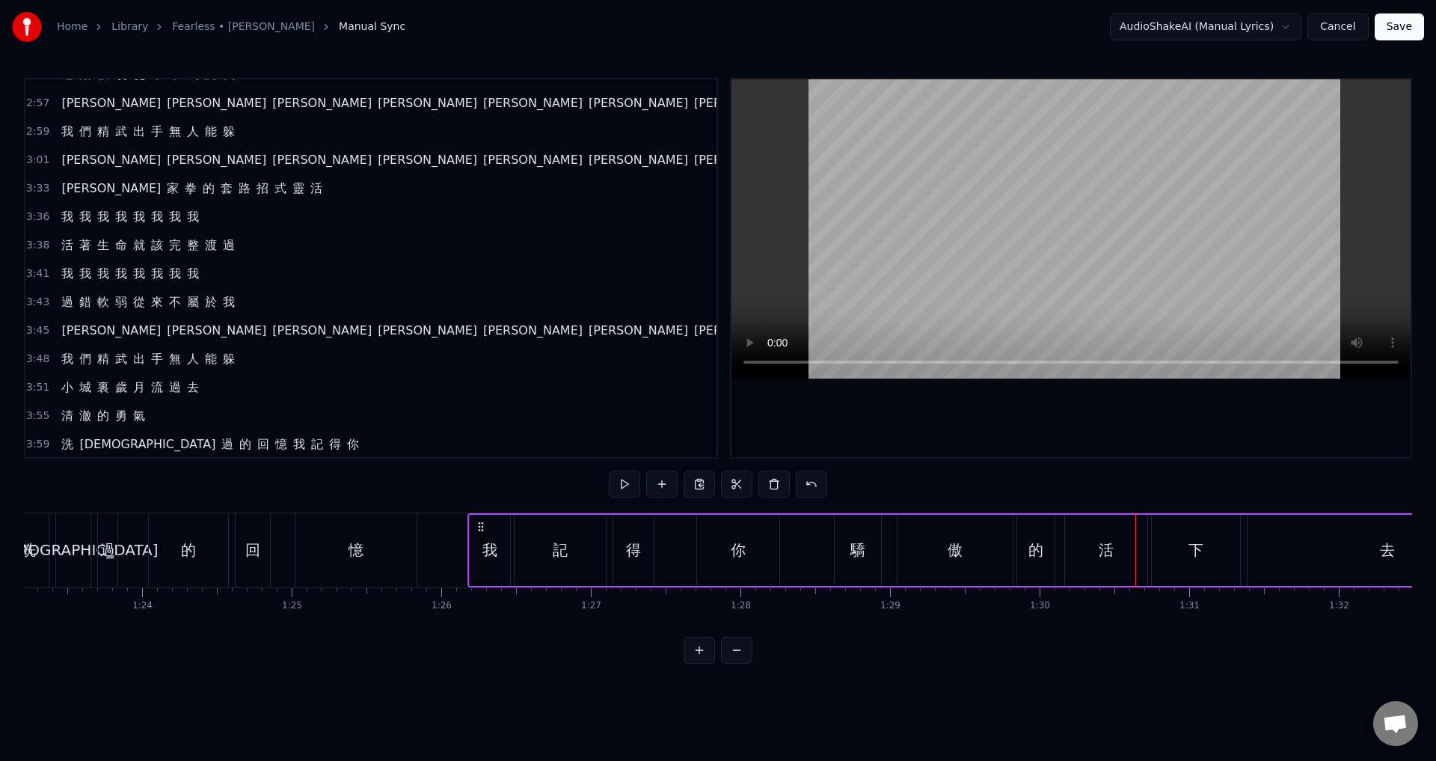
click at [514, 561] on div "記" at bounding box center [560, 550] width 93 height 71
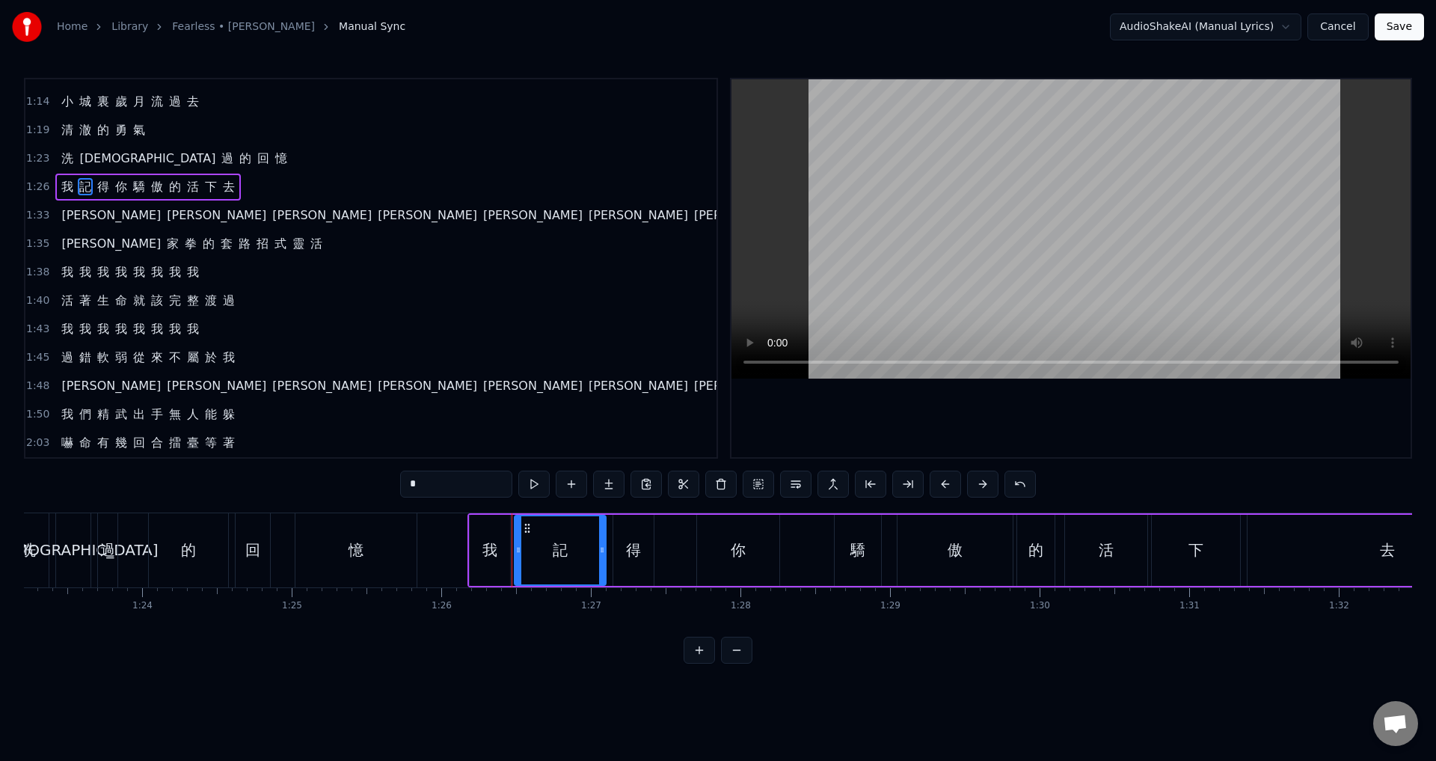
scroll to position [138, 0]
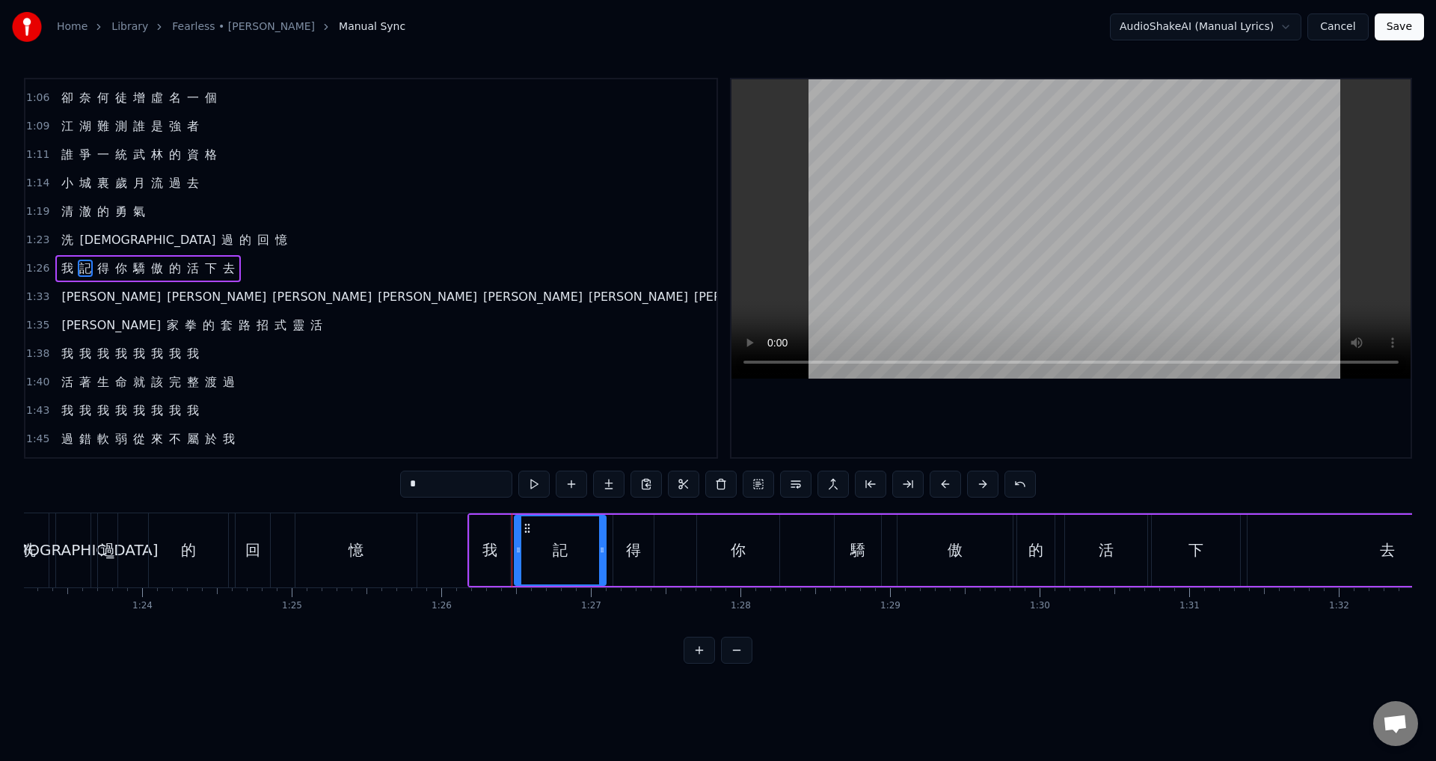
click at [43, 236] on span "1:23" at bounding box center [37, 240] width 23 height 15
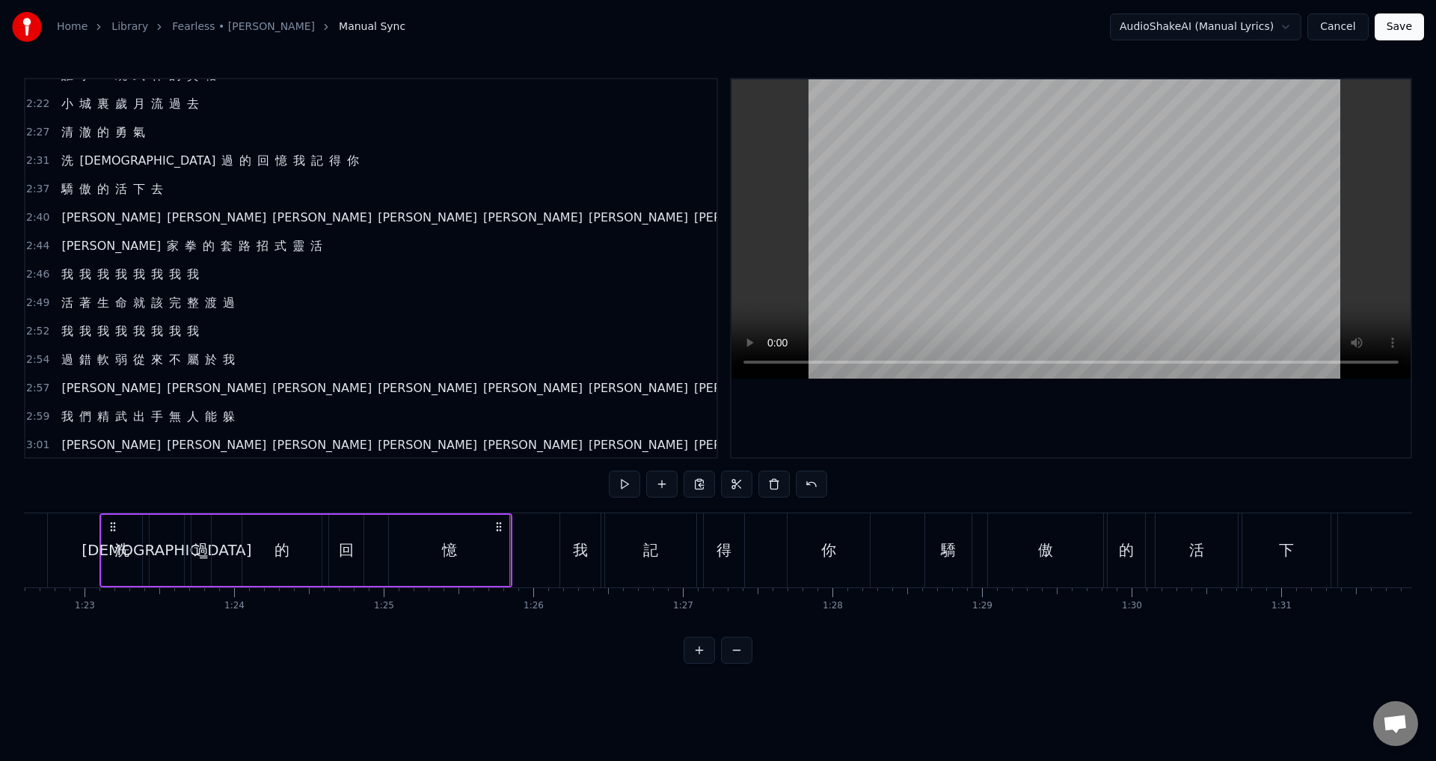
scroll to position [797, 0]
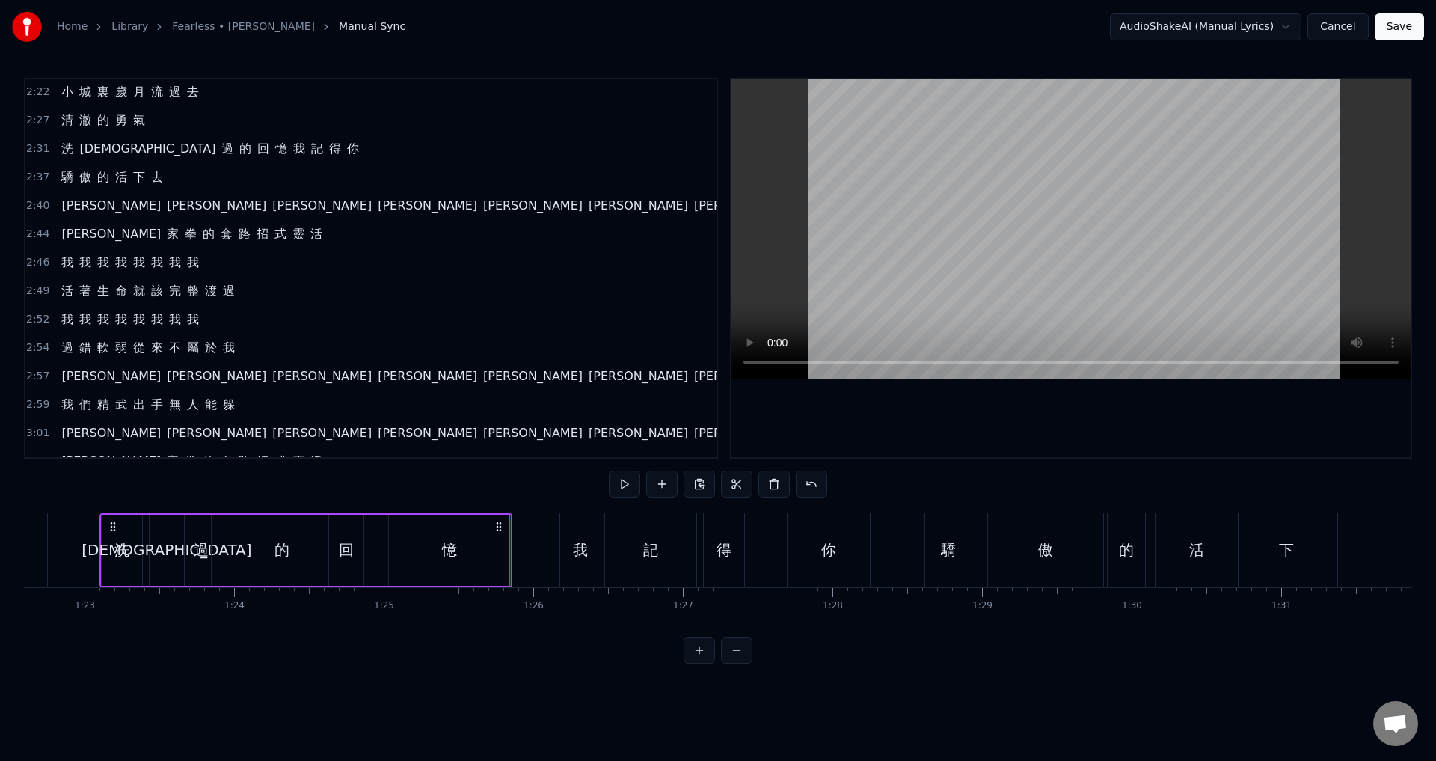
click at [577, 530] on div "我" at bounding box center [580, 550] width 40 height 74
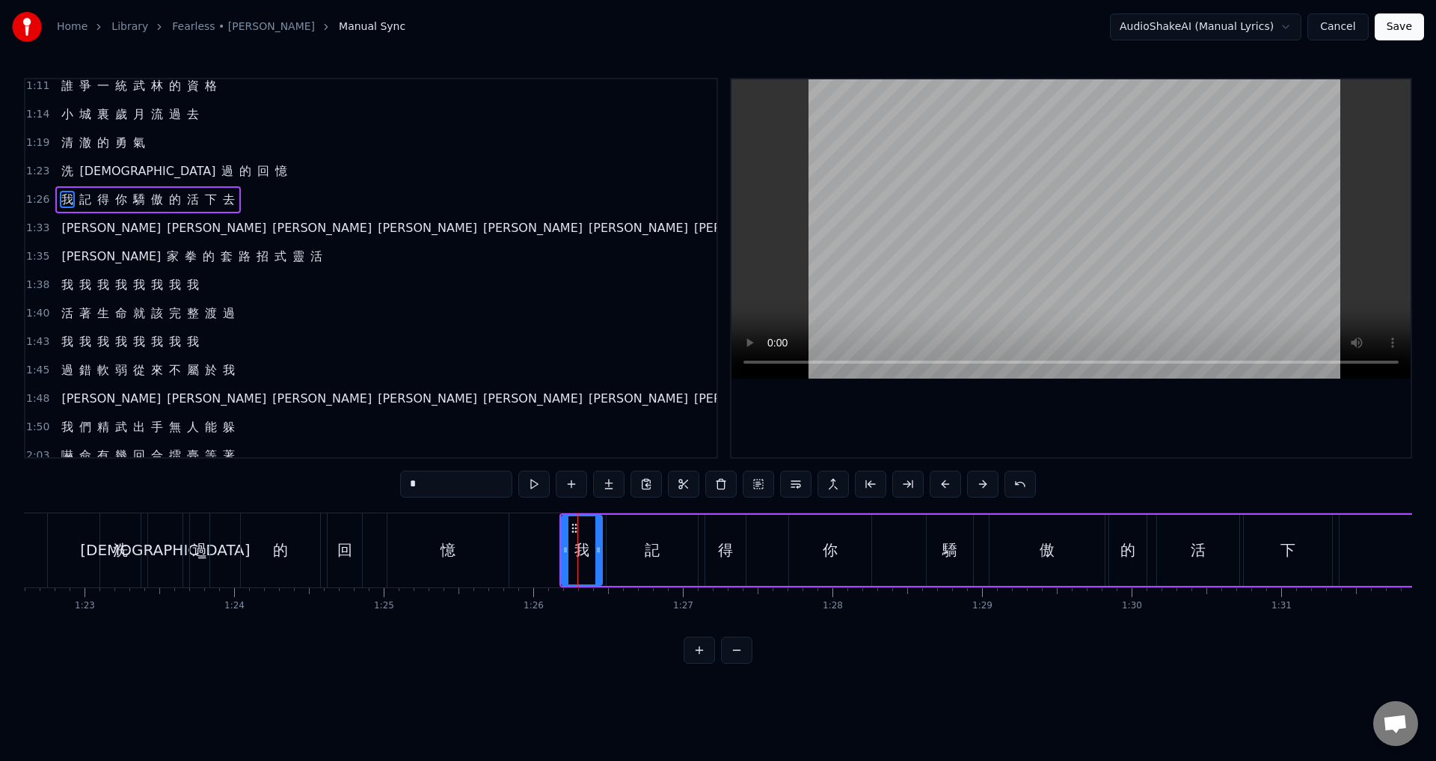
scroll to position [138, 0]
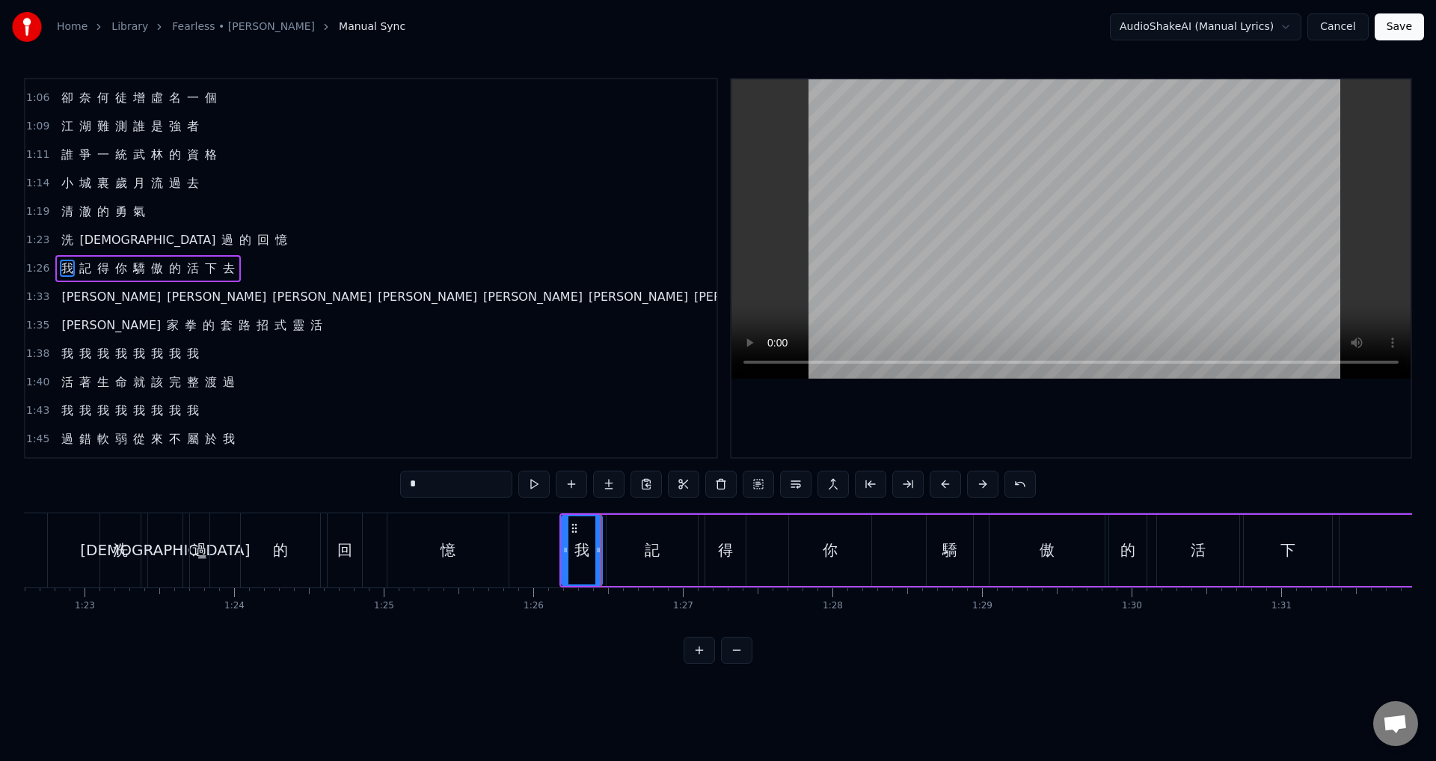
click at [33, 266] on span "1:26" at bounding box center [37, 268] width 23 height 15
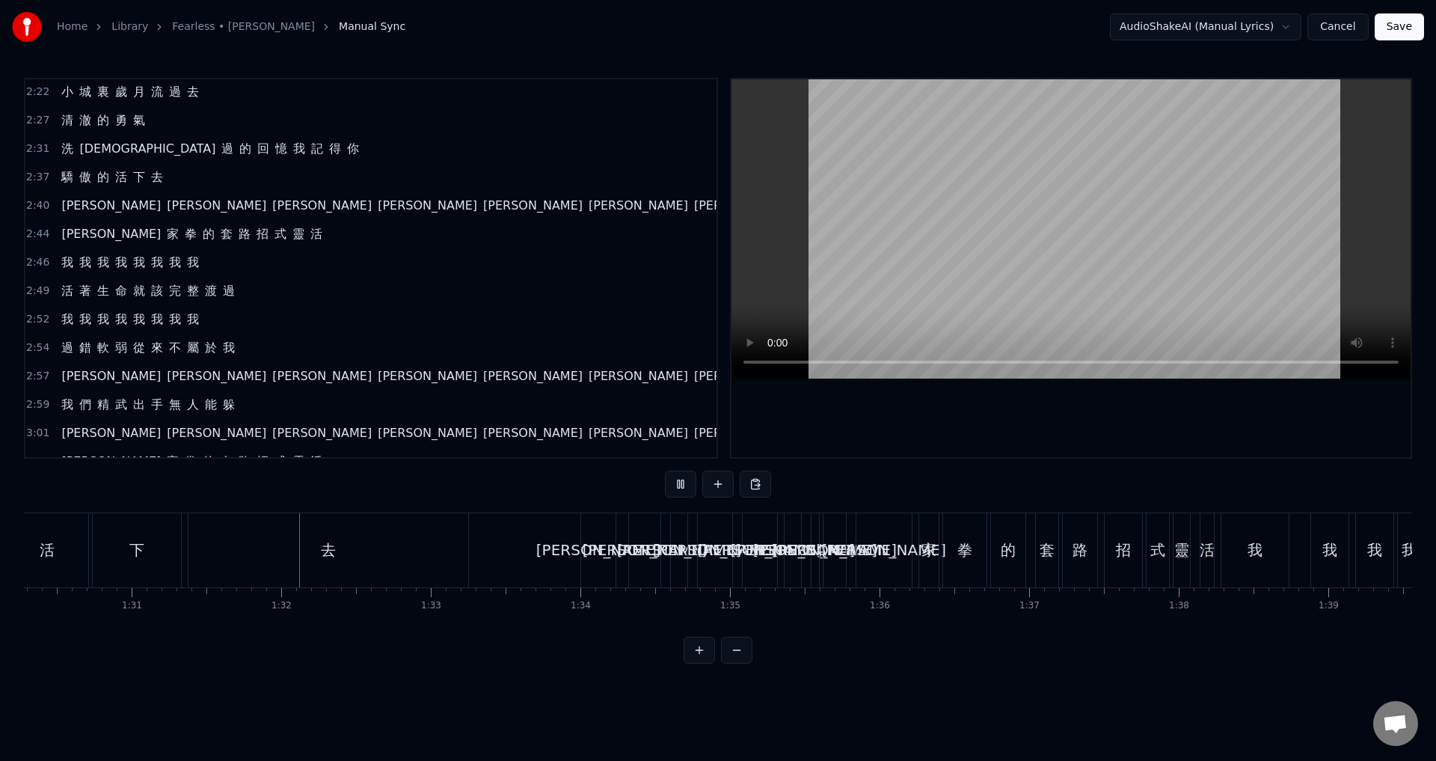
scroll to position [0, 13595]
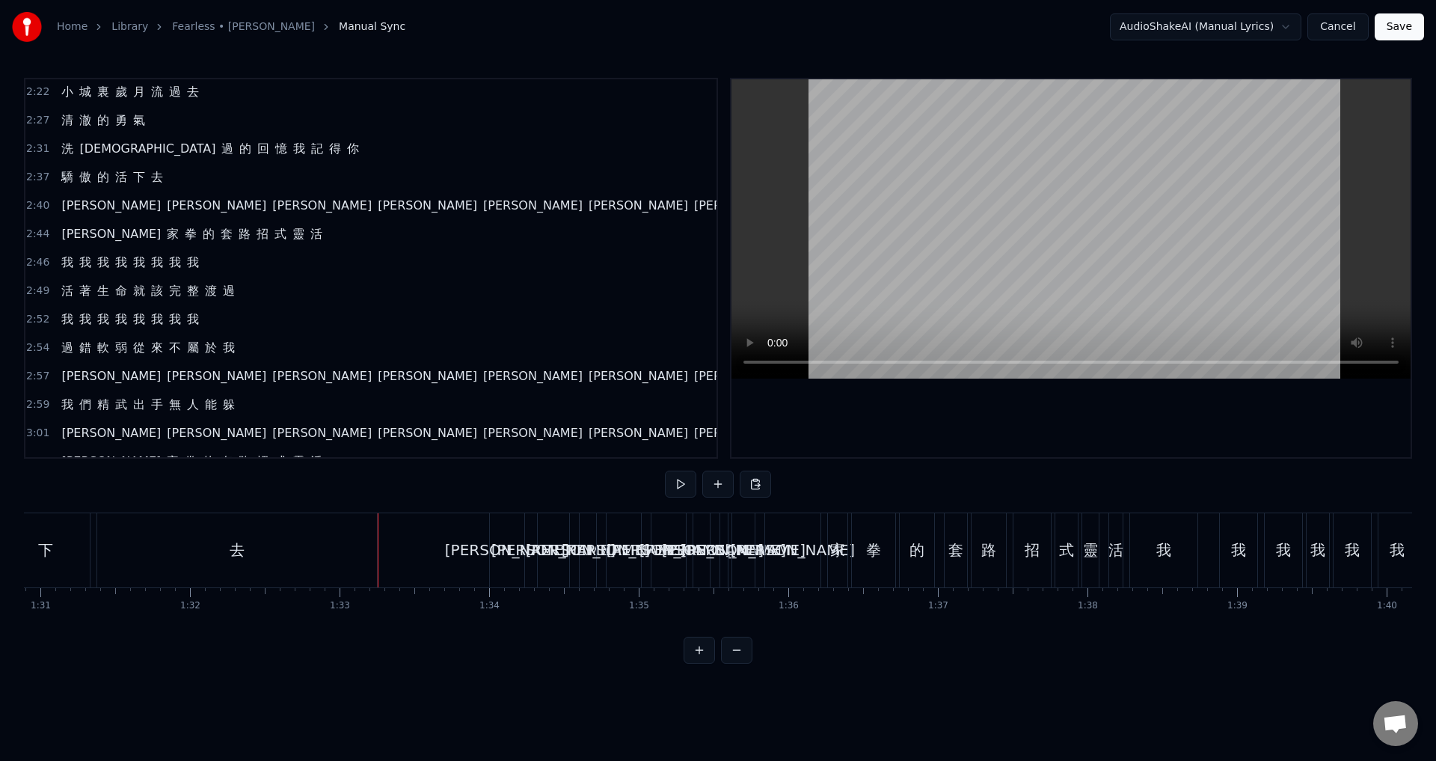
click at [329, 568] on div "去" at bounding box center [237, 550] width 280 height 74
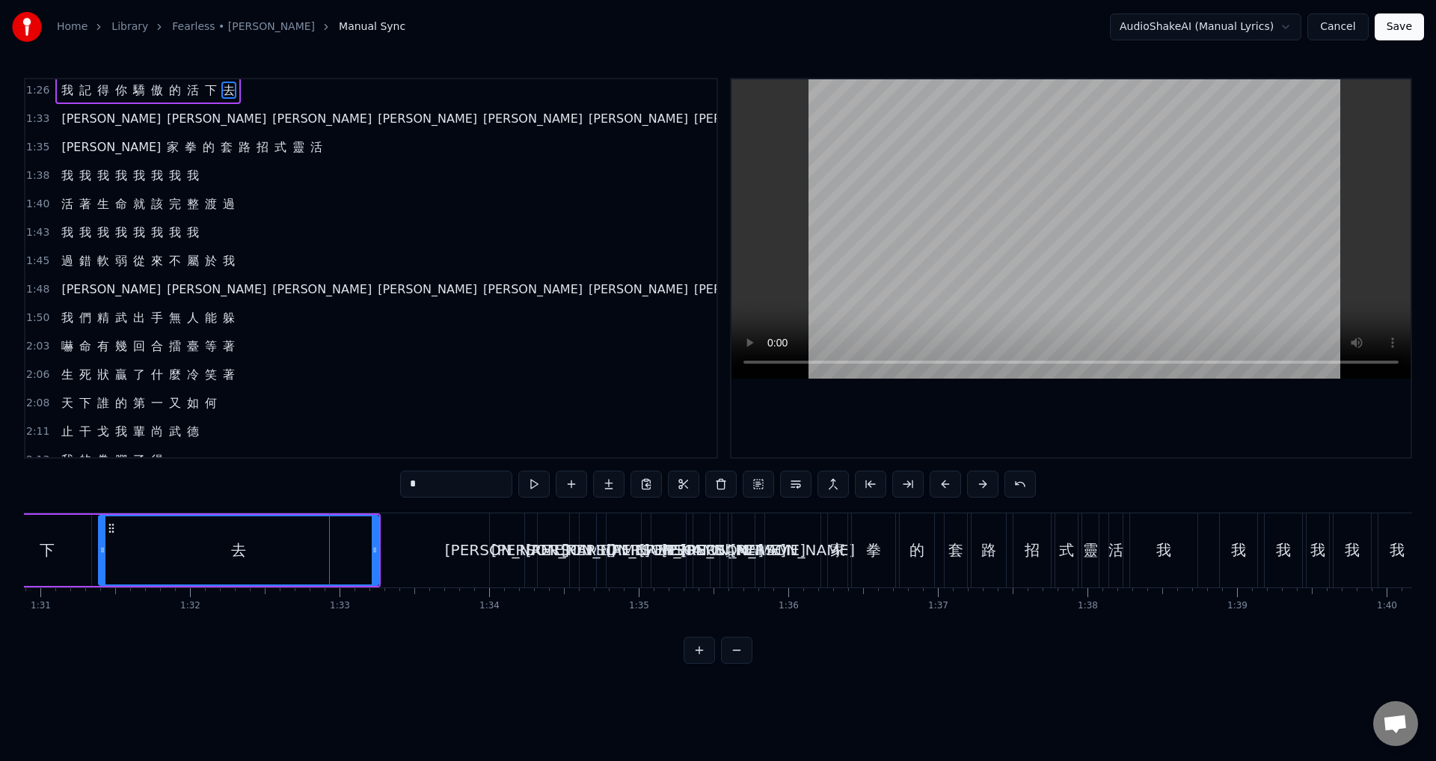
scroll to position [138, 0]
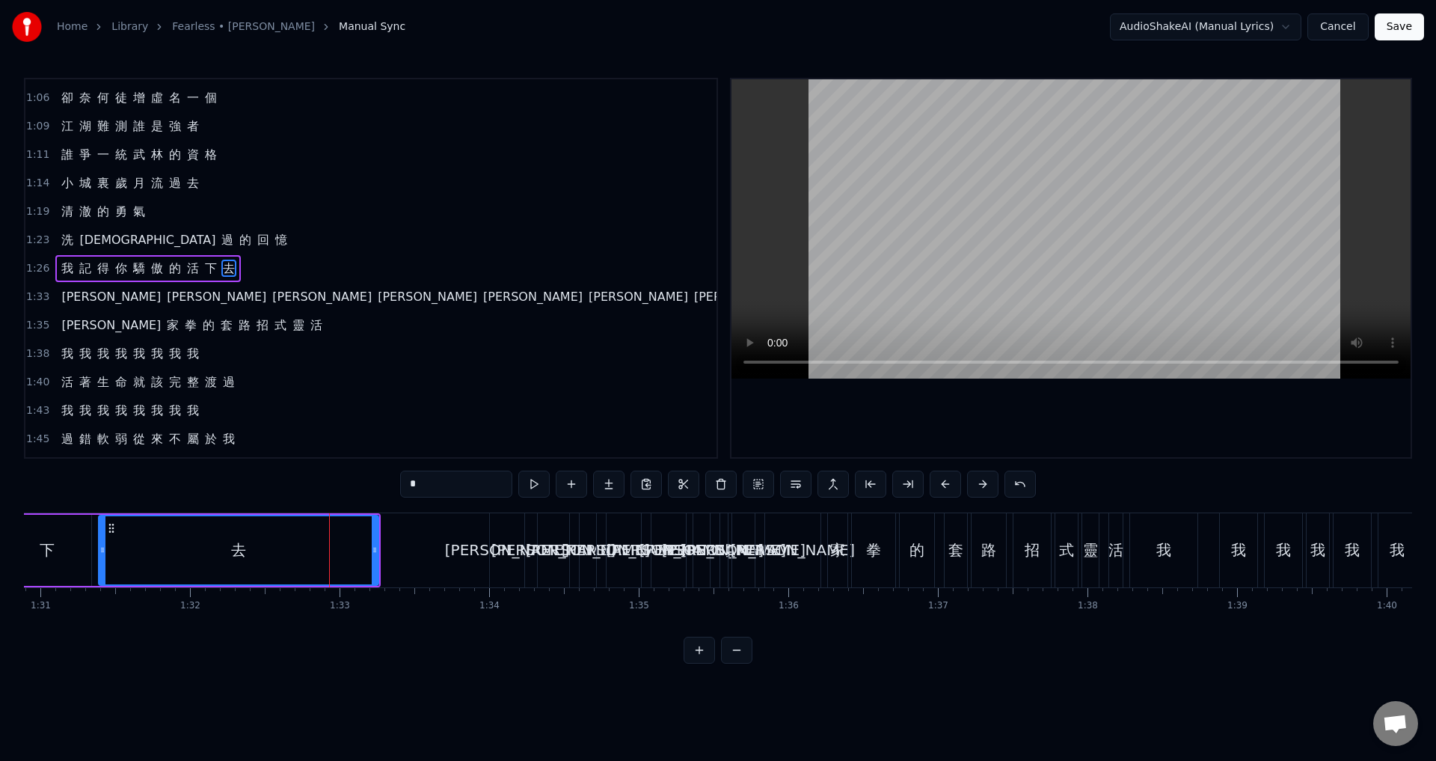
click at [28, 294] on span "1:33" at bounding box center [37, 296] width 23 height 15
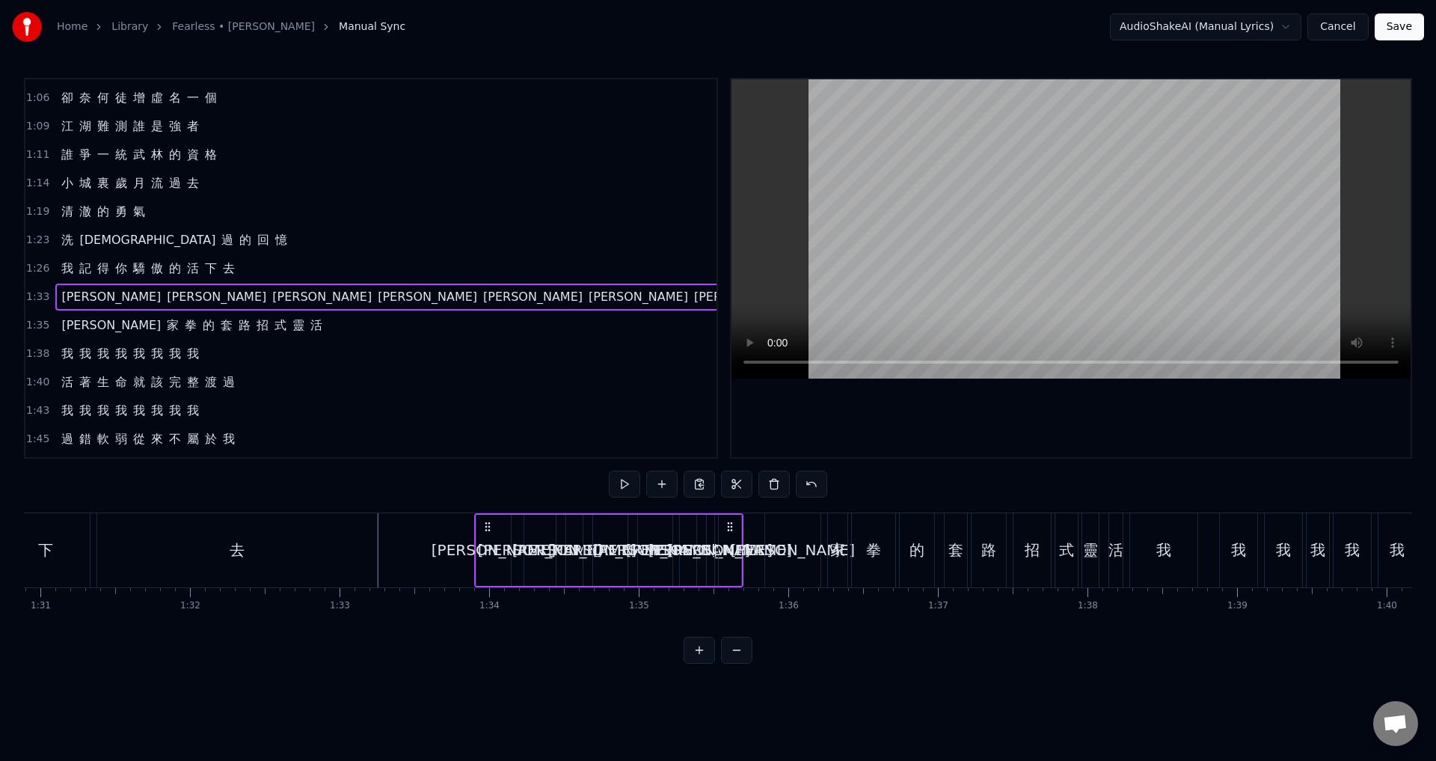
drag, startPoint x: 503, startPoint y: 523, endPoint x: 488, endPoint y: 523, distance: 15.0
click at [488, 523] on icon at bounding box center [488, 527] width 12 height 12
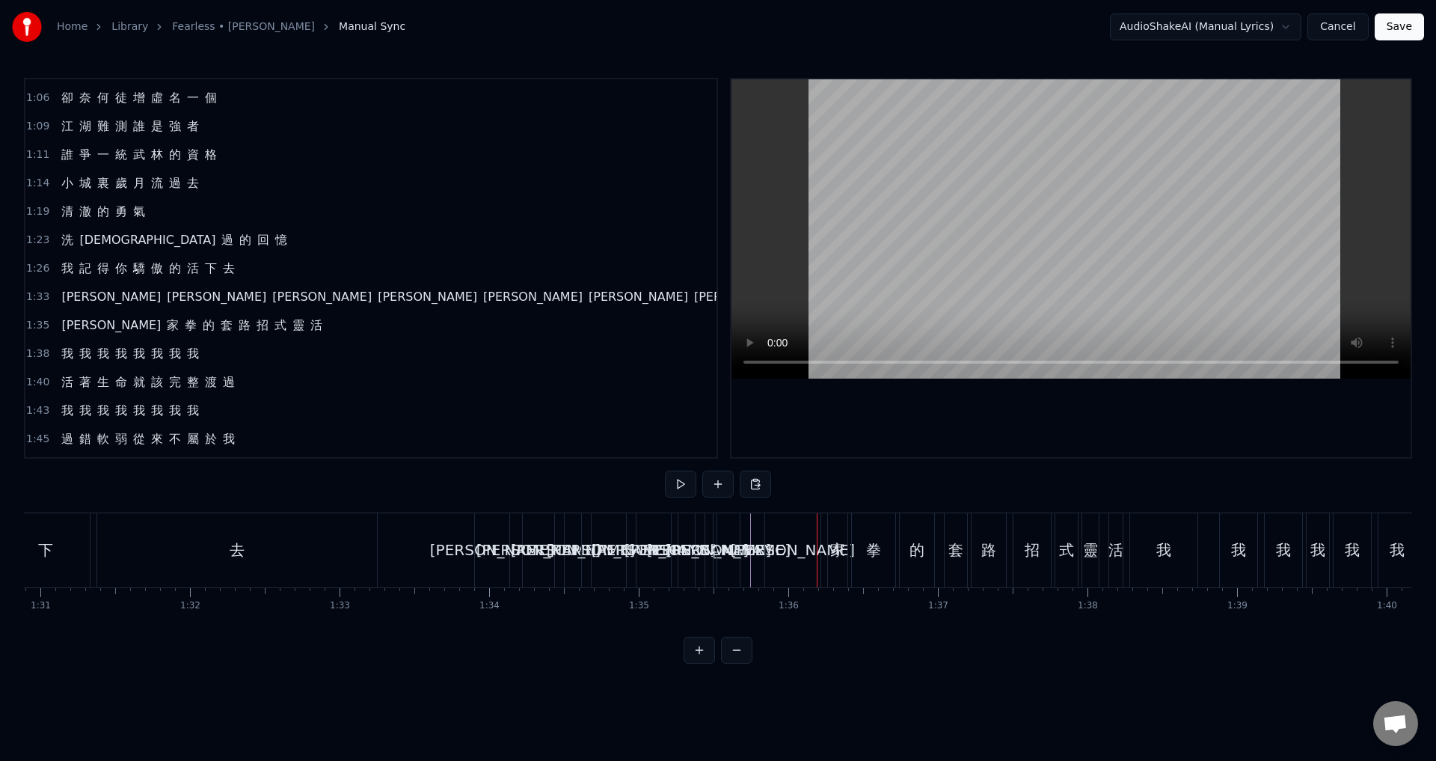
click at [812, 546] on div "[PERSON_NAME]" at bounding box center [792, 550] width 55 height 74
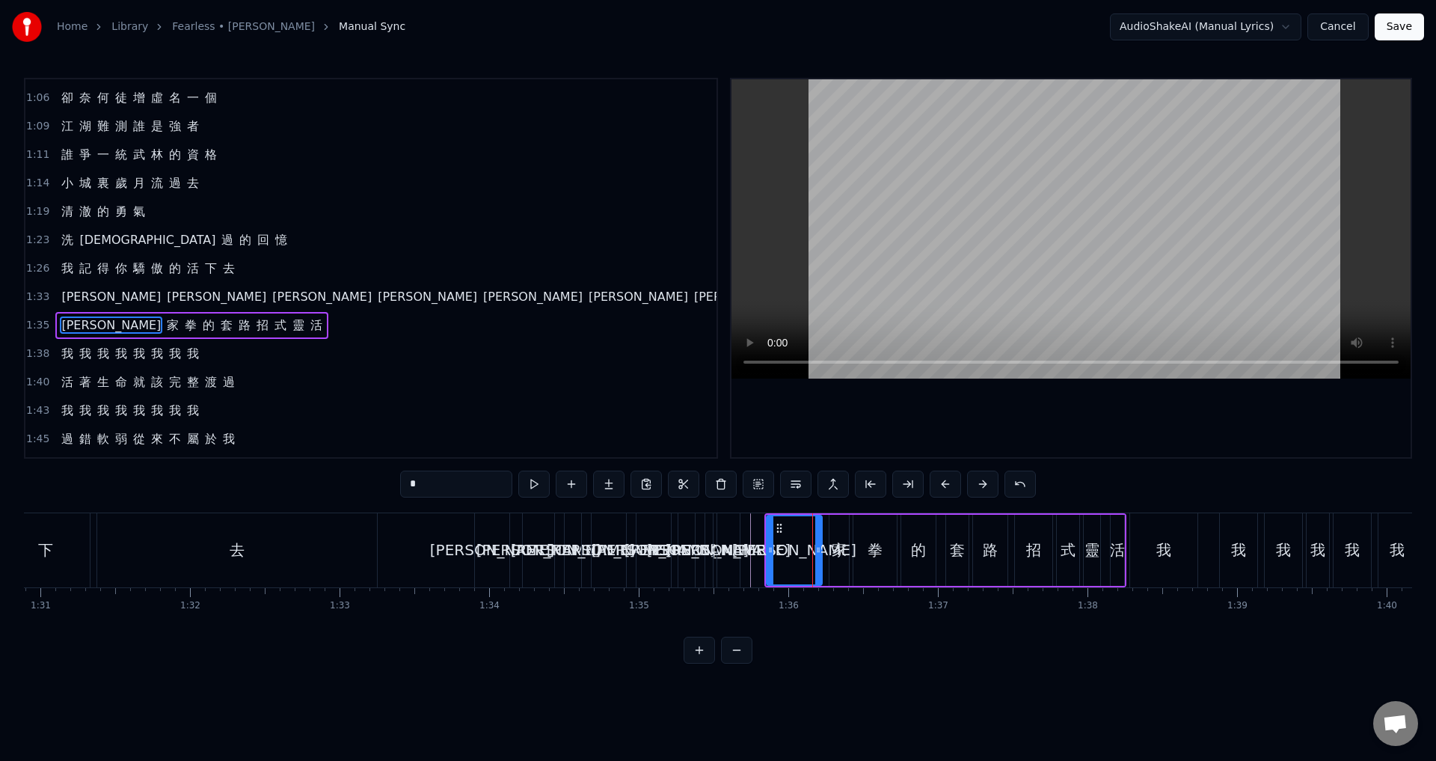
scroll to position [194, 0]
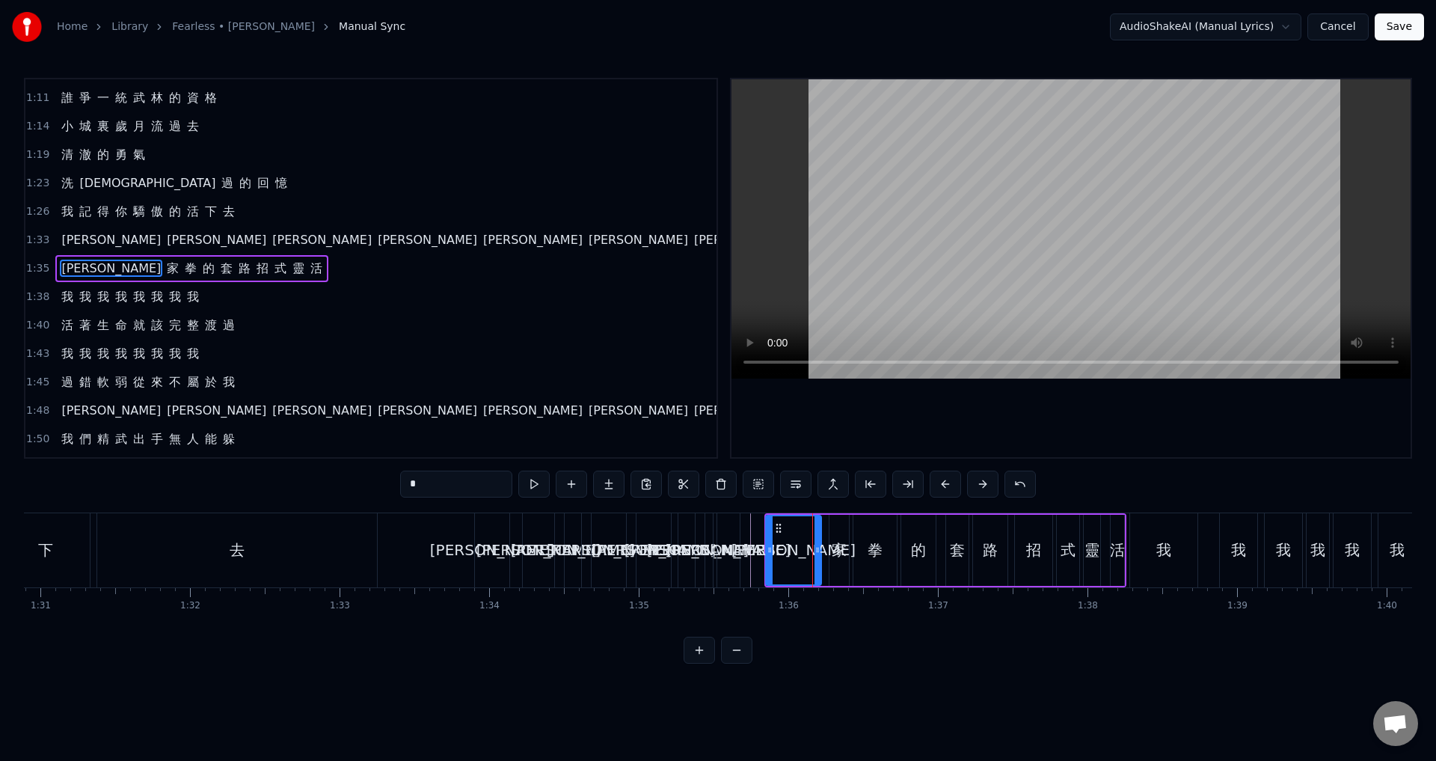
click at [778, 526] on icon at bounding box center [779, 528] width 12 height 12
click at [37, 268] on span "1:35" at bounding box center [37, 268] width 23 height 15
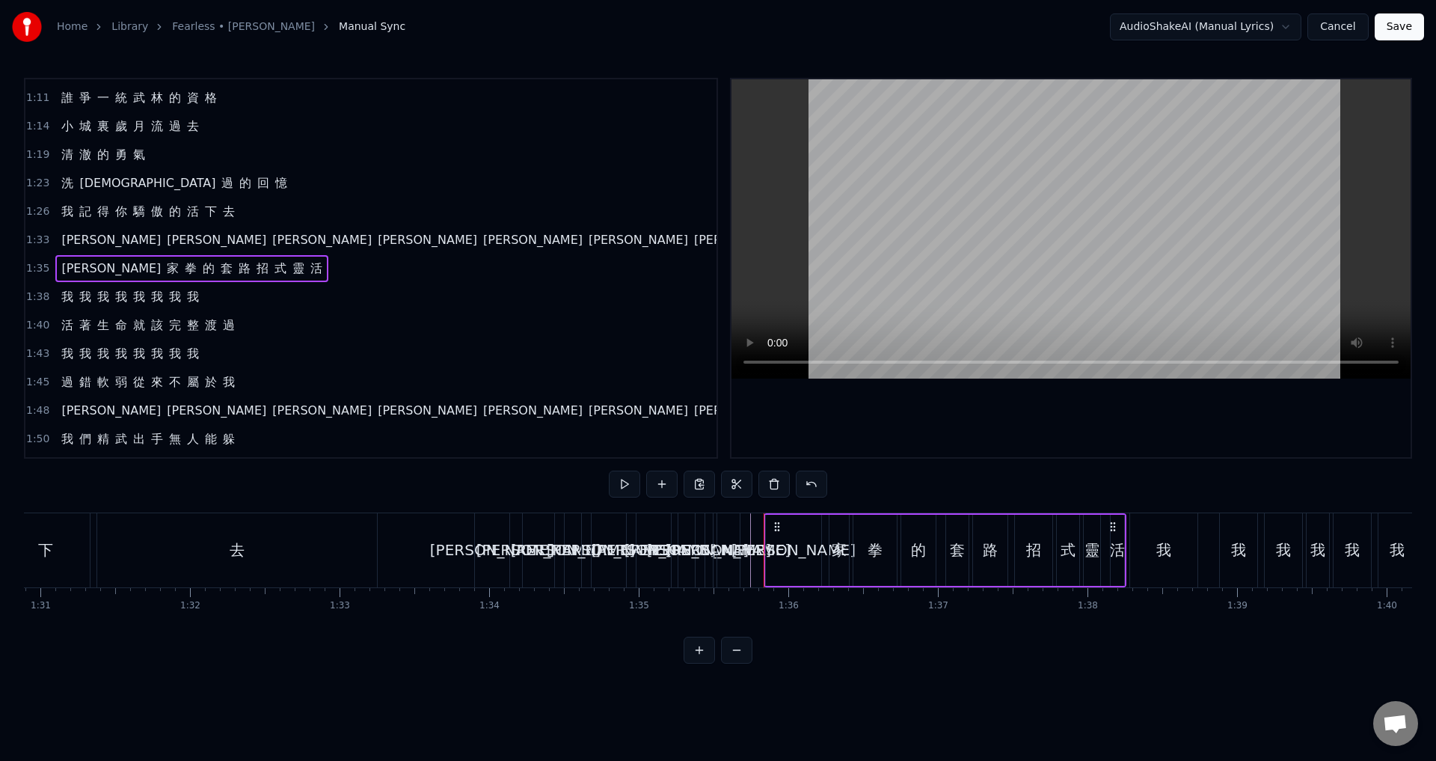
click at [777, 530] on icon at bounding box center [777, 527] width 12 height 12
click at [1147, 547] on div "我" at bounding box center [1163, 550] width 67 height 74
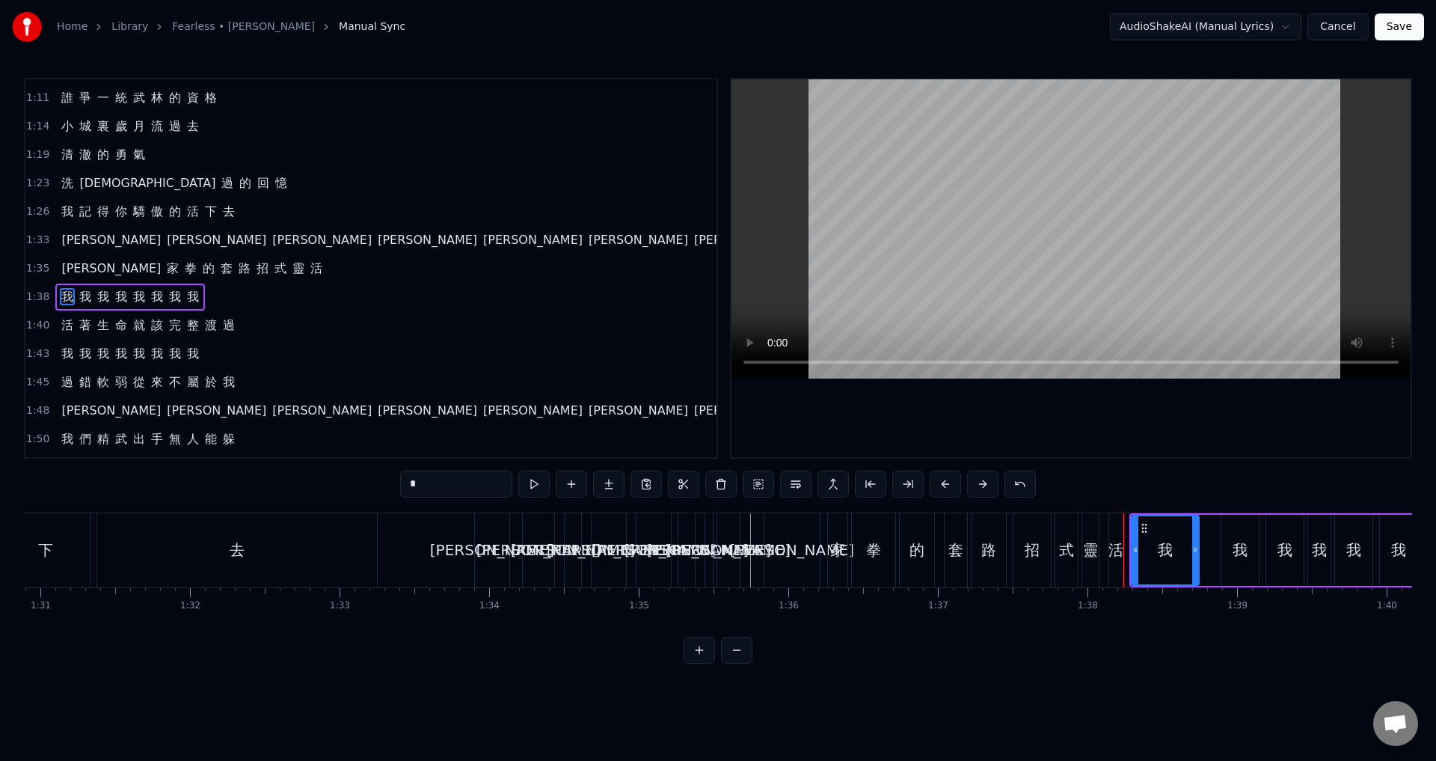
scroll to position [223, 0]
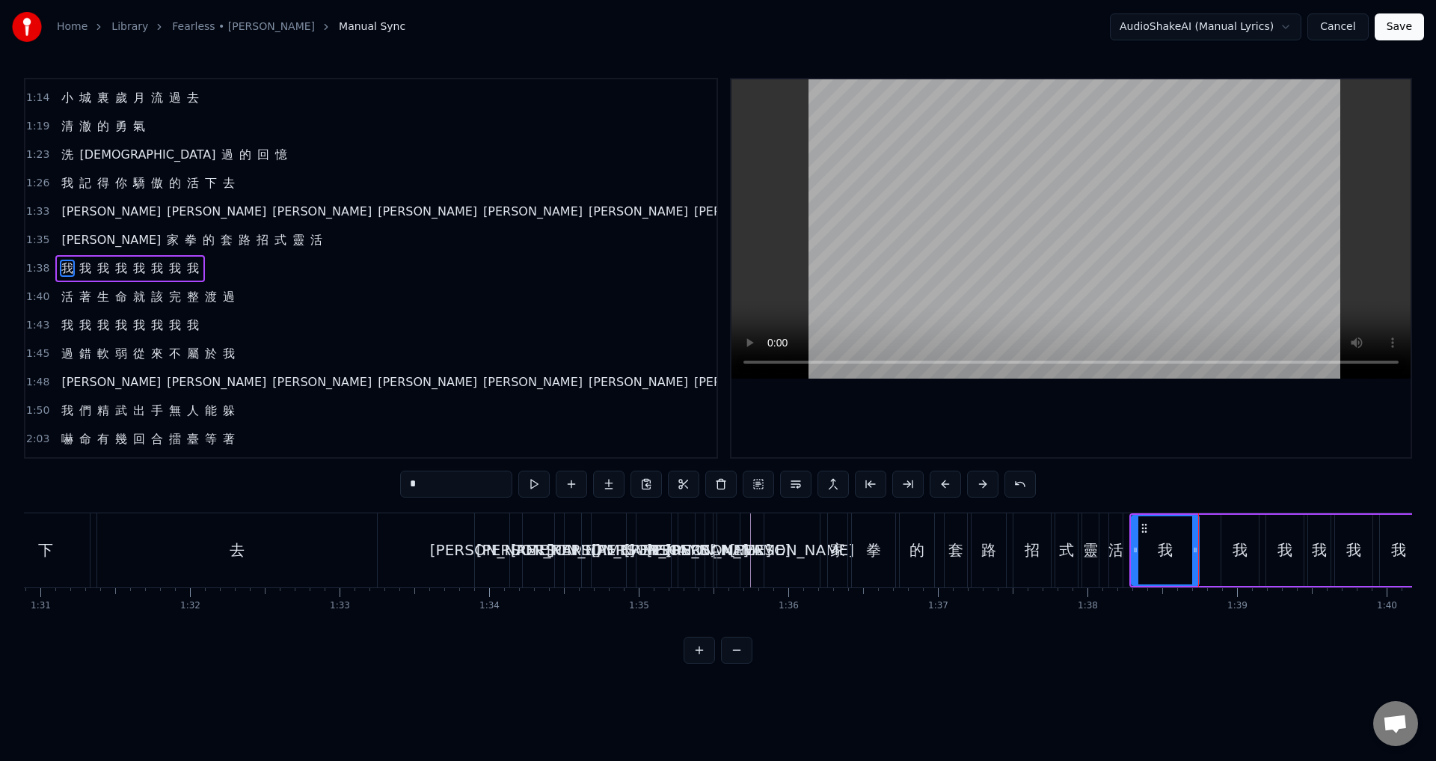
click at [34, 265] on span "1:38" at bounding box center [37, 268] width 23 height 15
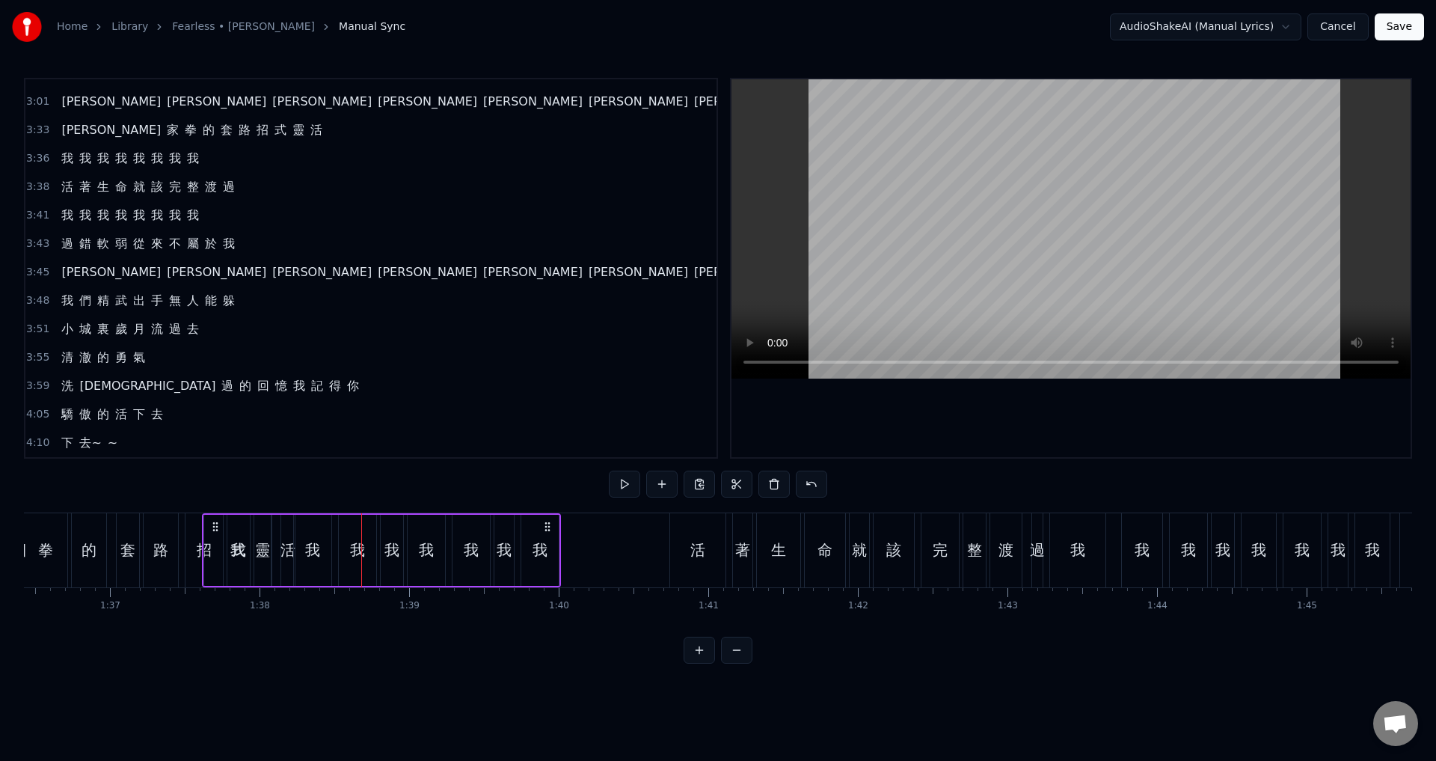
scroll to position [0, 14404]
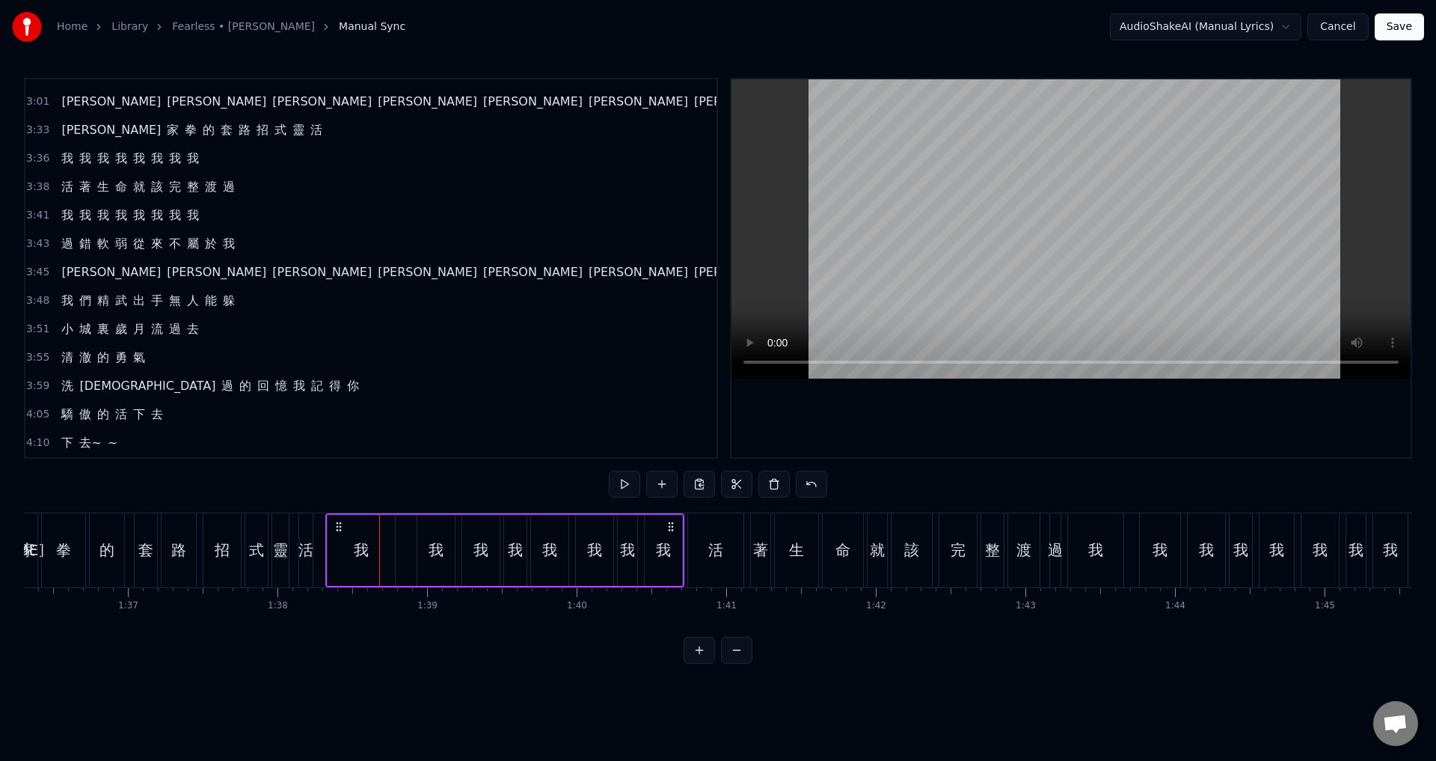
drag, startPoint x: 111, startPoint y: 523, endPoint x: 337, endPoint y: 523, distance: 225.9
click at [337, 523] on circle at bounding box center [337, 522] width 1 height 1
click at [349, 554] on div "我" at bounding box center [361, 550] width 67 height 71
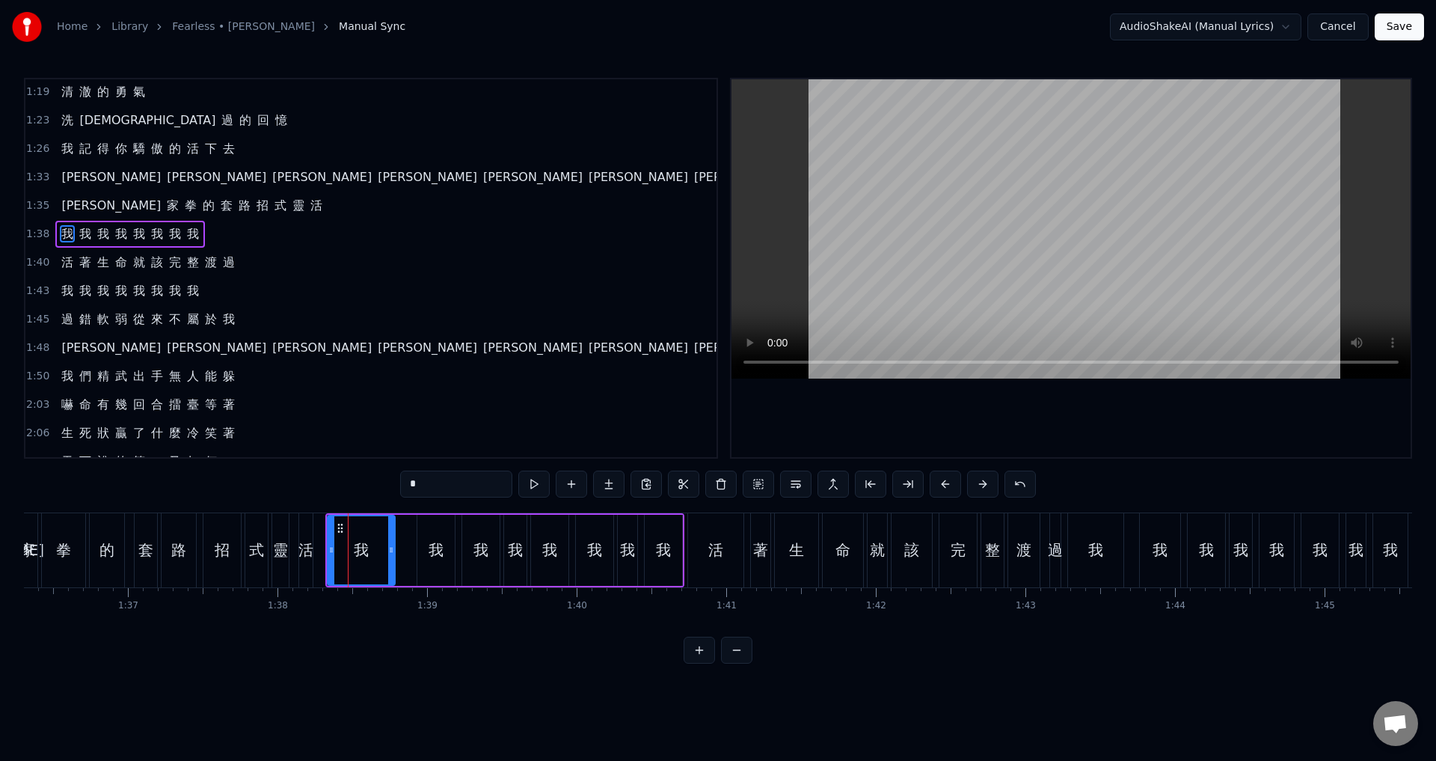
scroll to position [223, 0]
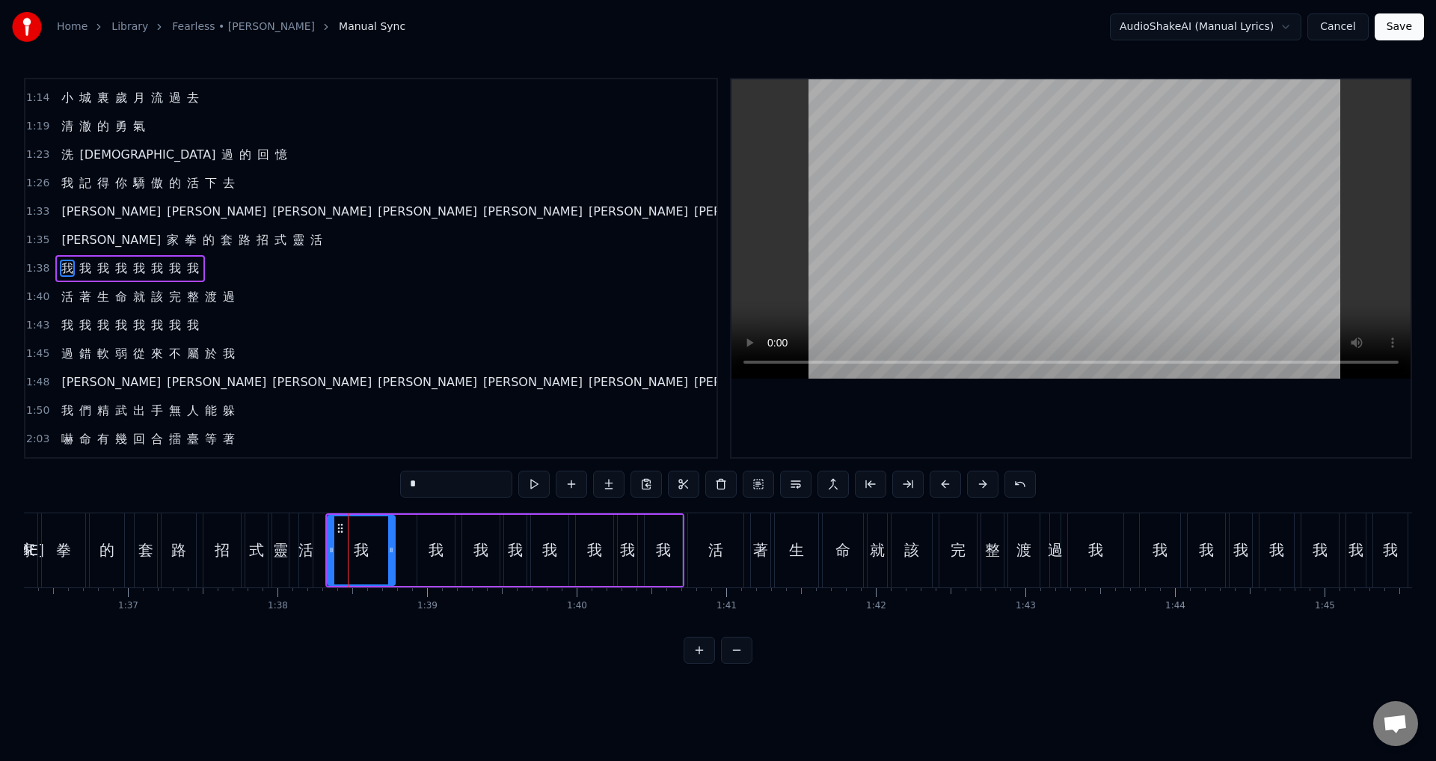
click at [38, 293] on span "1:40" at bounding box center [37, 296] width 23 height 15
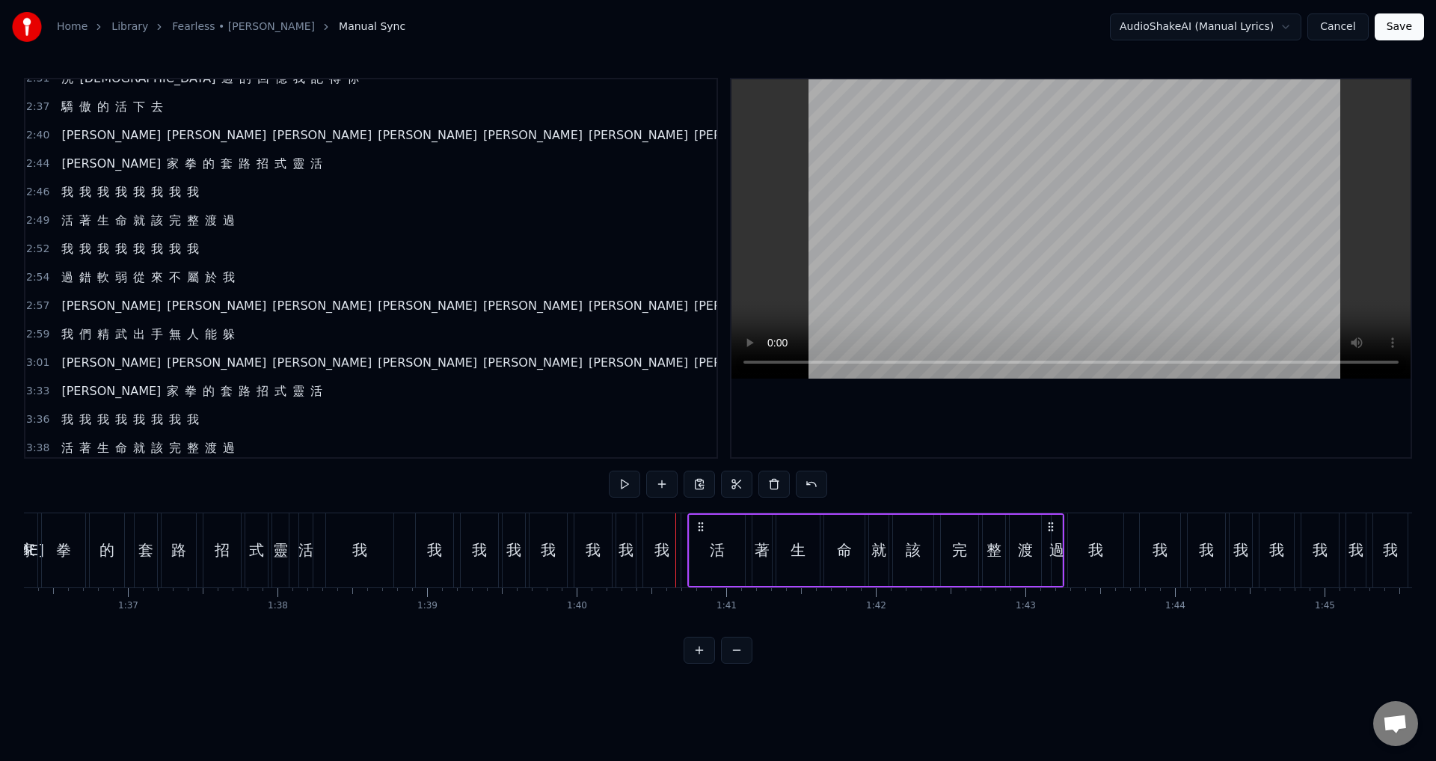
scroll to position [882, 0]
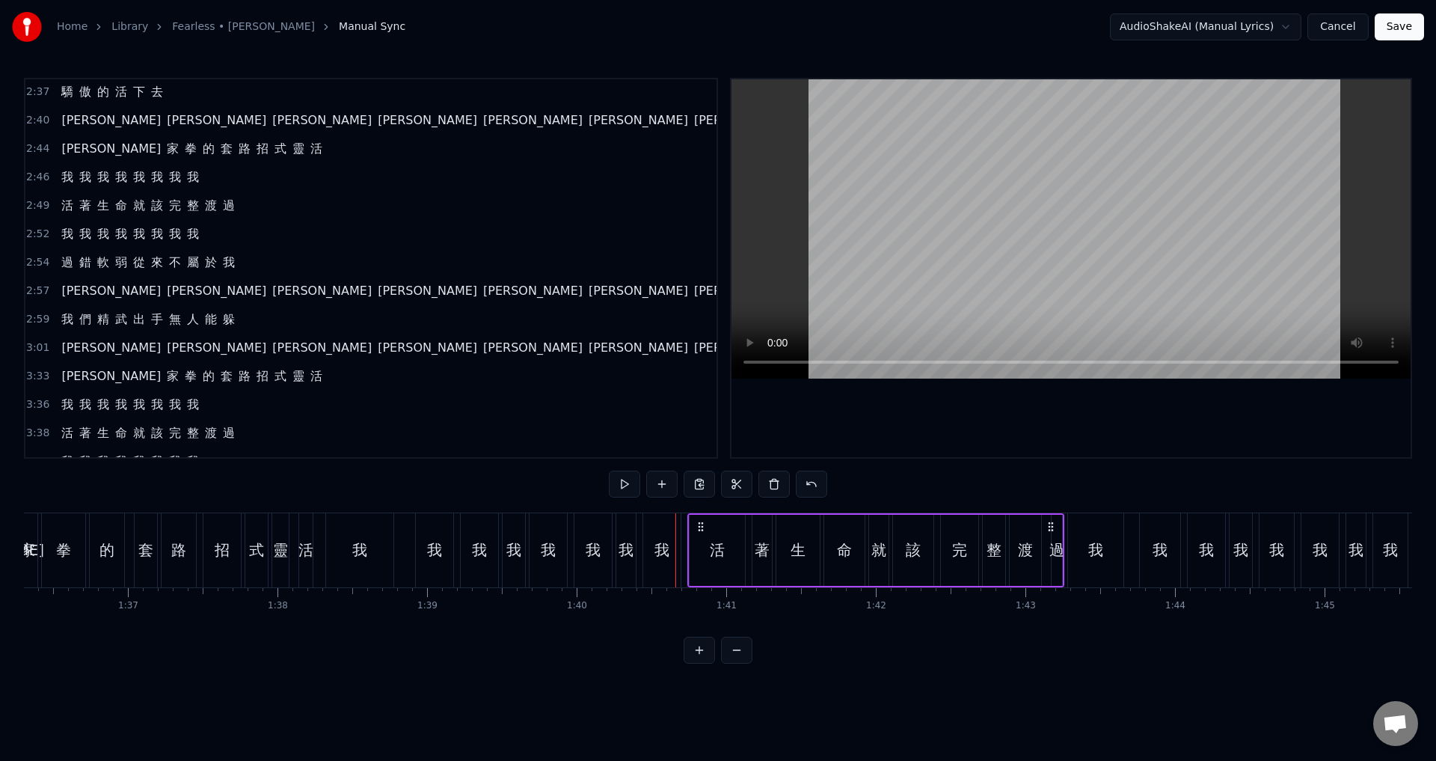
click at [704, 546] on div "活" at bounding box center [717, 550] width 55 height 71
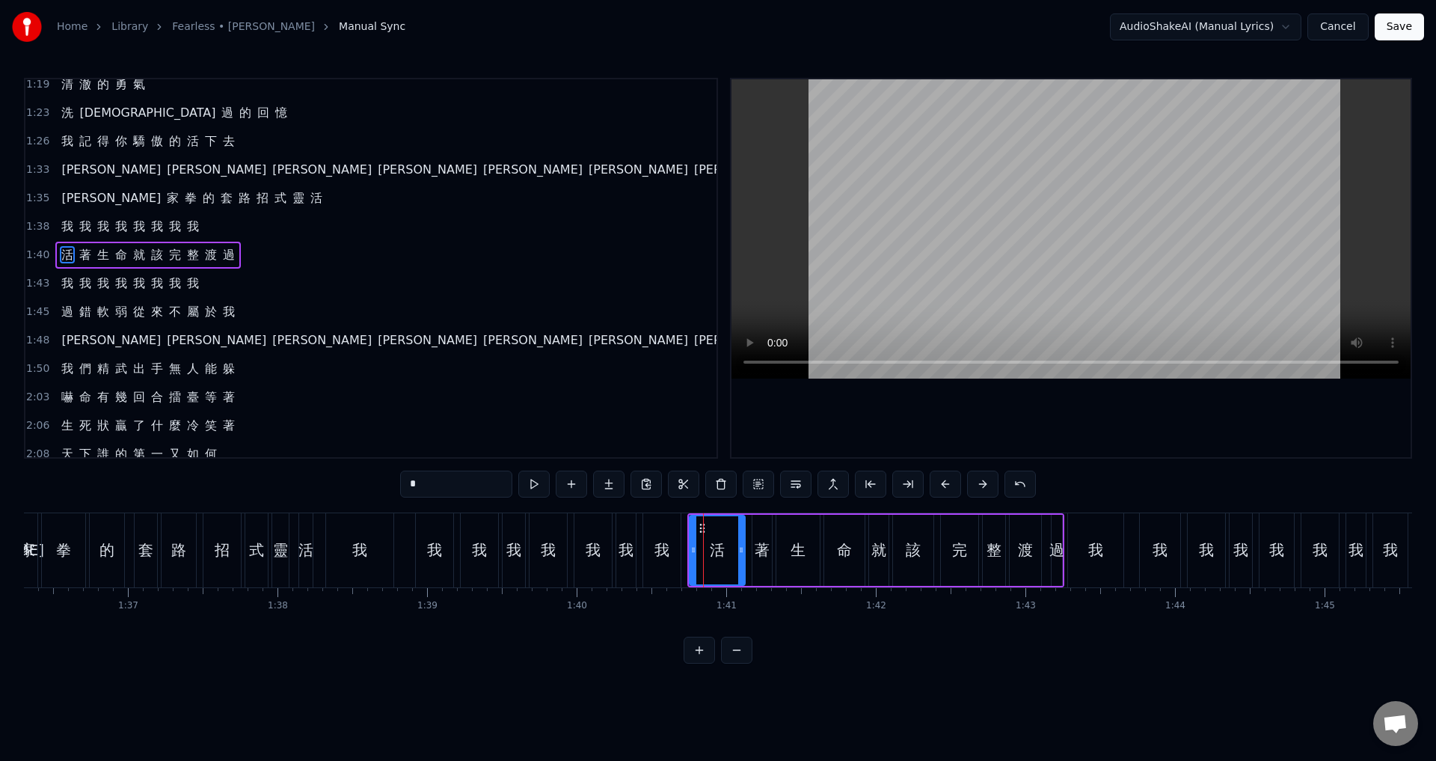
scroll to position [251, 0]
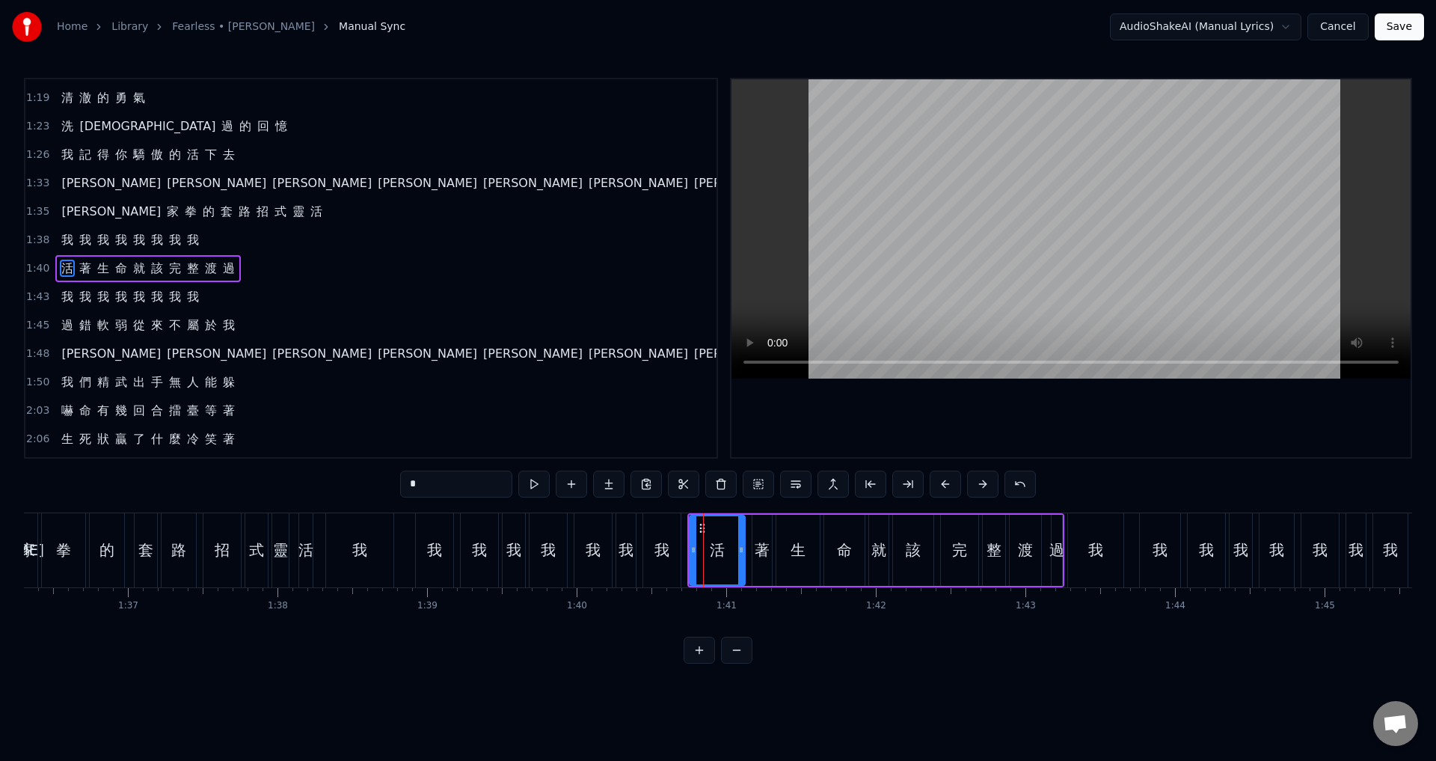
click at [40, 262] on span "1:40" at bounding box center [37, 268] width 23 height 15
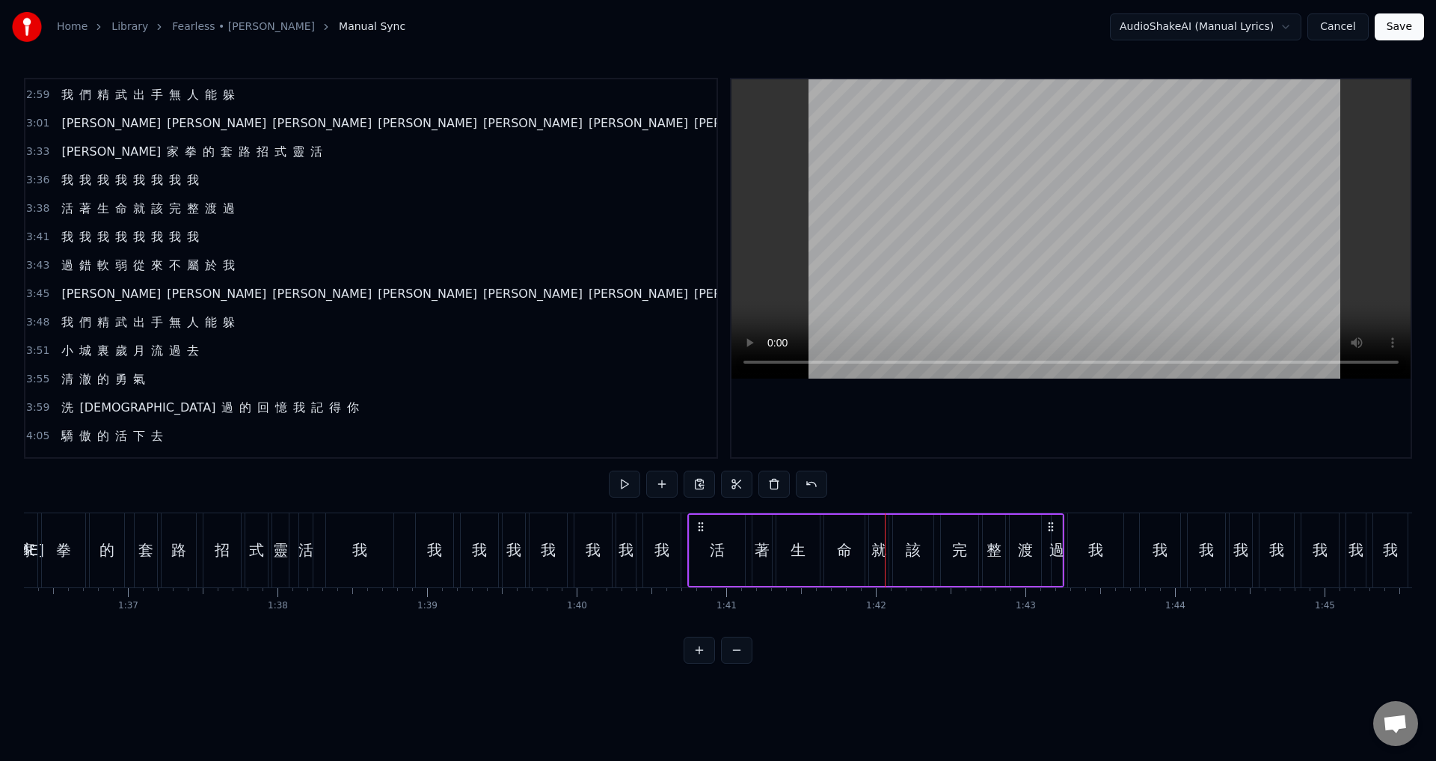
scroll to position [1129, 0]
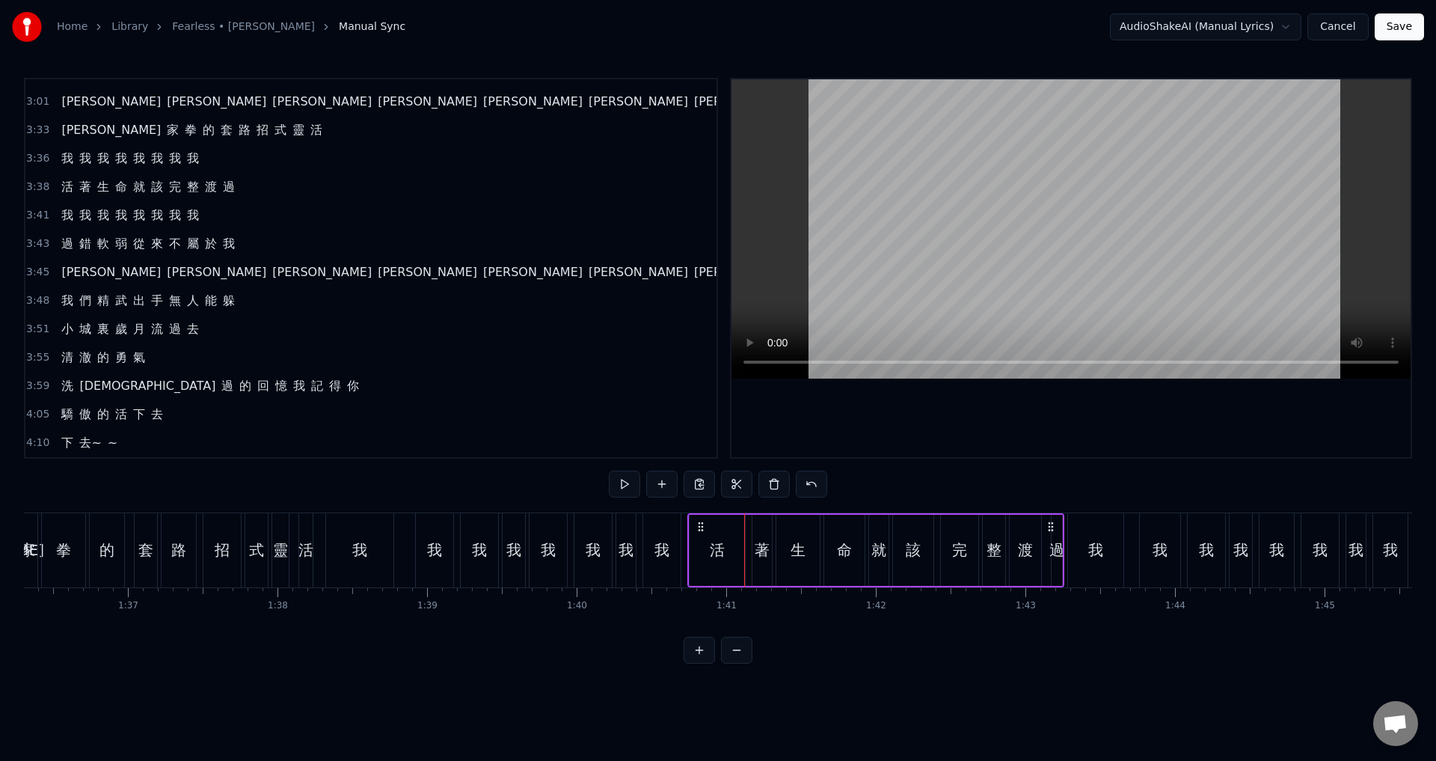
click at [708, 535] on div "活" at bounding box center [717, 550] width 55 height 71
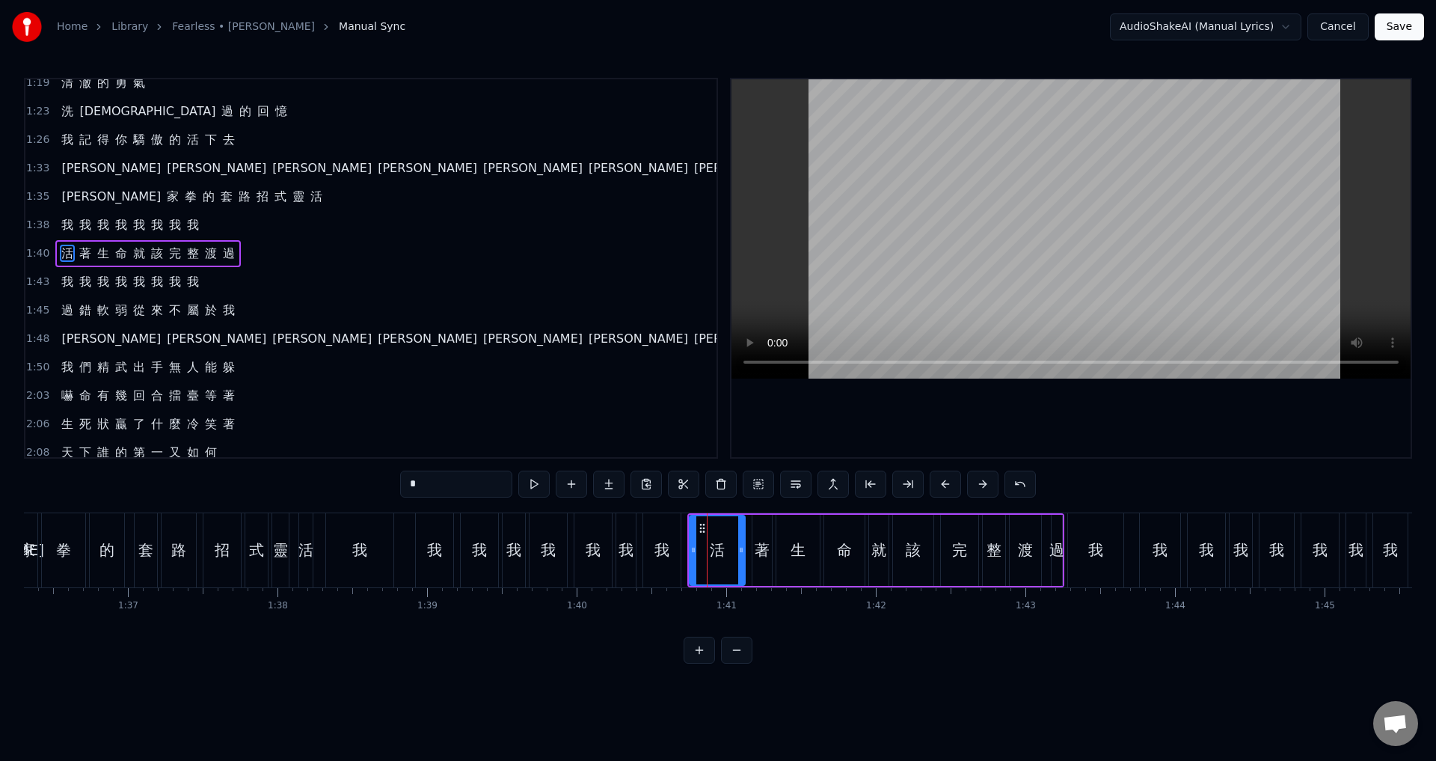
scroll to position [251, 0]
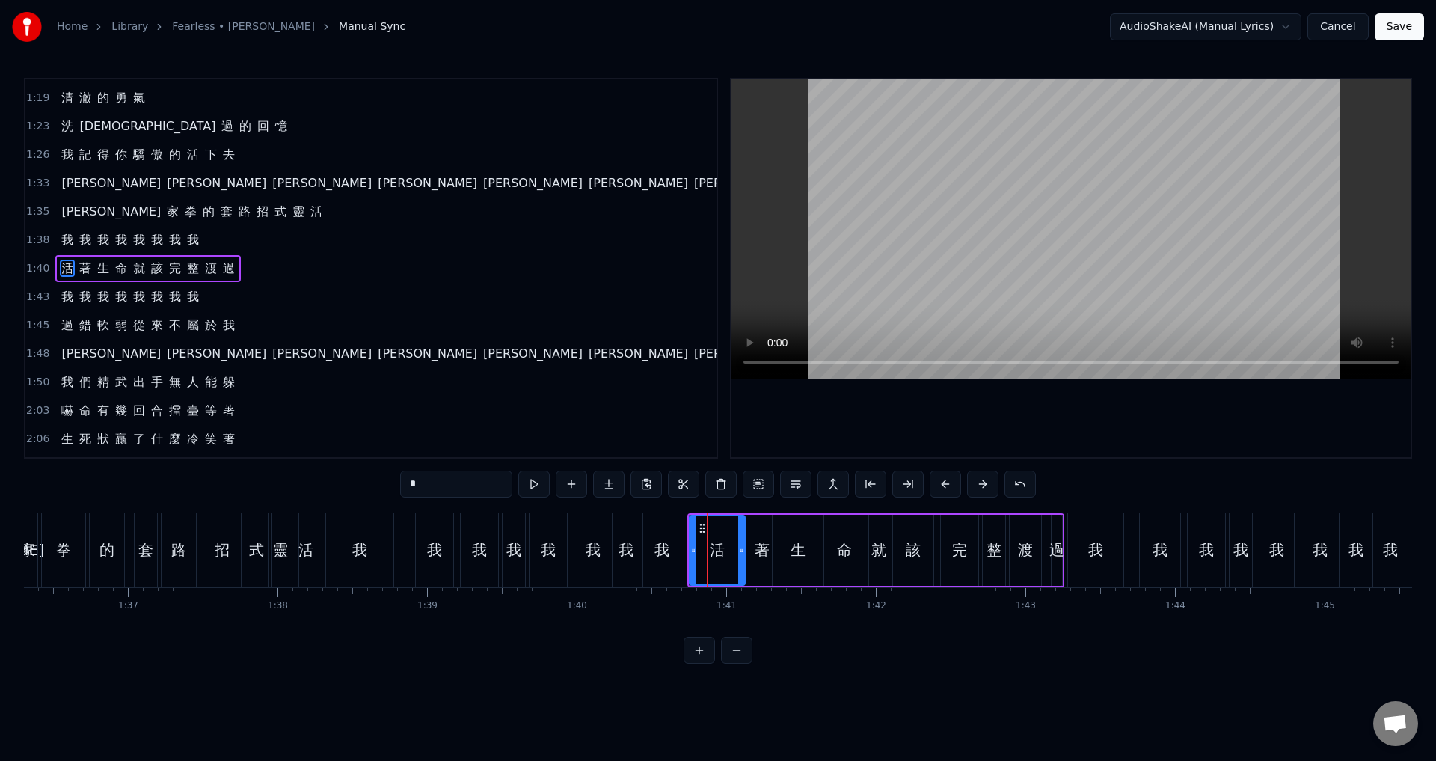
click at [31, 299] on span "1:43" at bounding box center [37, 296] width 23 height 15
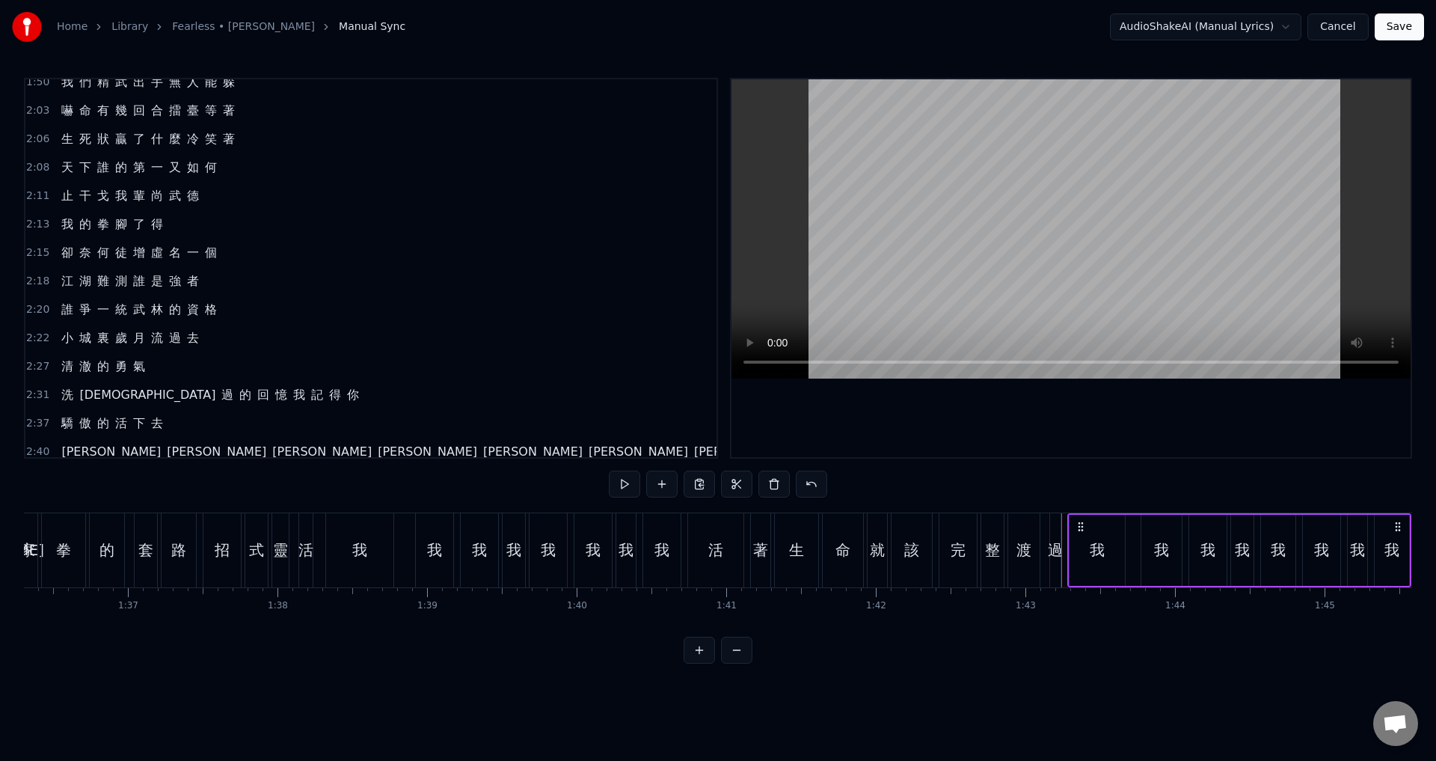
scroll to position [581, 0]
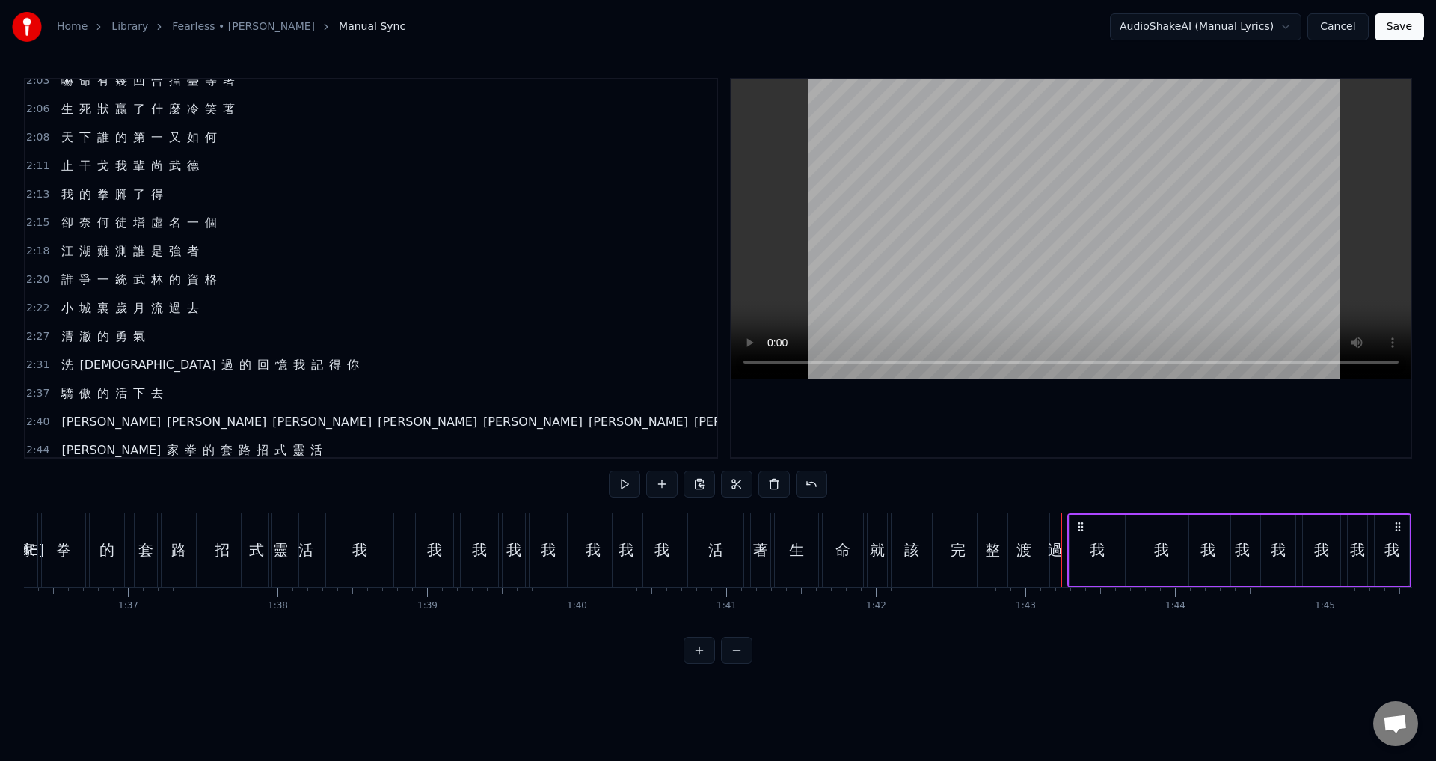
click at [1095, 550] on div "我" at bounding box center [1097, 549] width 15 height 22
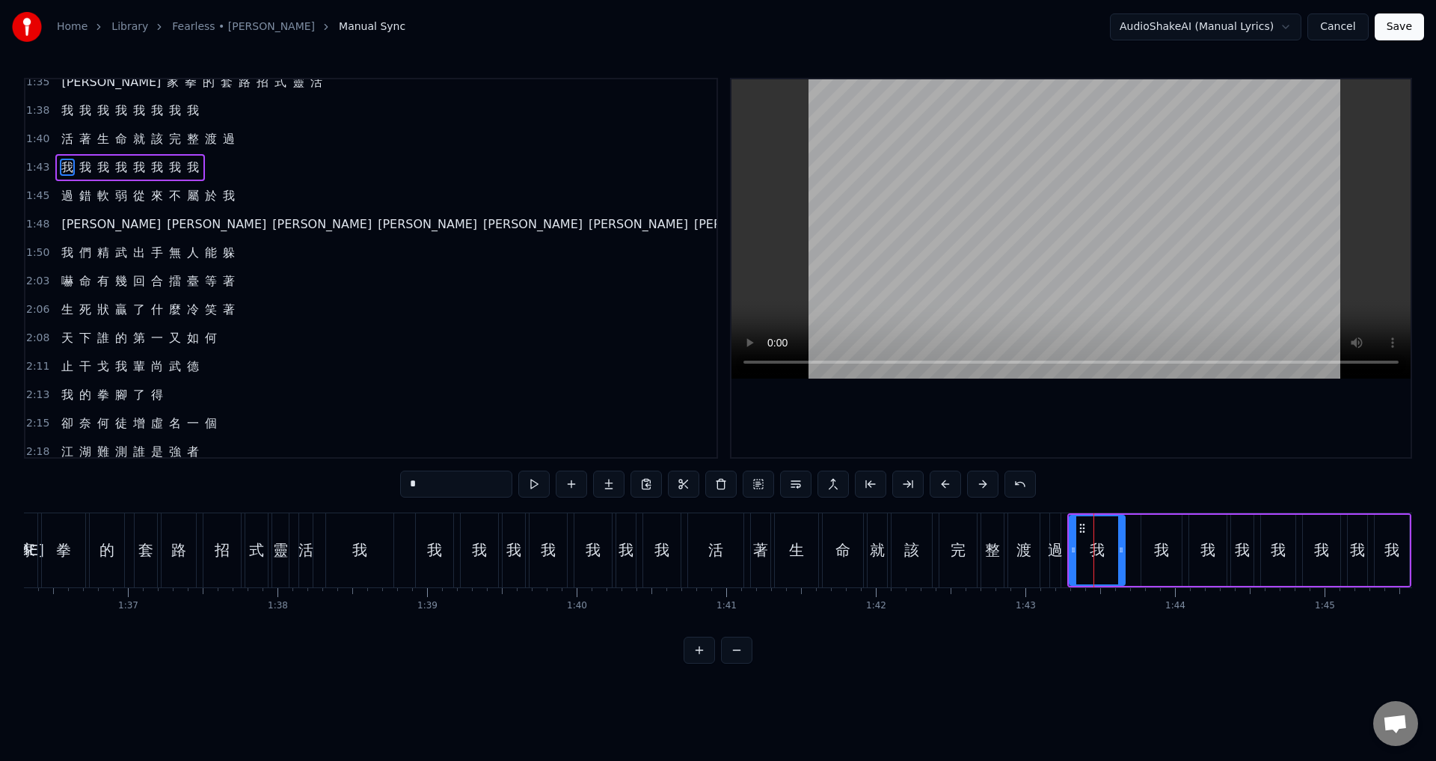
scroll to position [280, 0]
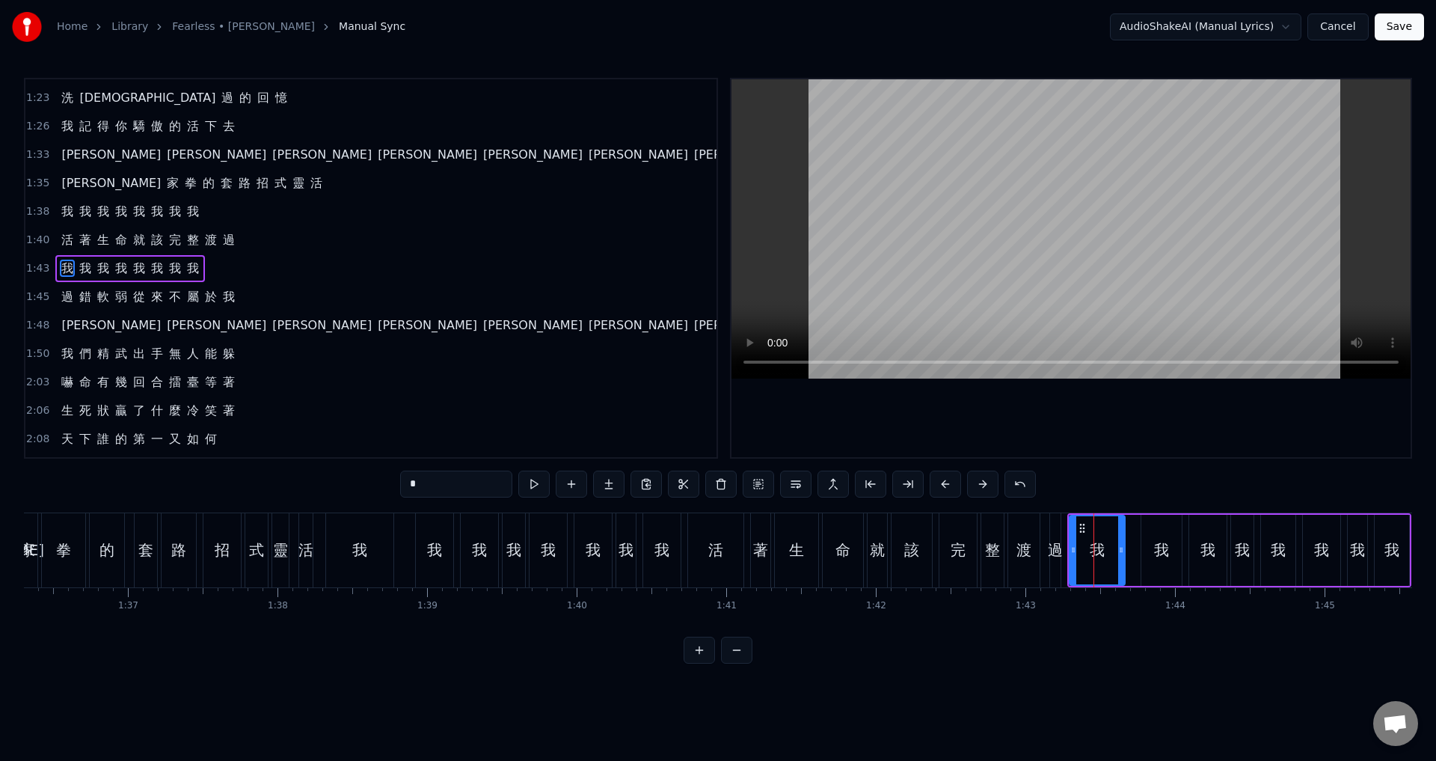
click at [37, 275] on span "1:43" at bounding box center [37, 268] width 23 height 15
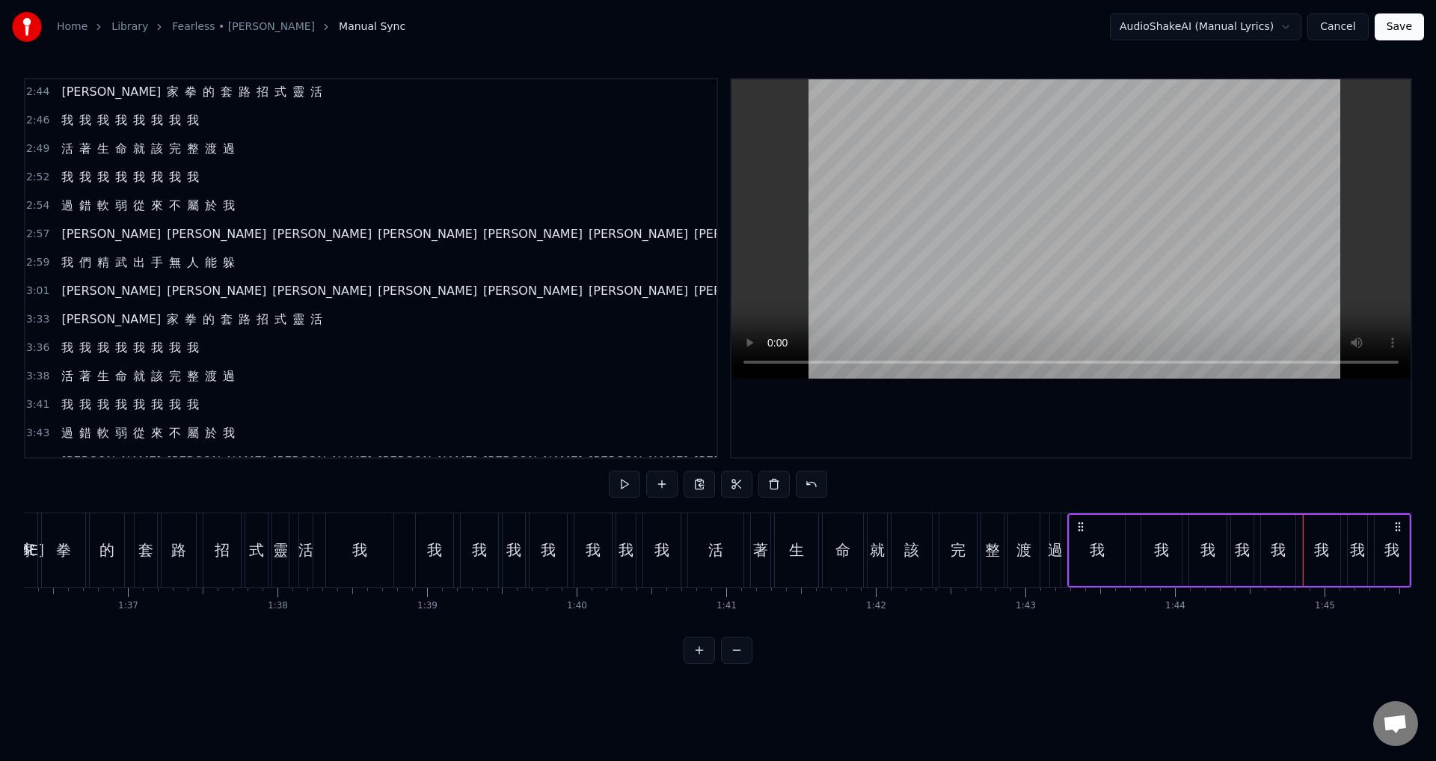
scroll to position [1129, 0]
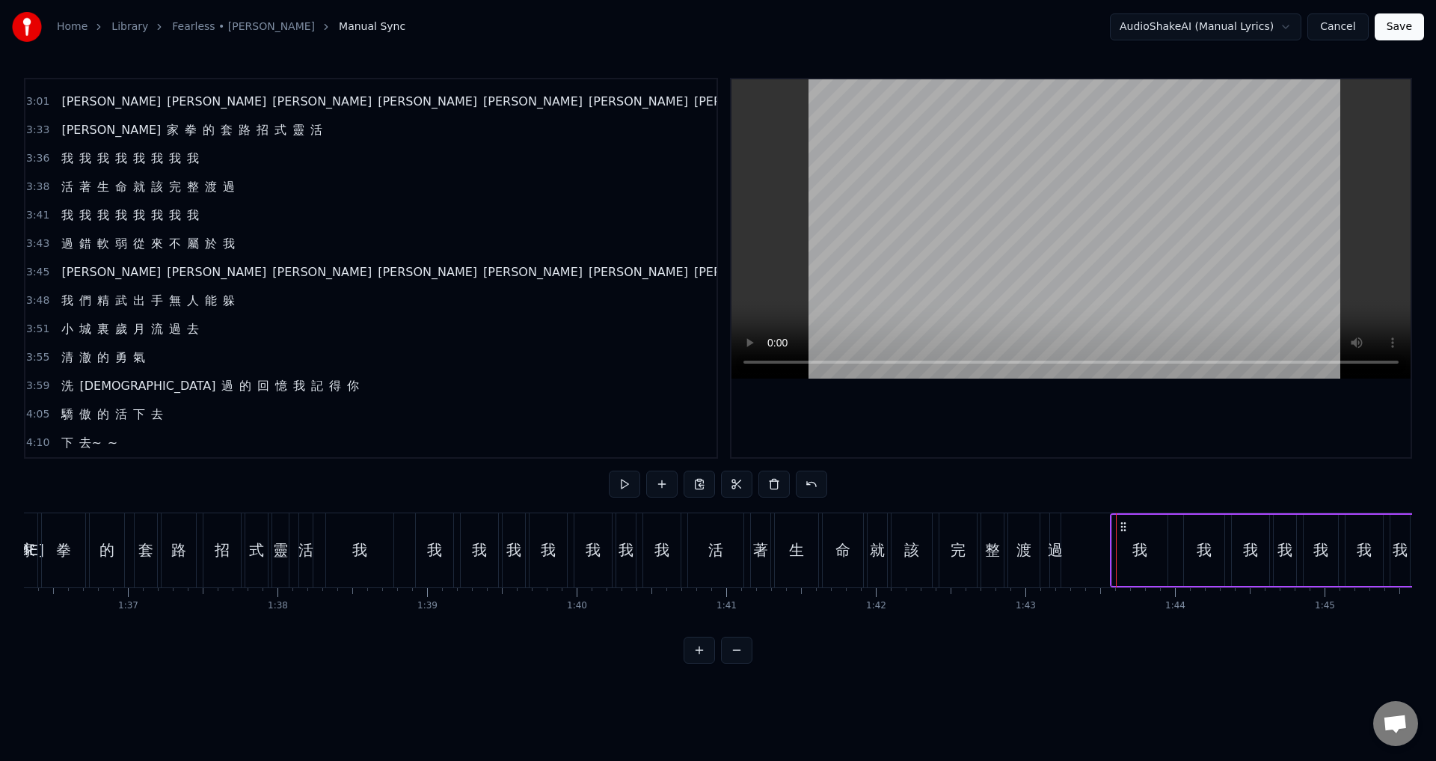
drag, startPoint x: 1081, startPoint y: 524, endPoint x: 1123, endPoint y: 529, distance: 42.9
click at [1123, 529] on icon at bounding box center [1123, 527] width 12 height 12
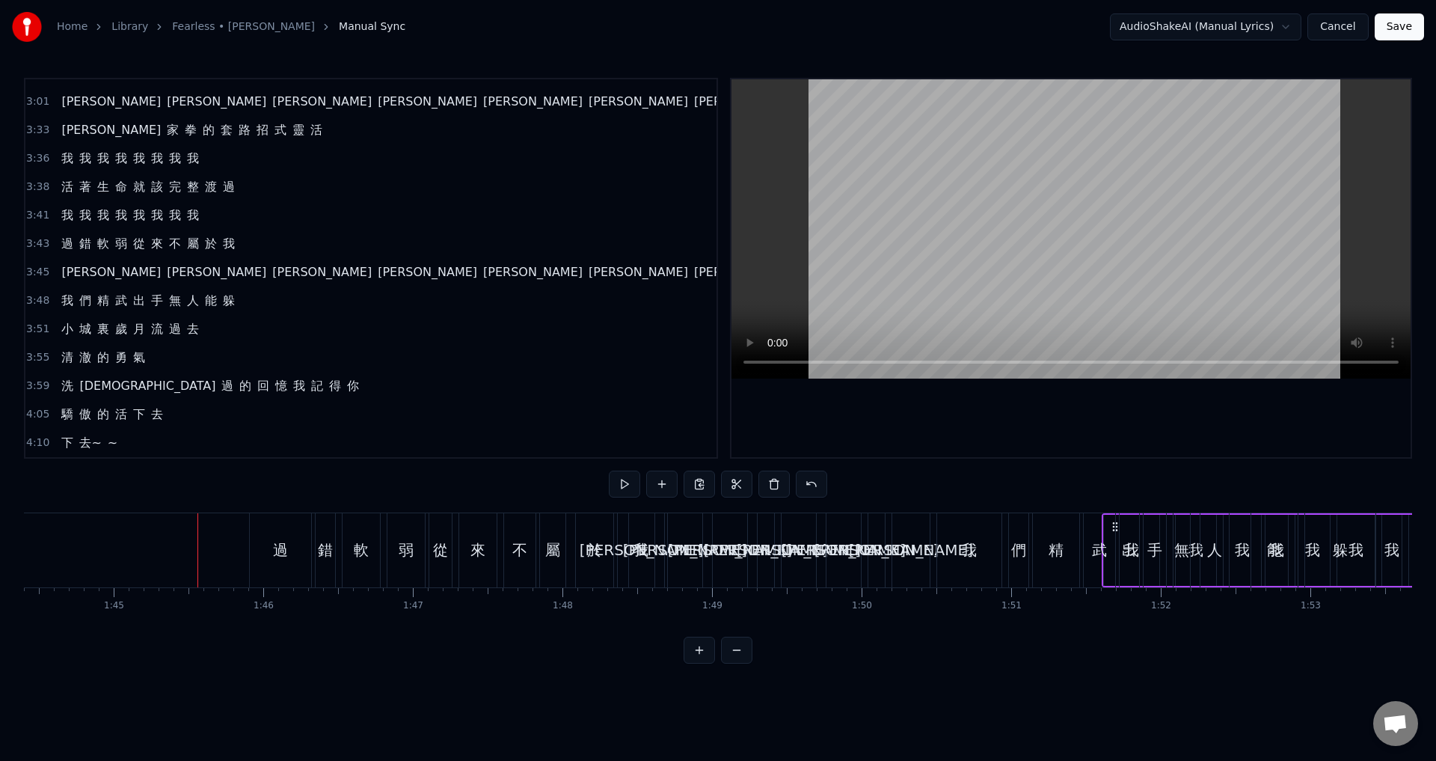
scroll to position [0, 15650]
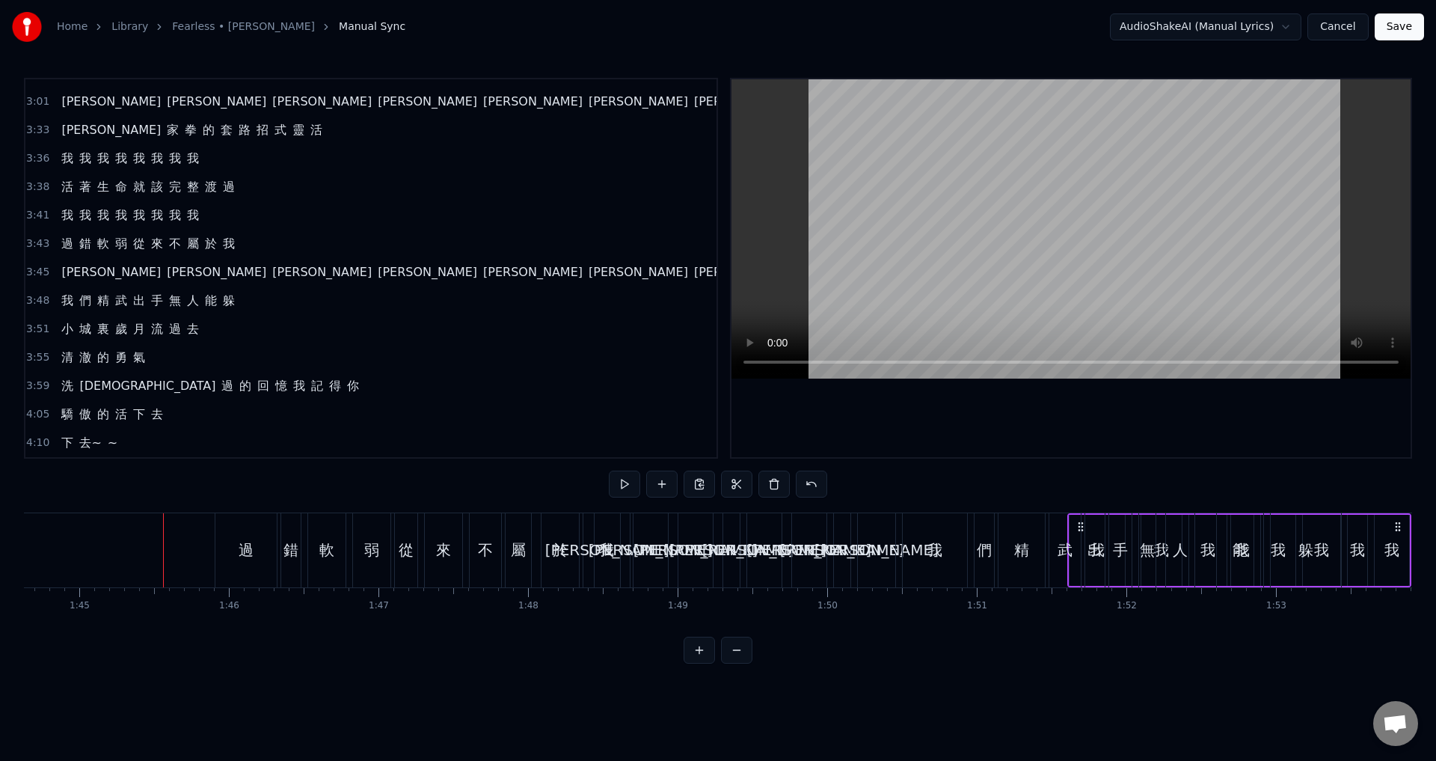
click at [915, 560] on div "我" at bounding box center [935, 550] width 64 height 74
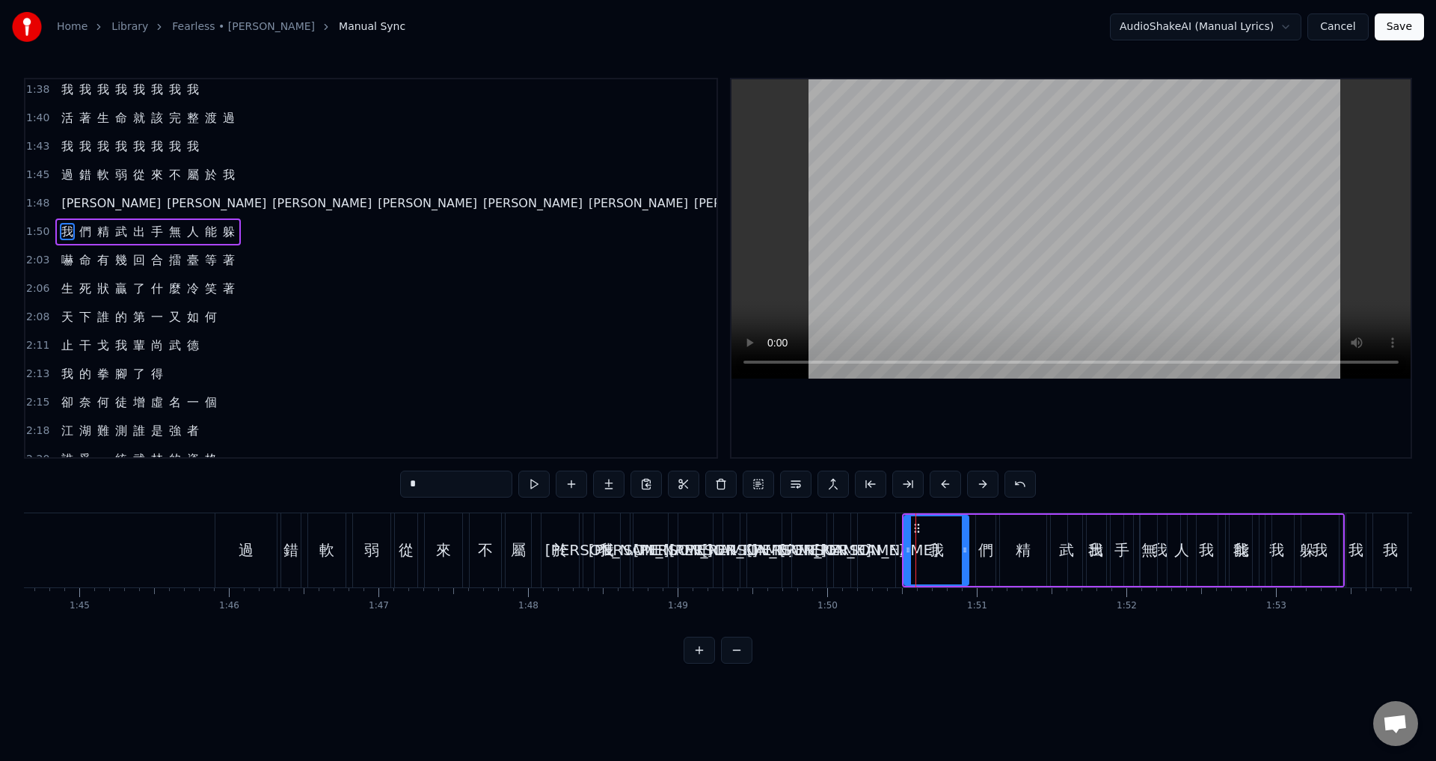
scroll to position [365, 0]
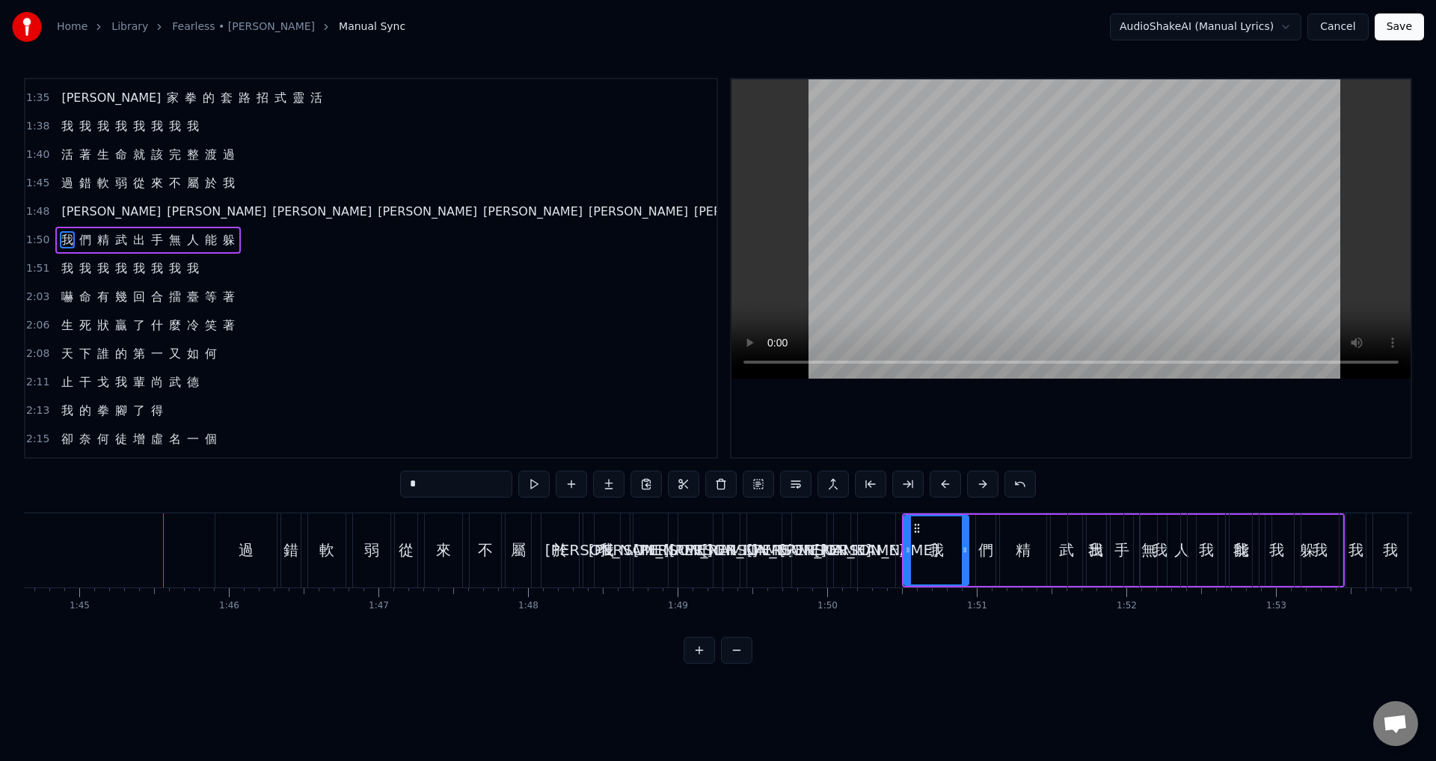
click at [37, 271] on span "1:51" at bounding box center [37, 268] width 23 height 15
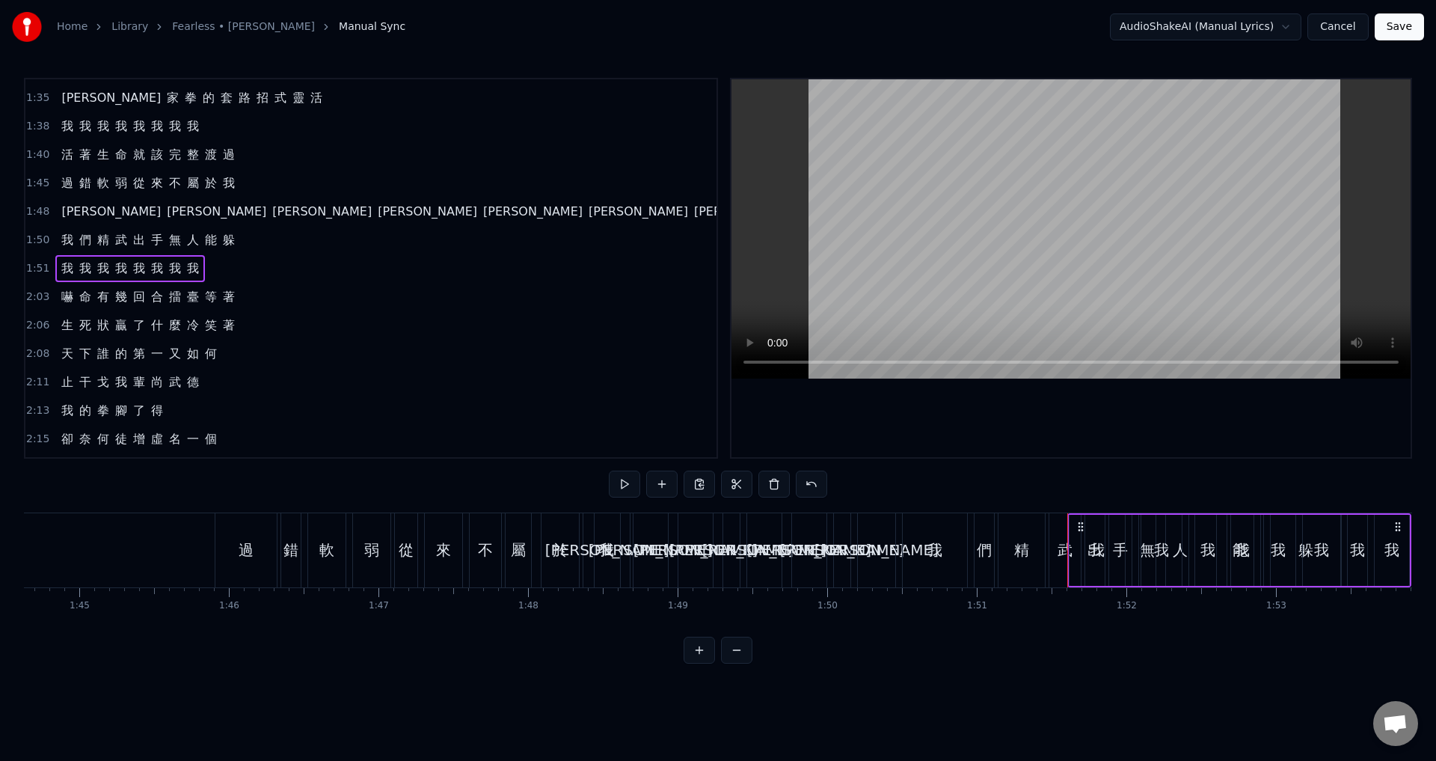
click at [1338, 25] on button "Cancel" at bounding box center [1337, 26] width 61 height 27
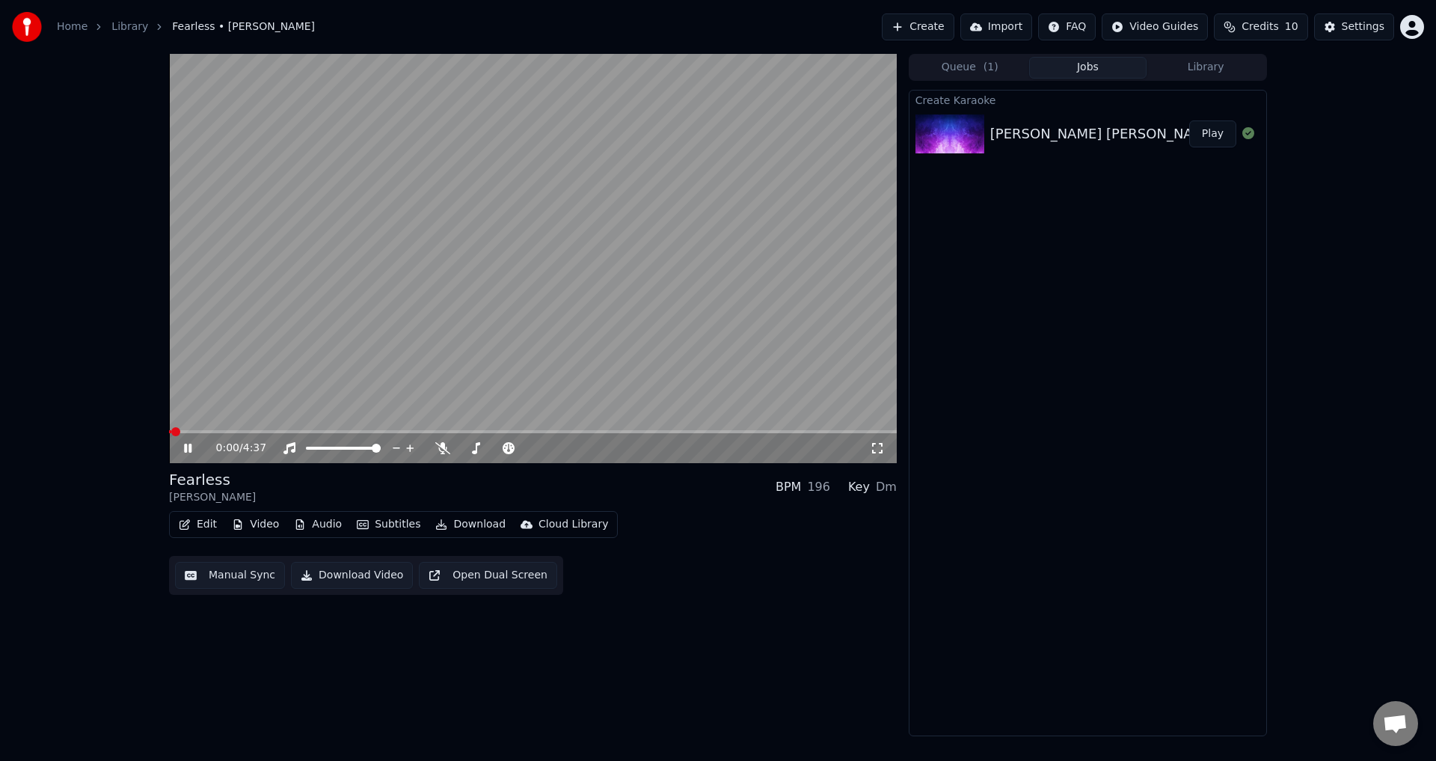
click at [185, 447] on icon at bounding box center [187, 447] width 7 height 9
click at [679, 555] on div "Edit Video Audio Subtitles Download Cloud Library Manual Sync Download Video Op…" at bounding box center [533, 553] width 728 height 84
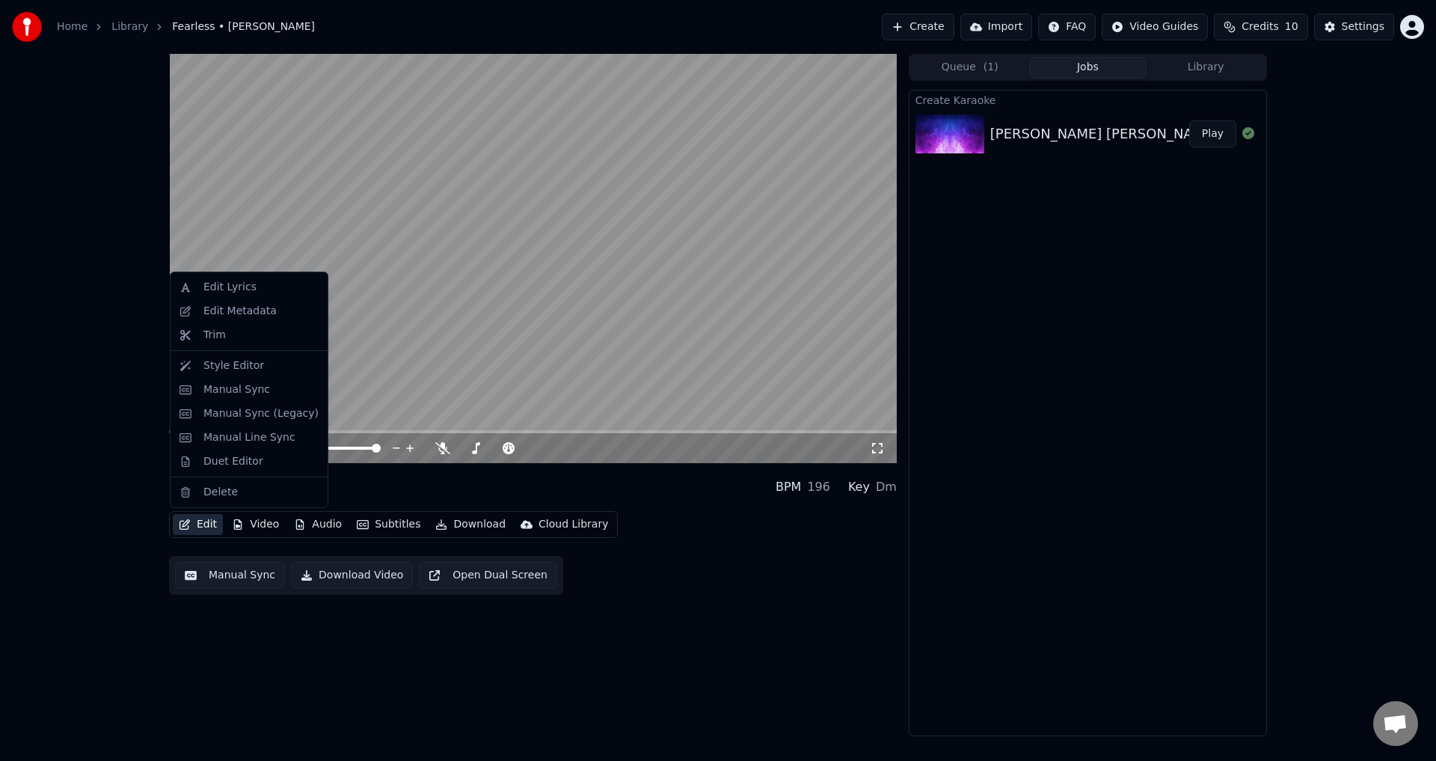
click at [205, 526] on button "Edit" at bounding box center [198, 524] width 50 height 21
click at [253, 384] on div "Manual Sync" at bounding box center [236, 389] width 67 height 15
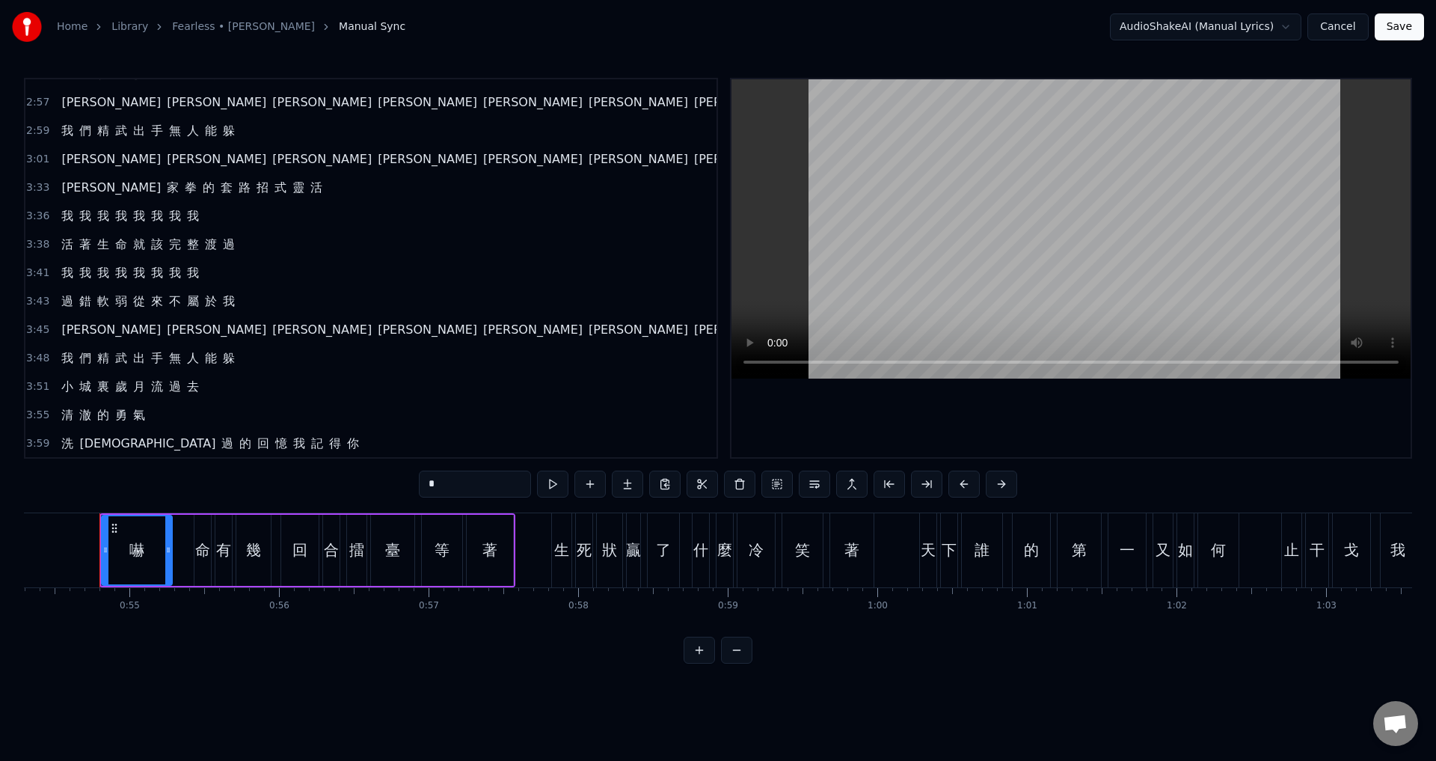
scroll to position [1129, 0]
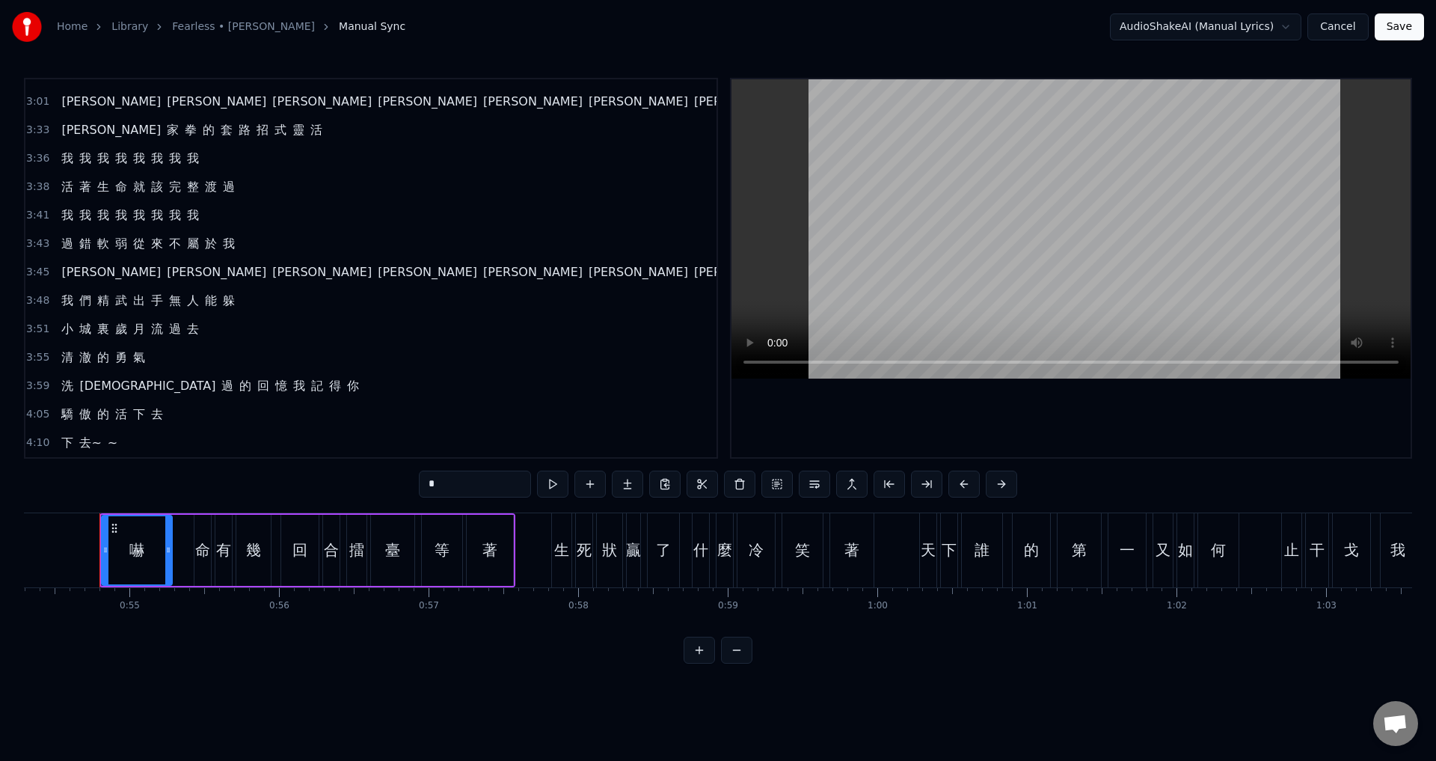
click at [68, 438] on span "下" at bounding box center [67, 442] width 15 height 17
type input "*"
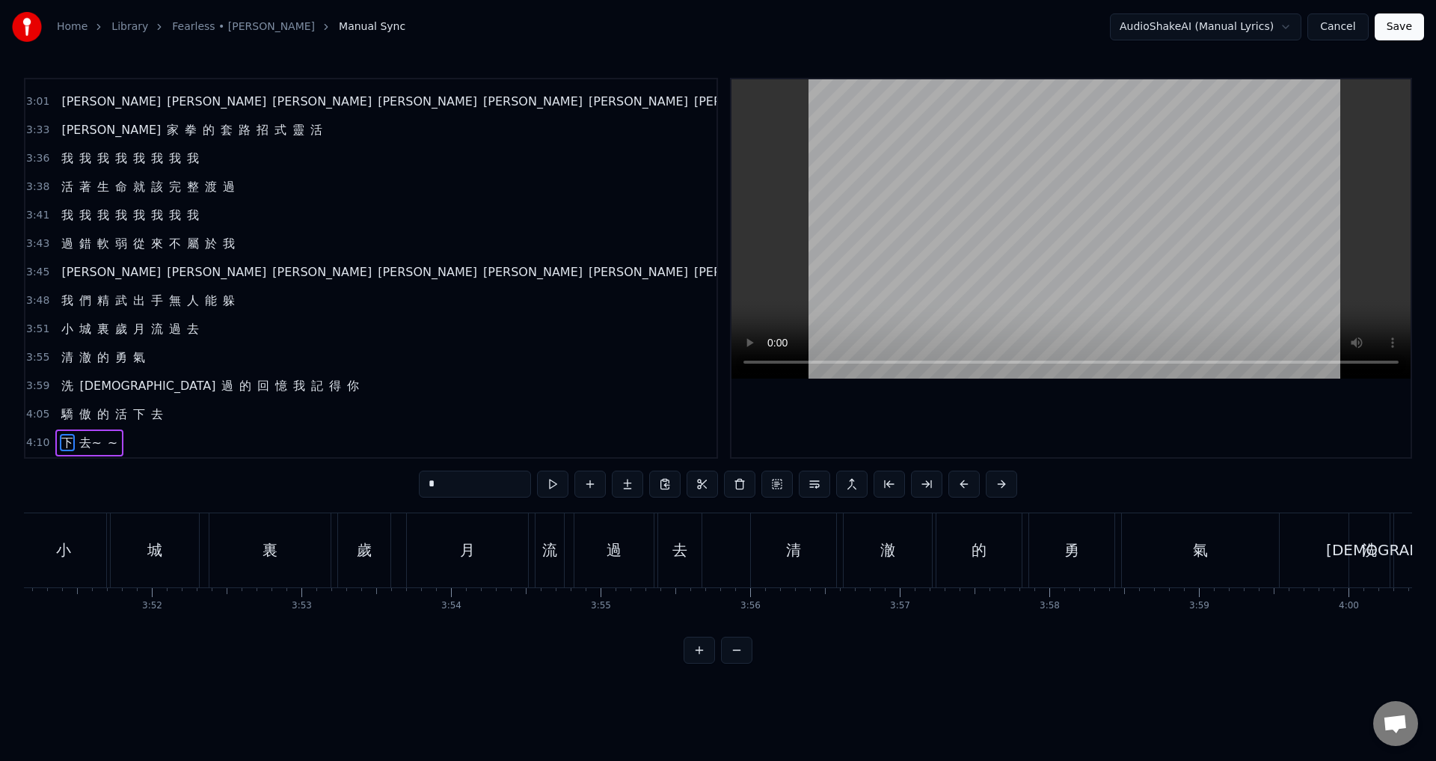
scroll to position [0, 37329]
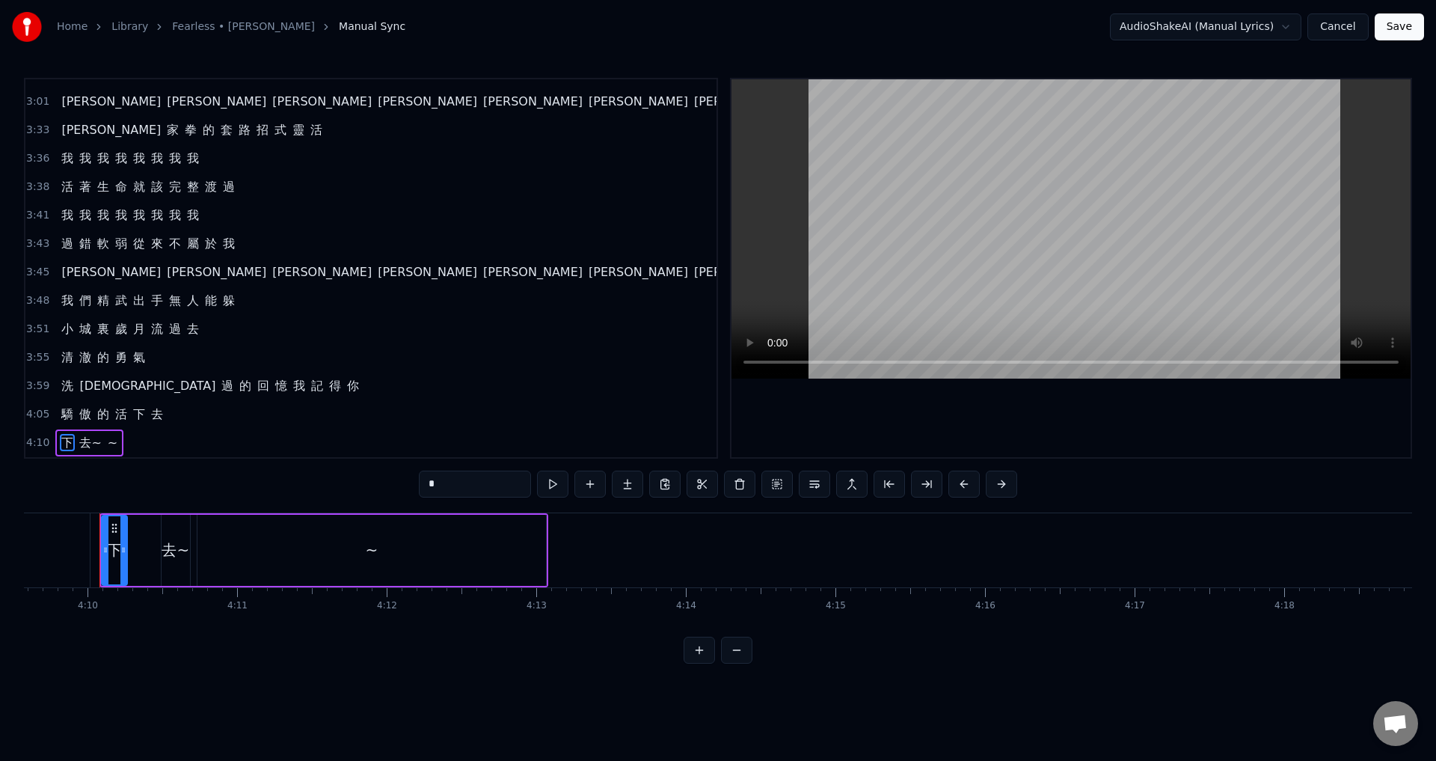
click at [42, 443] on span "4:10" at bounding box center [37, 442] width 23 height 15
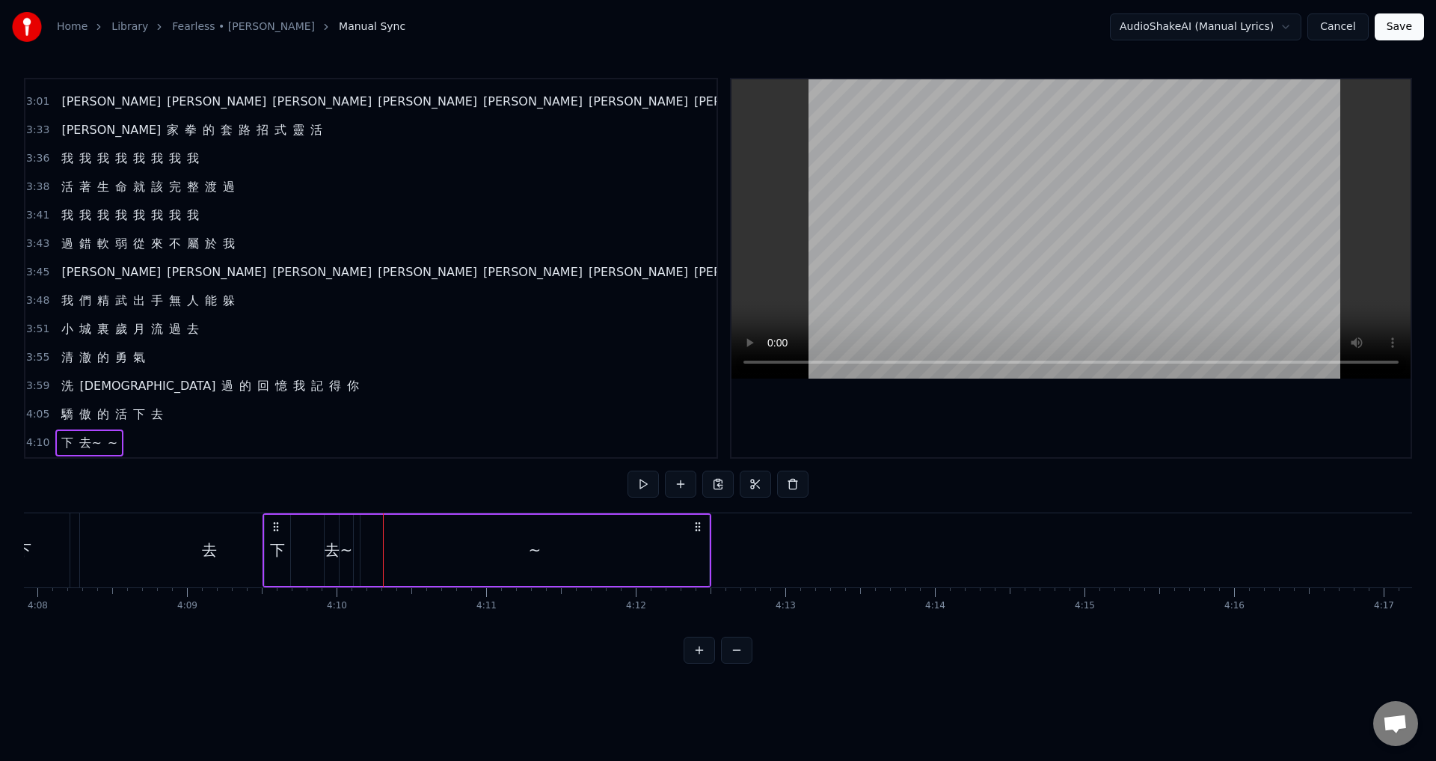
scroll to position [0, 37077]
drag, startPoint x: 260, startPoint y: 529, endPoint x: 346, endPoint y: 540, distance: 86.7
click at [346, 540] on div "下 去~ ~" at bounding box center [559, 550] width 449 height 74
click at [353, 552] on div "下" at bounding box center [350, 549] width 15 height 22
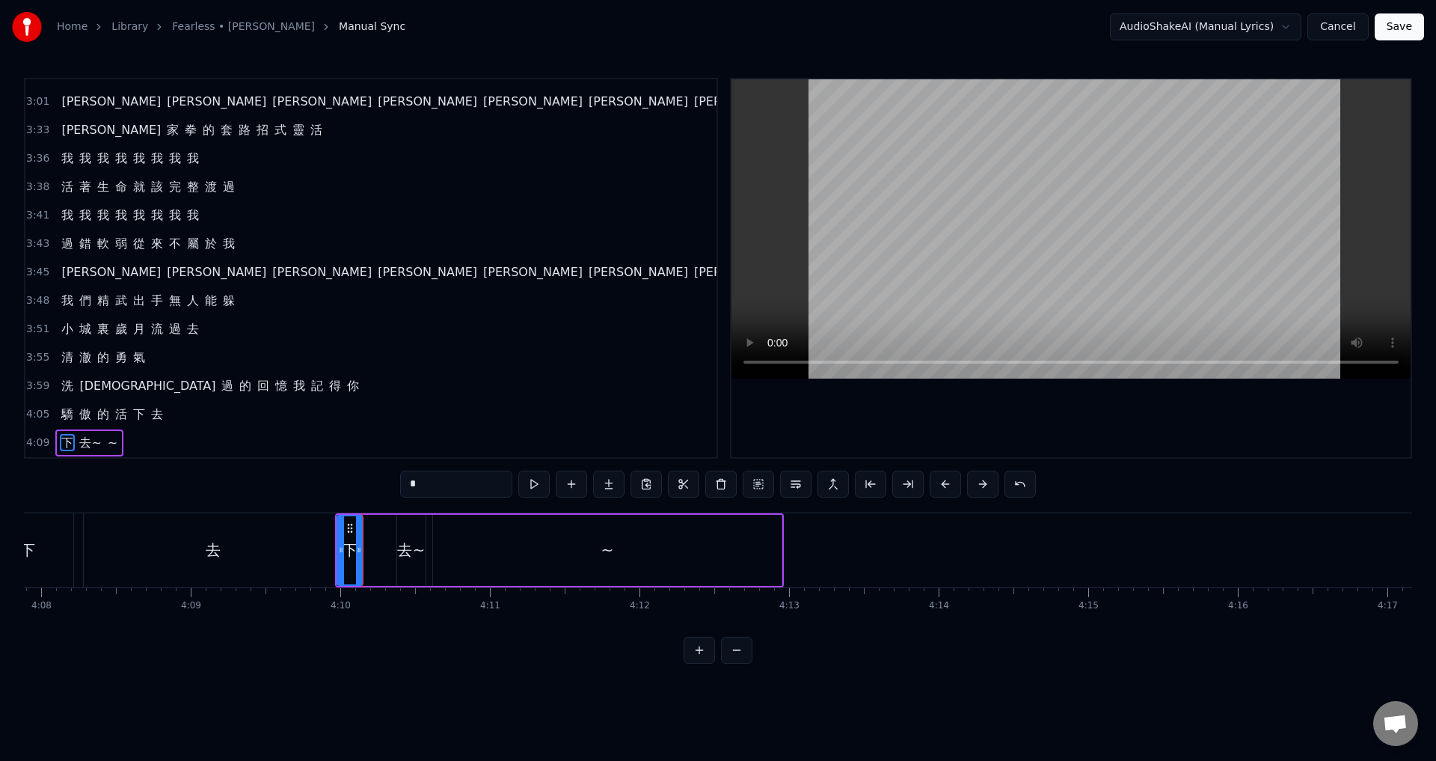
click at [32, 437] on span "4:09" at bounding box center [37, 442] width 23 height 15
